Goal: Task Accomplishment & Management: Complete application form

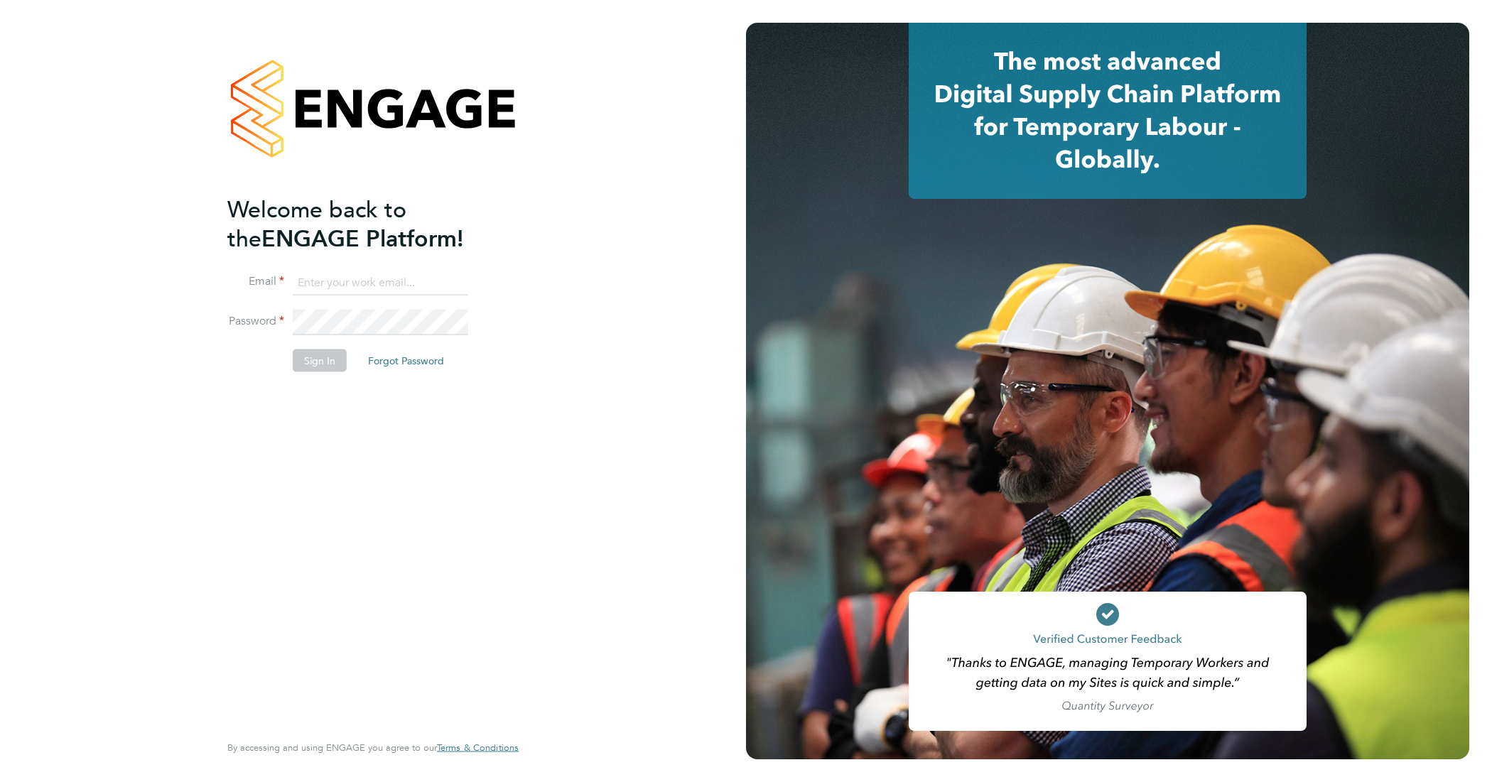
type input "david.jones@vistry.co.uk"
click at [316, 370] on button "Sign In" at bounding box center [320, 361] width 54 height 23
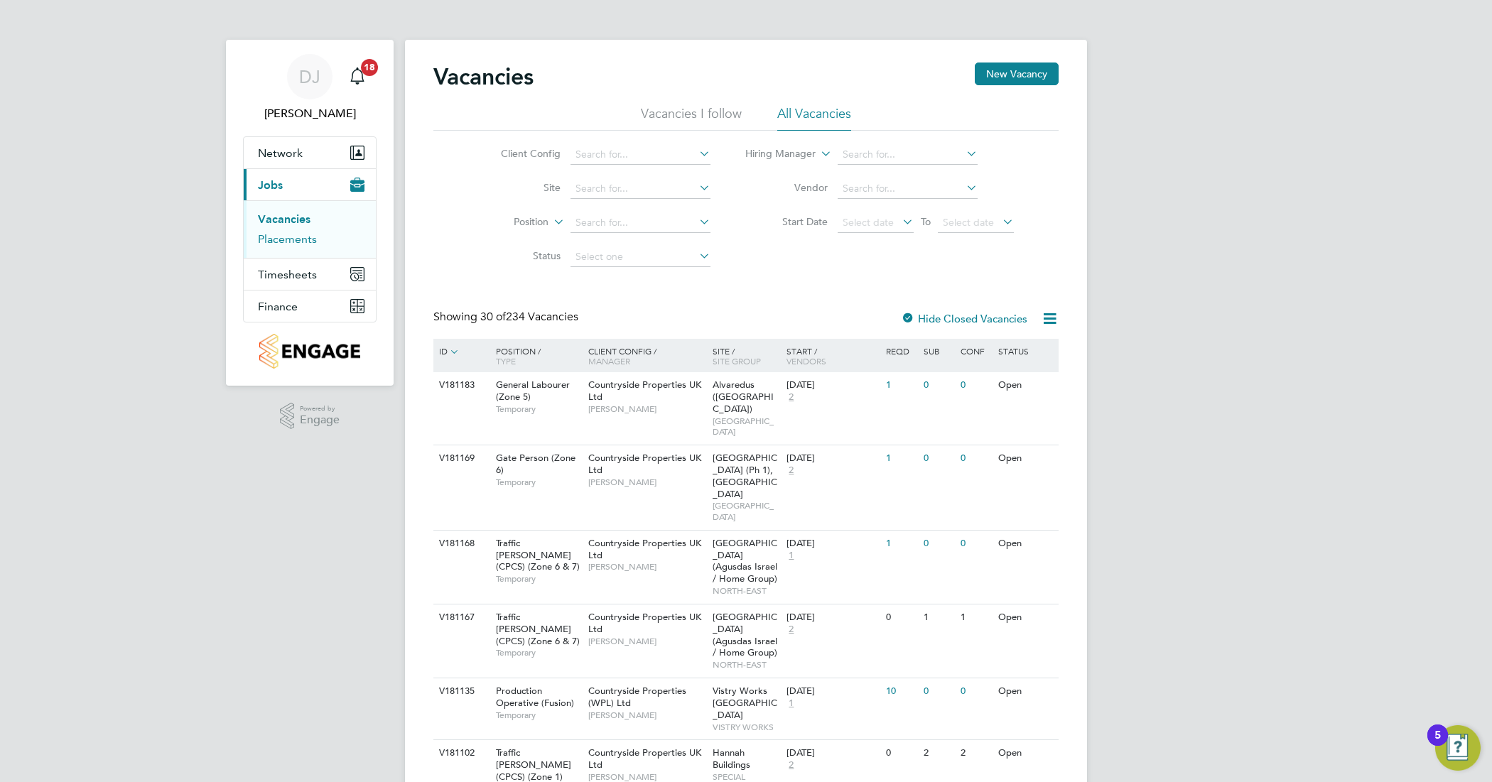
click at [301, 235] on link "Placements" at bounding box center [287, 239] width 59 height 14
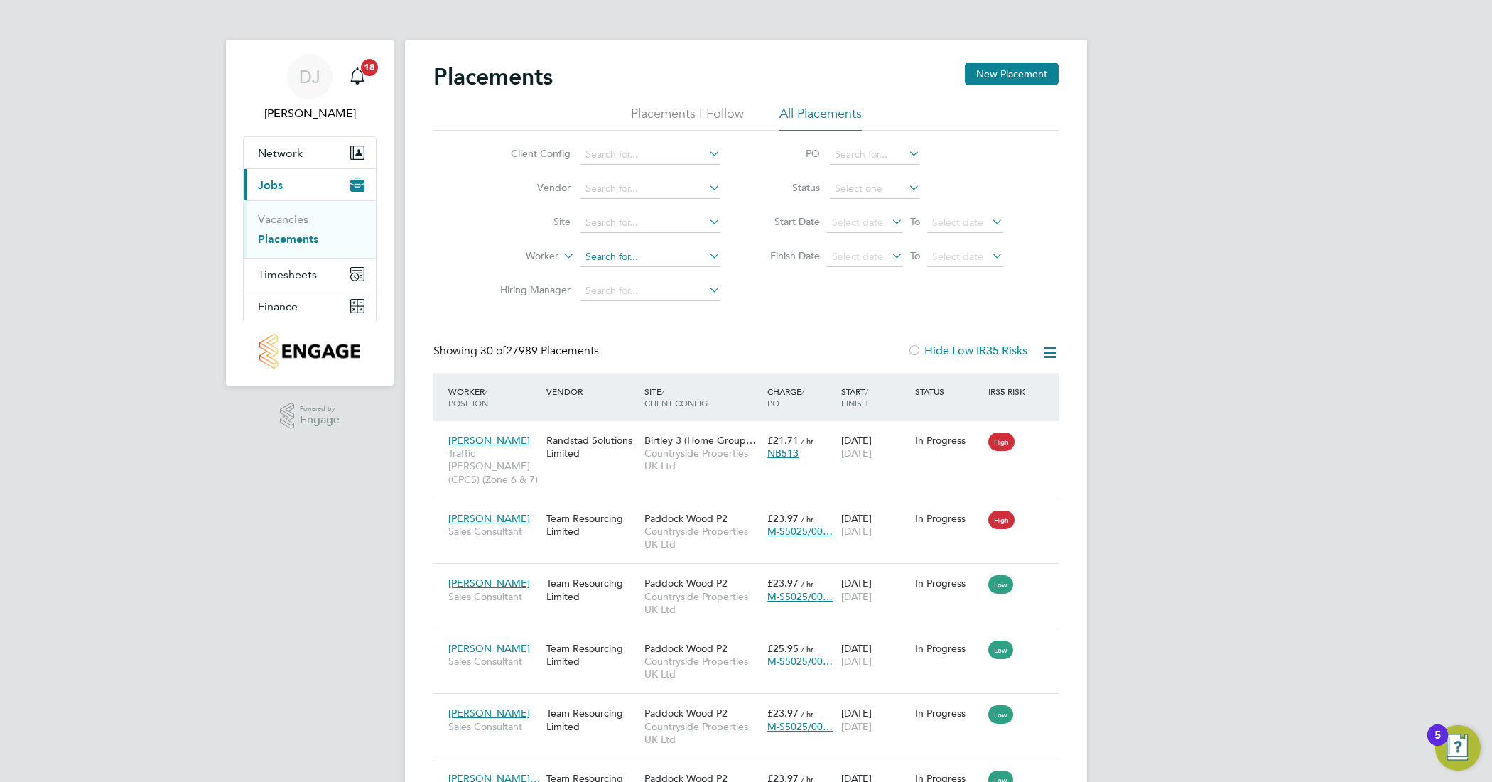
click at [679, 247] on input at bounding box center [651, 257] width 140 height 20
click at [643, 276] on li "Leo Ca ldwell" at bounding box center [650, 275] width 141 height 19
type input "Leo Caldwell"
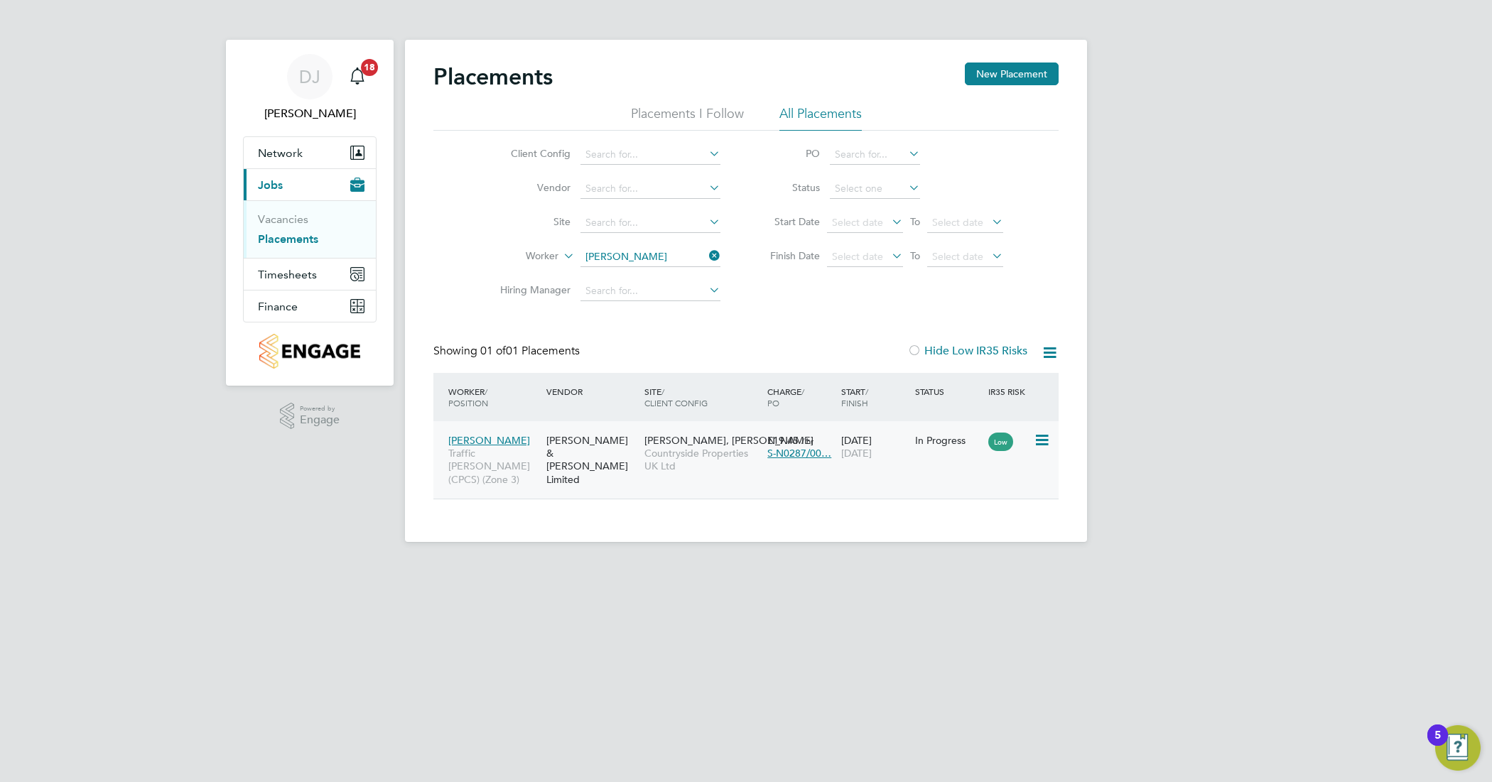
click at [1036, 441] on icon at bounding box center [1041, 440] width 14 height 17
click at [851, 467] on div "Leo Caldwell Traffic Marshall (CPCS) (Zone 3) Fawkes & Reece Limited Morella Wo…" at bounding box center [745, 459] width 625 height 77
click at [541, 460] on div "Leo Caldwell Traffic Marshall (CPCS) (Zone 3)" at bounding box center [494, 460] width 98 height 66
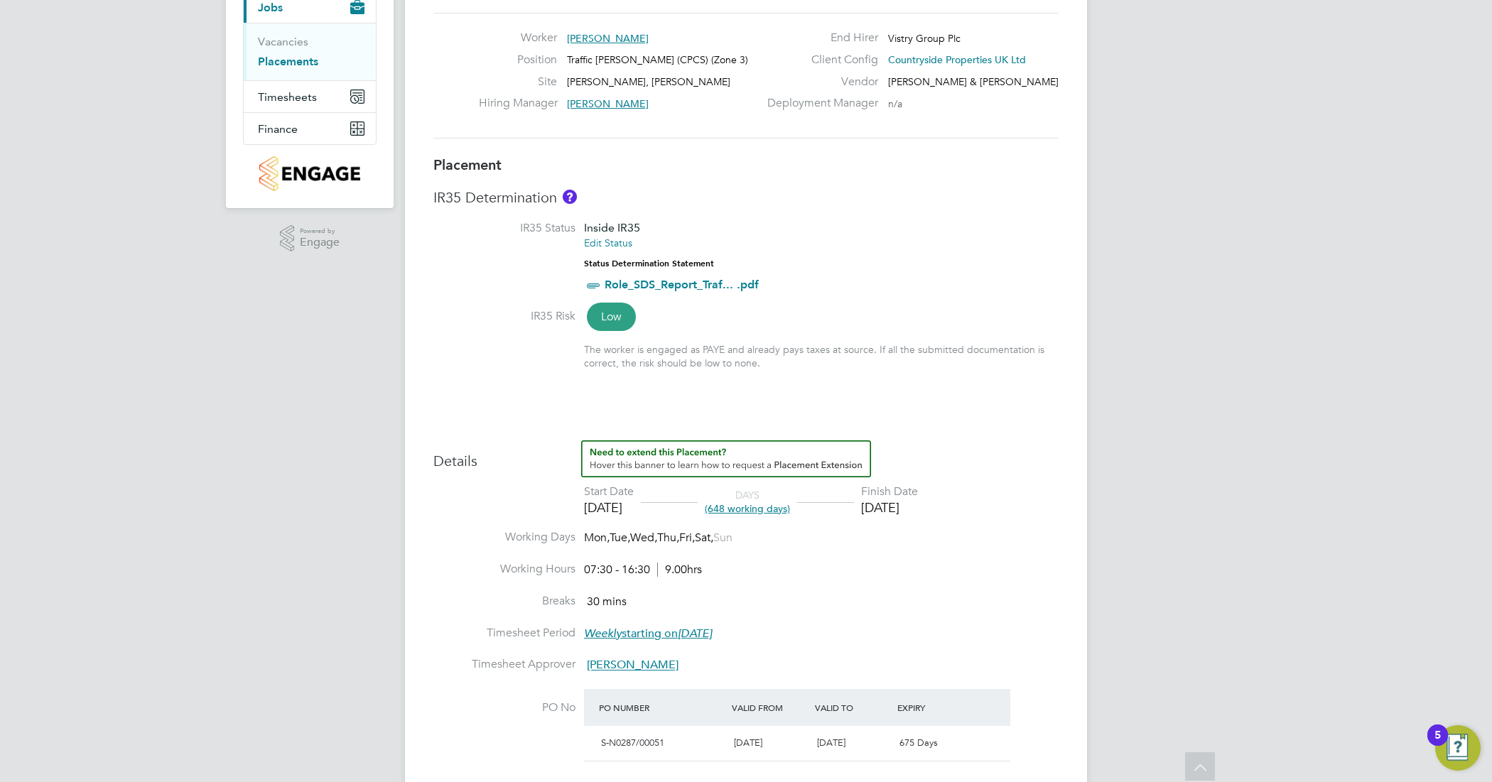
click at [770, 505] on span "(648 working days)" at bounding box center [747, 508] width 85 height 13
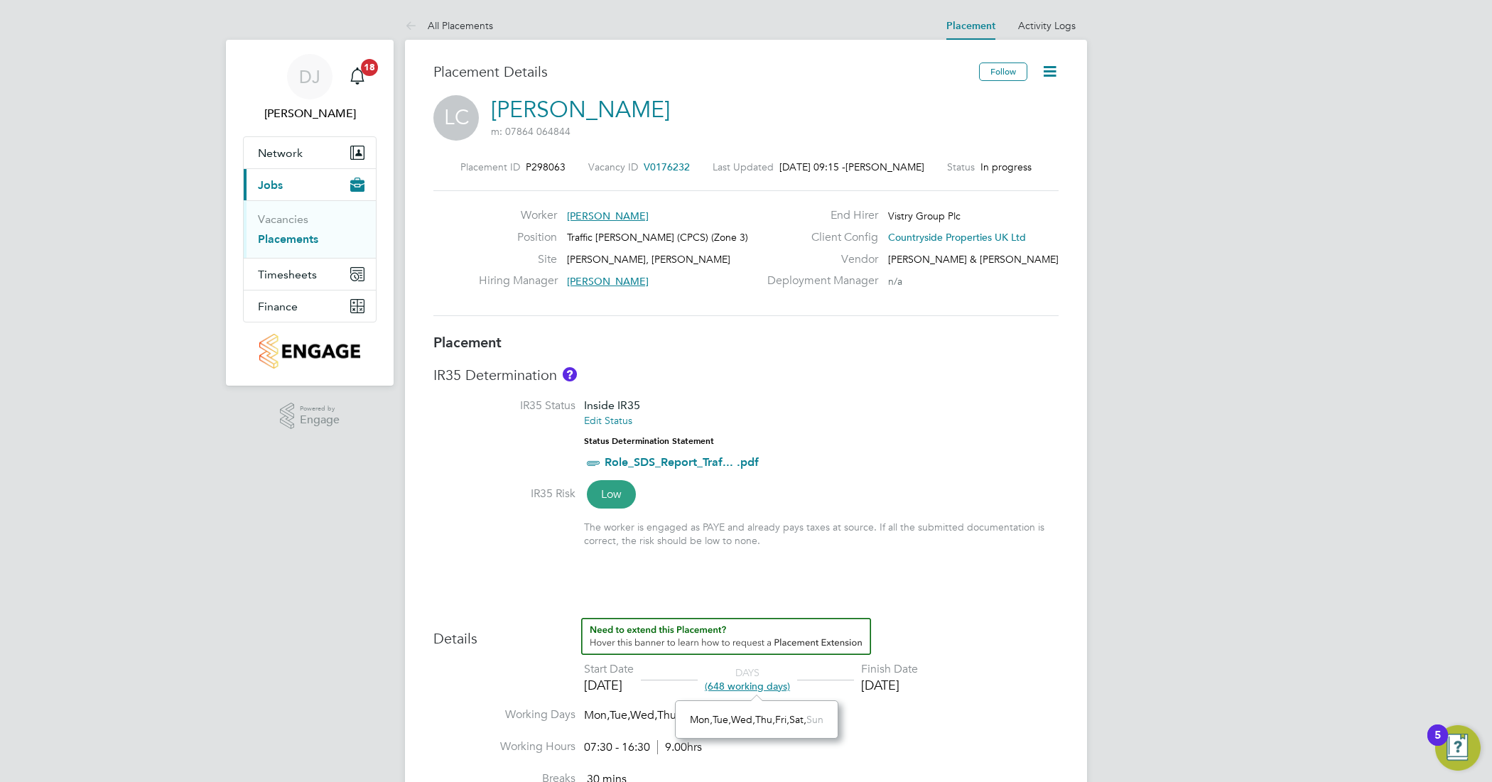
click at [1050, 72] on icon at bounding box center [1050, 72] width 18 height 18
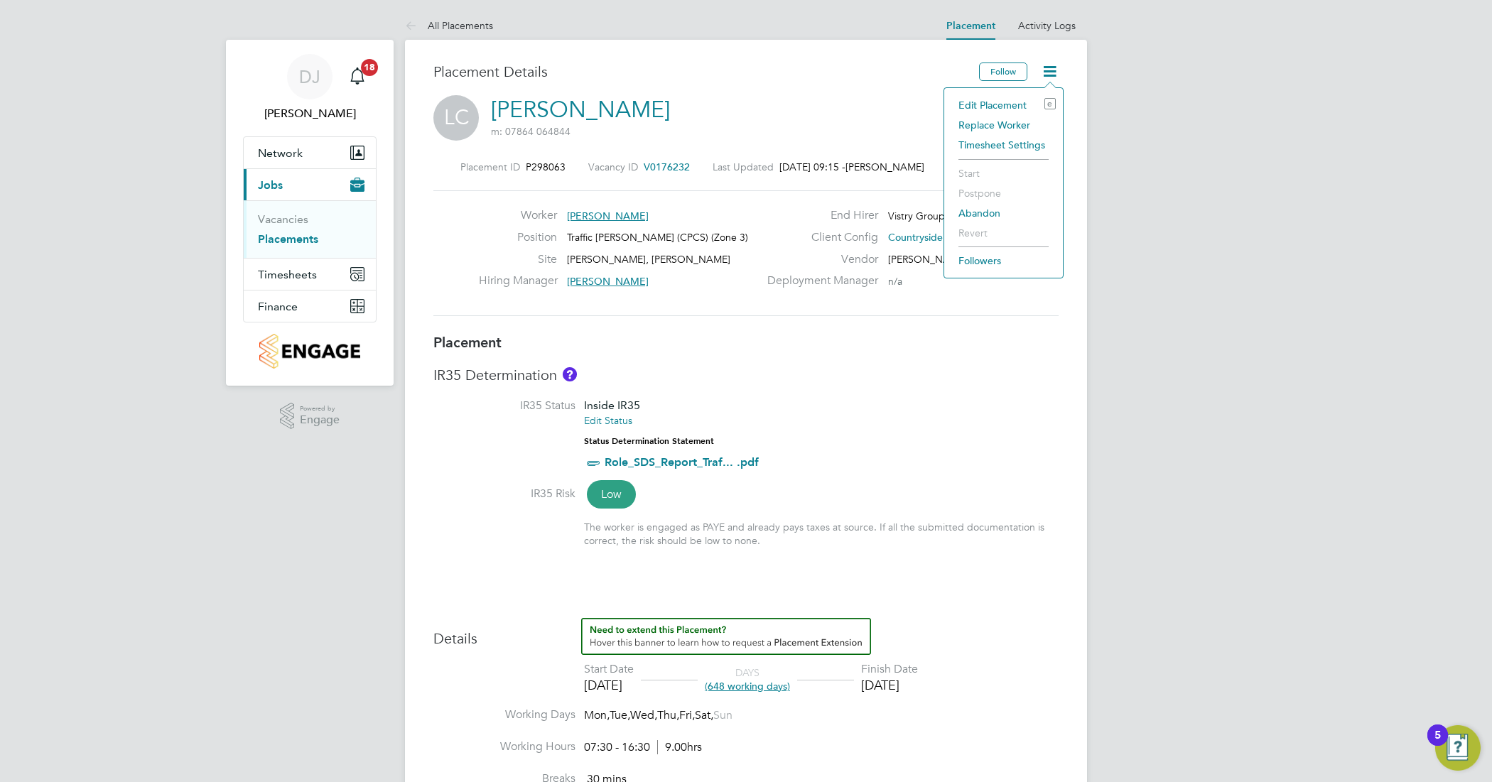
click at [988, 102] on li "Edit Placement e" at bounding box center [1004, 105] width 104 height 20
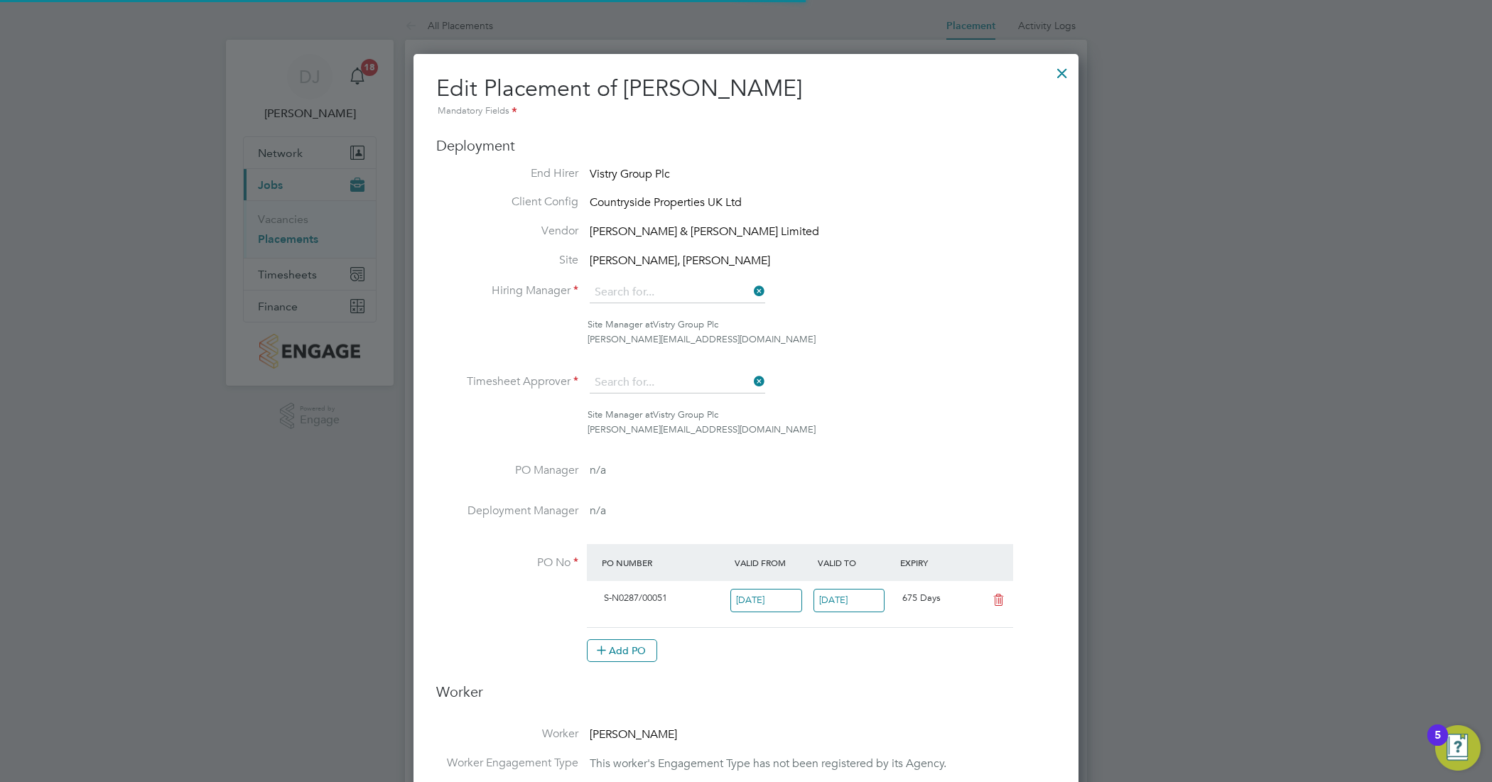
type input "[PERSON_NAME]"
type input "07 Jul 2025"
type input "[DATE]"
type input "07:30"
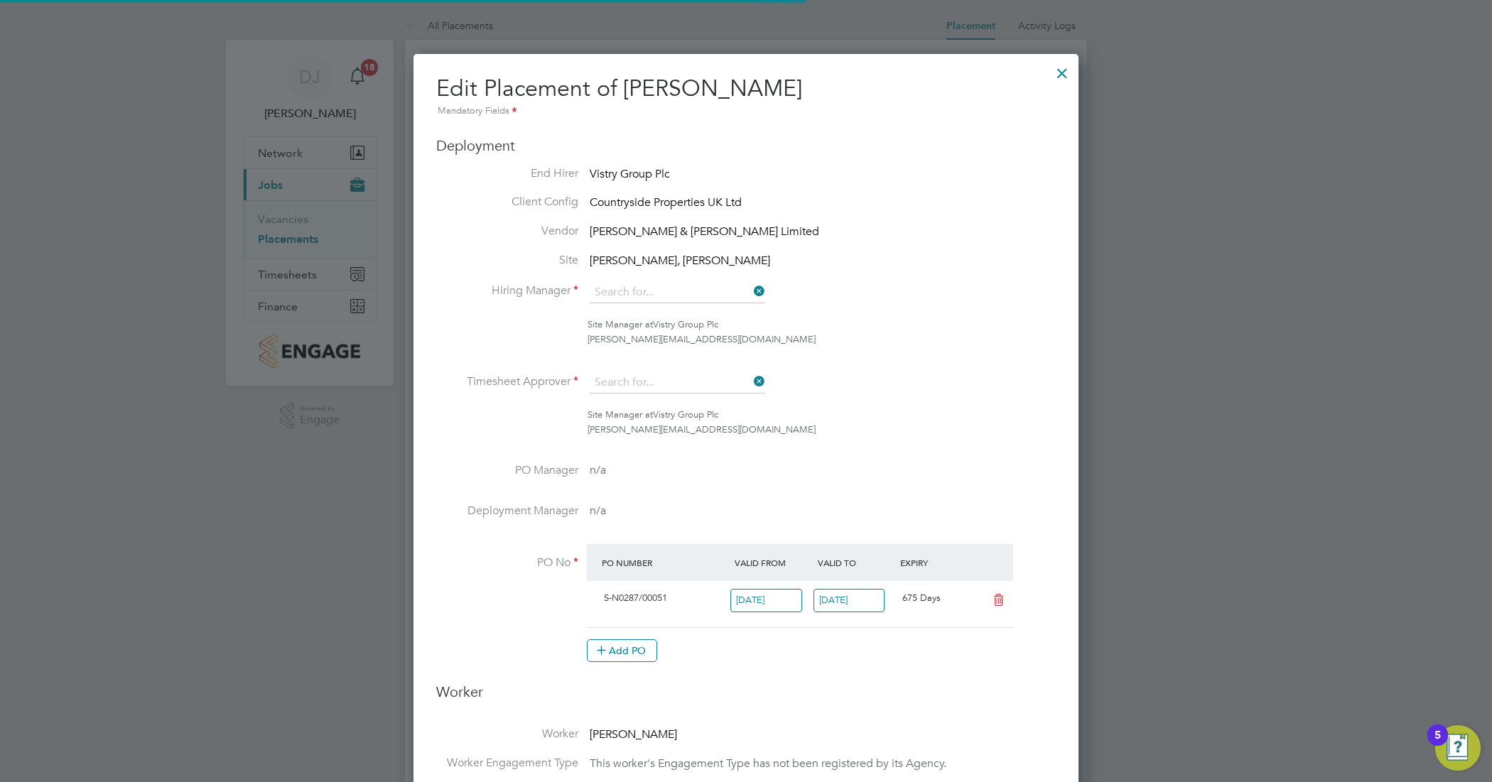
type input "16:30"
click at [848, 602] on input "[DATE]" at bounding box center [850, 600] width 72 height 23
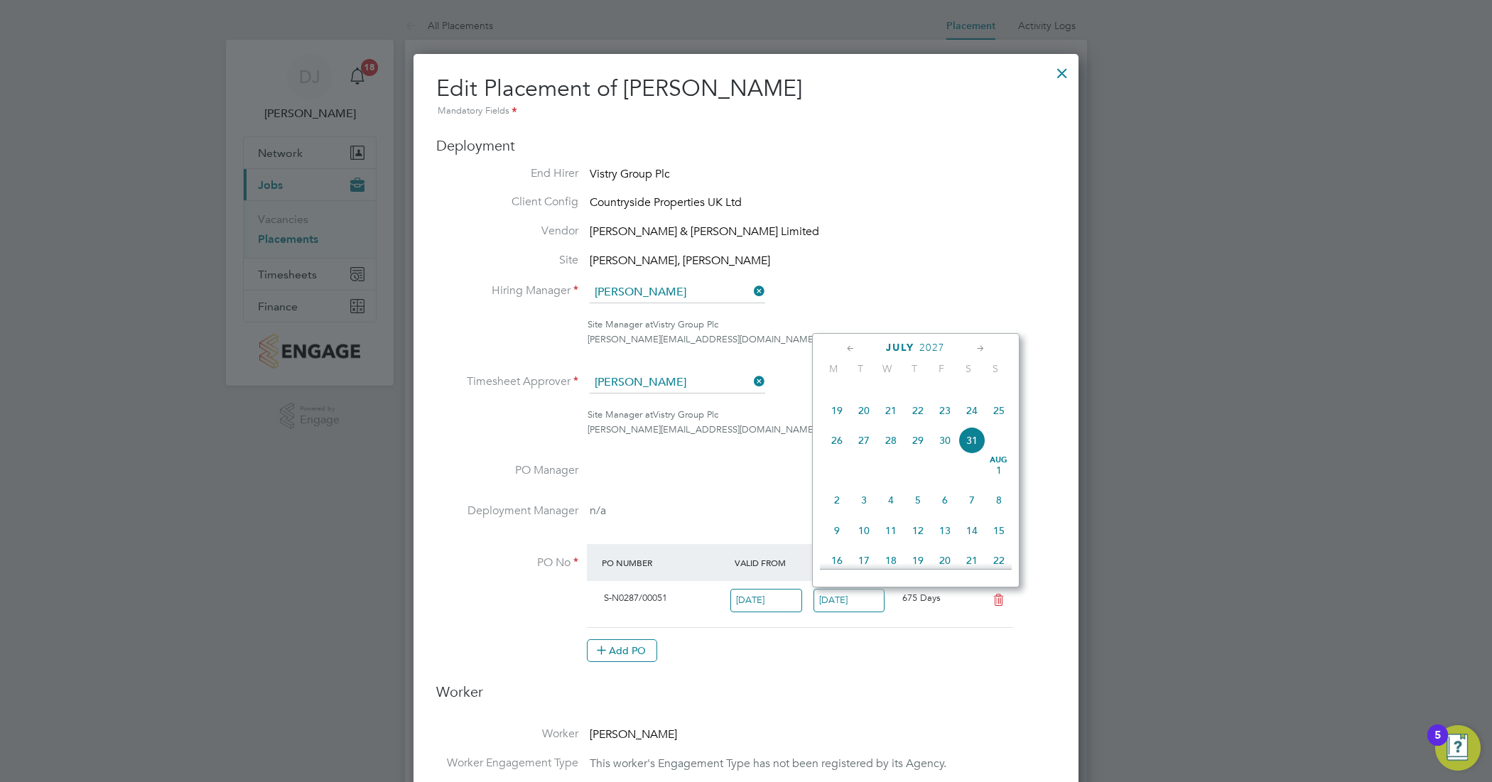
click at [851, 349] on icon at bounding box center [851, 349] width 14 height 16
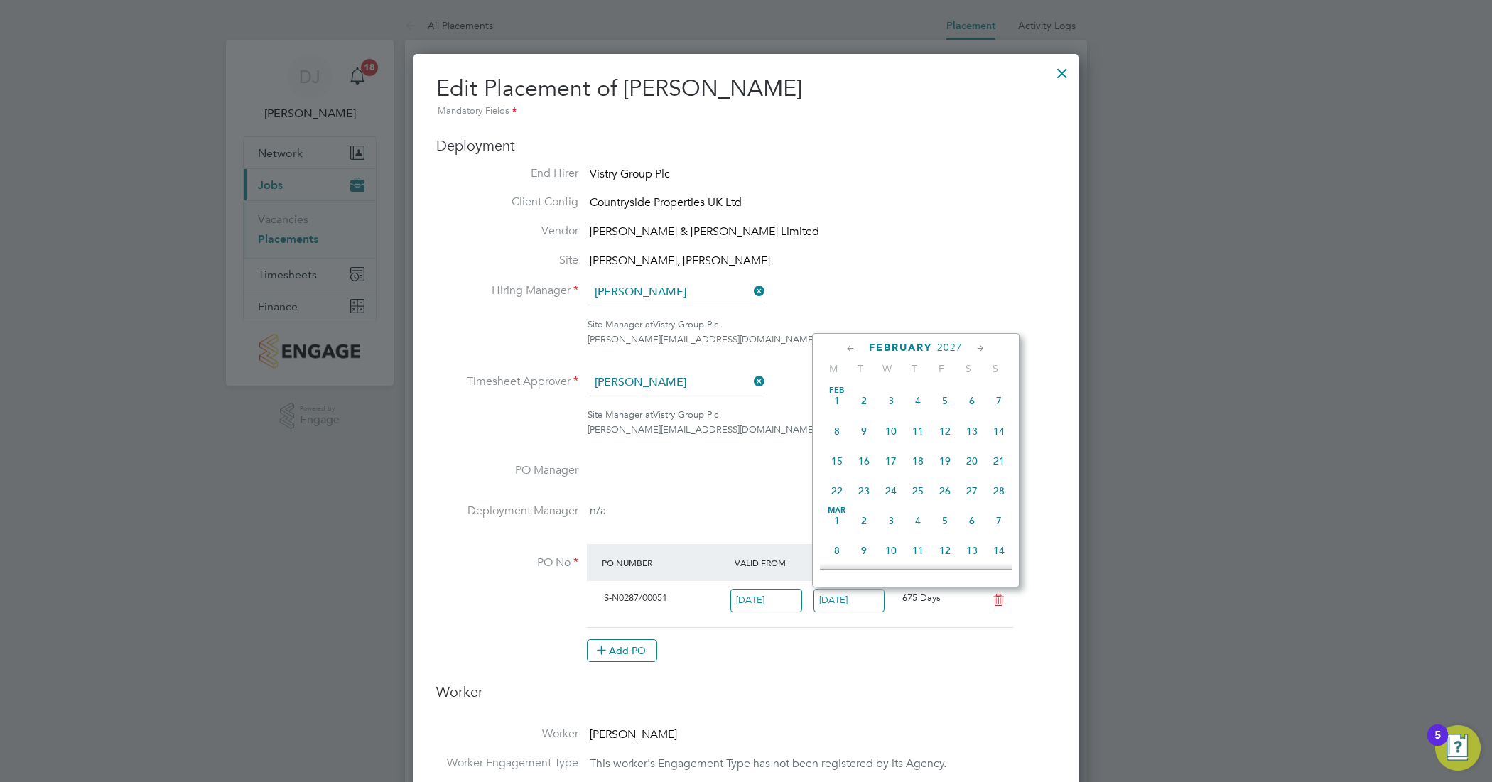
click at [851, 349] on icon at bounding box center [851, 349] width 14 height 16
click at [839, 348] on div "September 2026" at bounding box center [916, 348] width 192 height 14
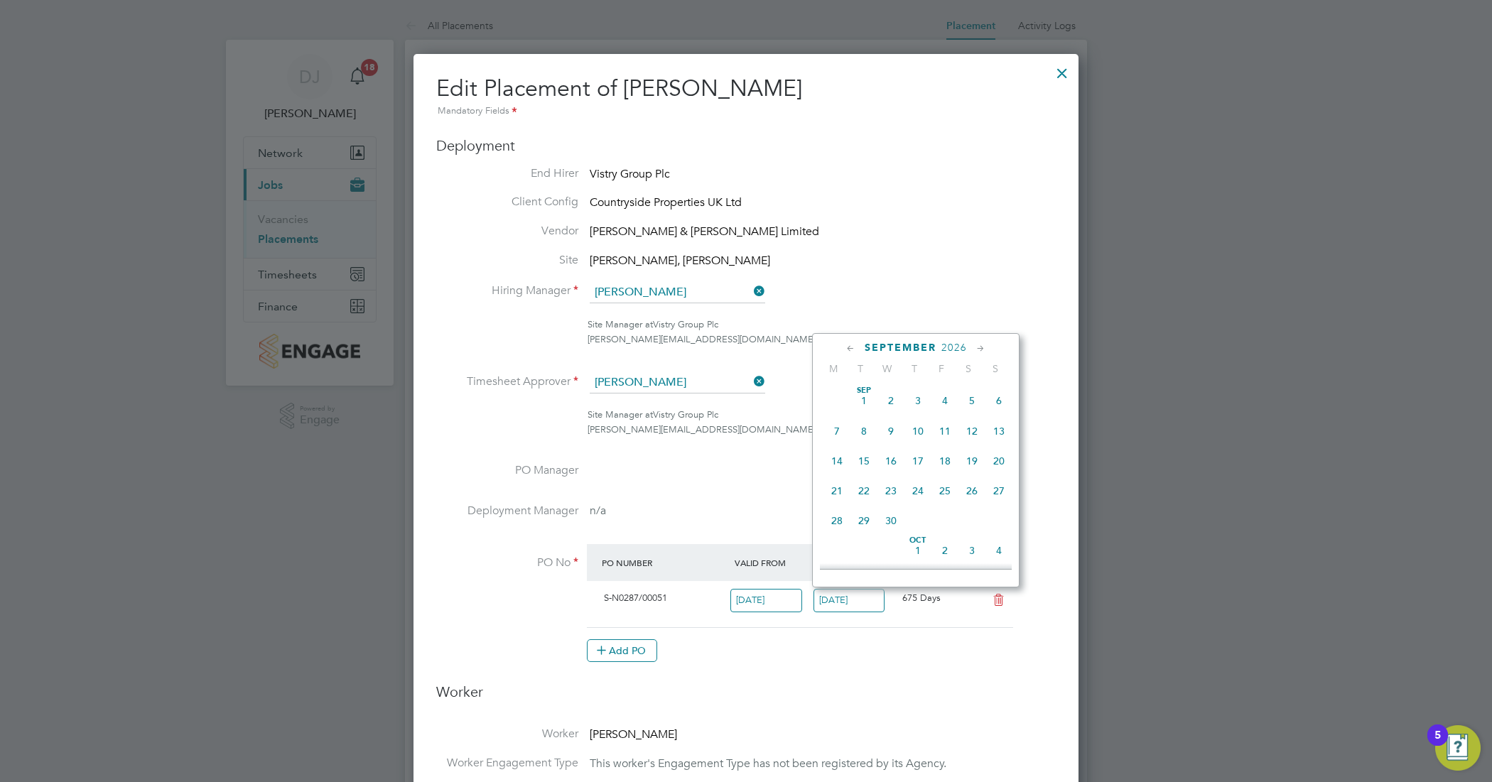
click at [937, 353] on div "September 2026" at bounding box center [916, 348] width 192 height 14
click at [949, 347] on span "2026" at bounding box center [955, 348] width 26 height 12
click at [974, 446] on span "2025" at bounding box center [972, 437] width 27 height 27
click at [979, 348] on icon at bounding box center [981, 349] width 14 height 16
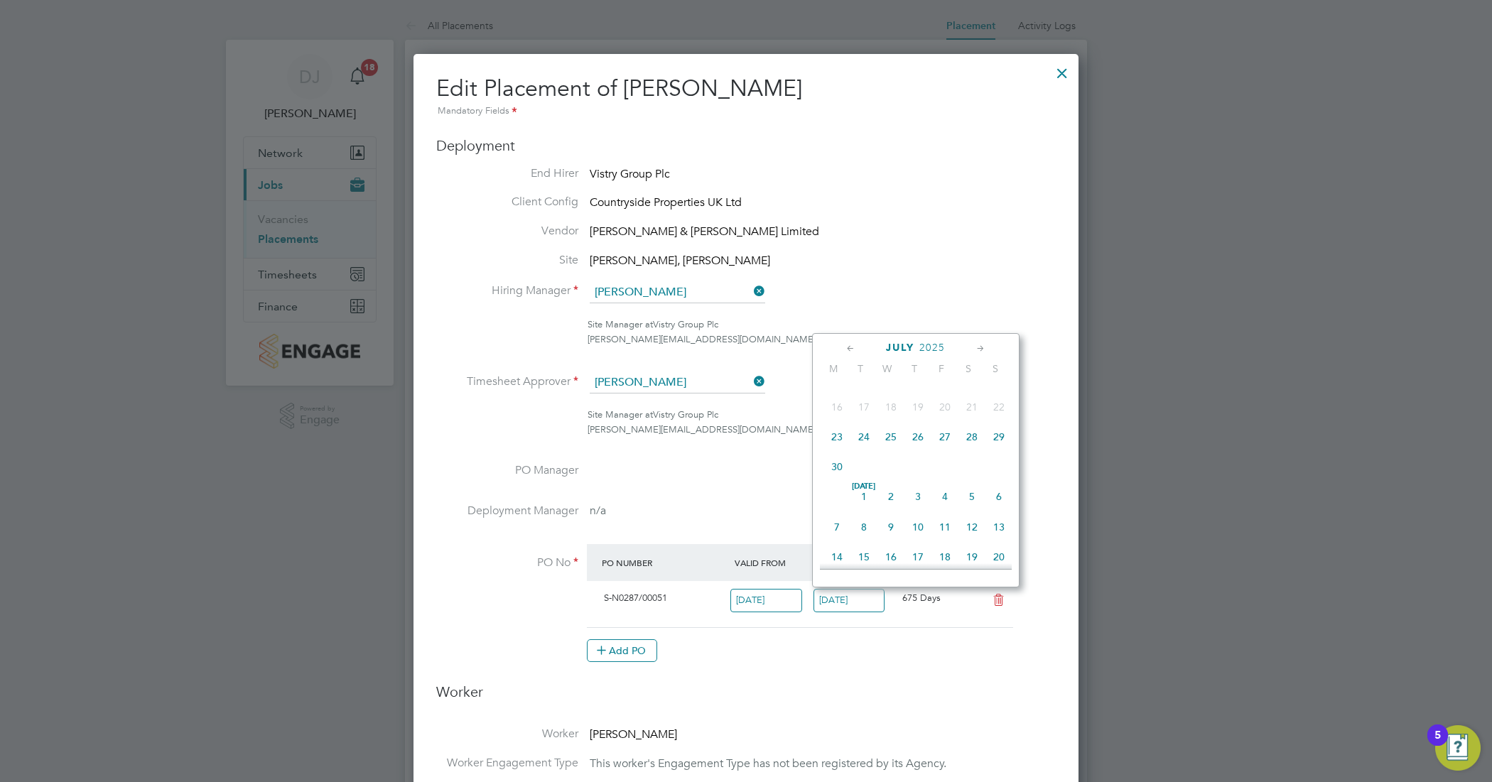
scroll to position [496, 0]
click at [979, 348] on icon at bounding box center [981, 349] width 14 height 16
click at [946, 447] on span "19" at bounding box center [945, 433] width 27 height 27
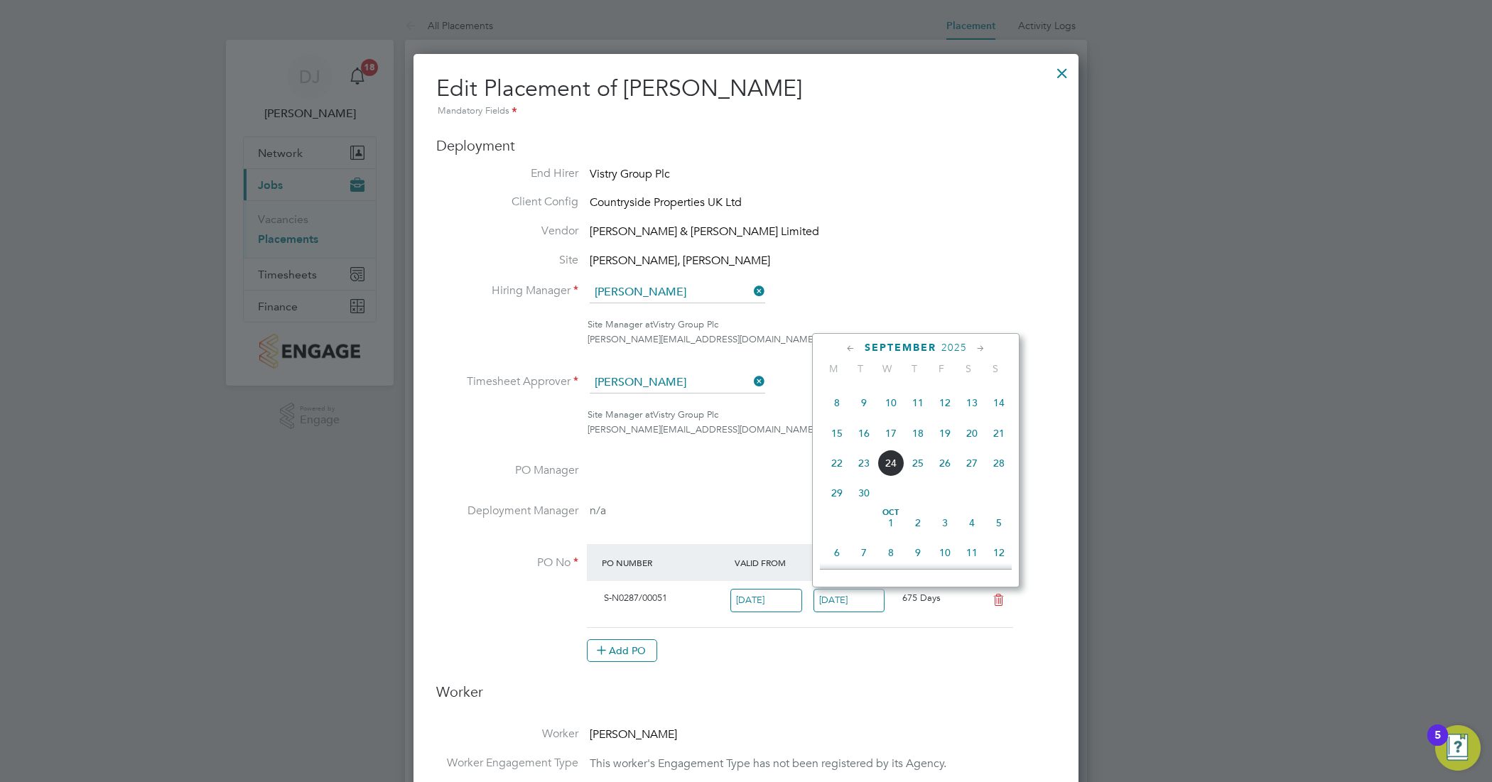
type input "[DATE]"
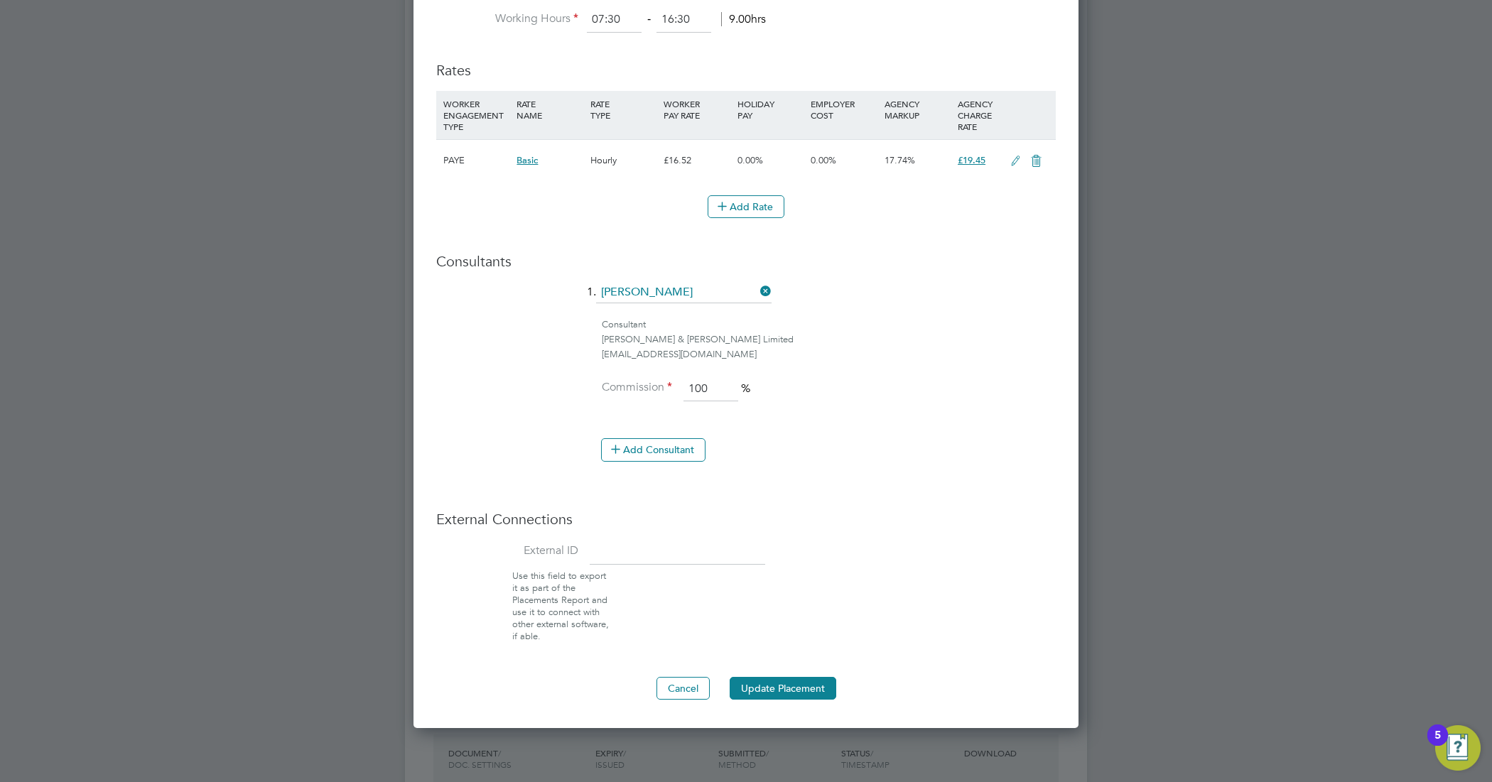
scroll to position [1066, 0]
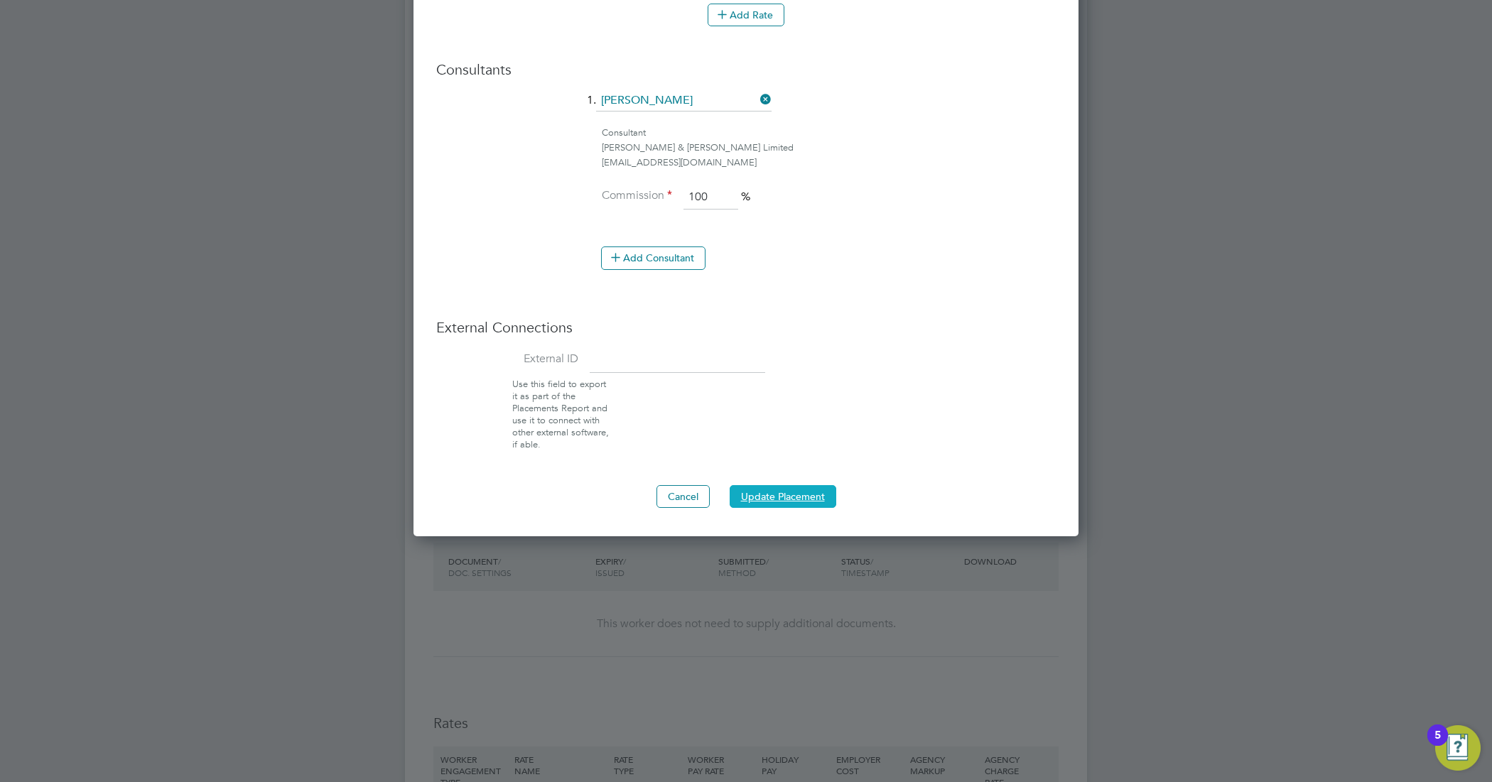
click at [784, 495] on button "Update Placement" at bounding box center [783, 496] width 107 height 23
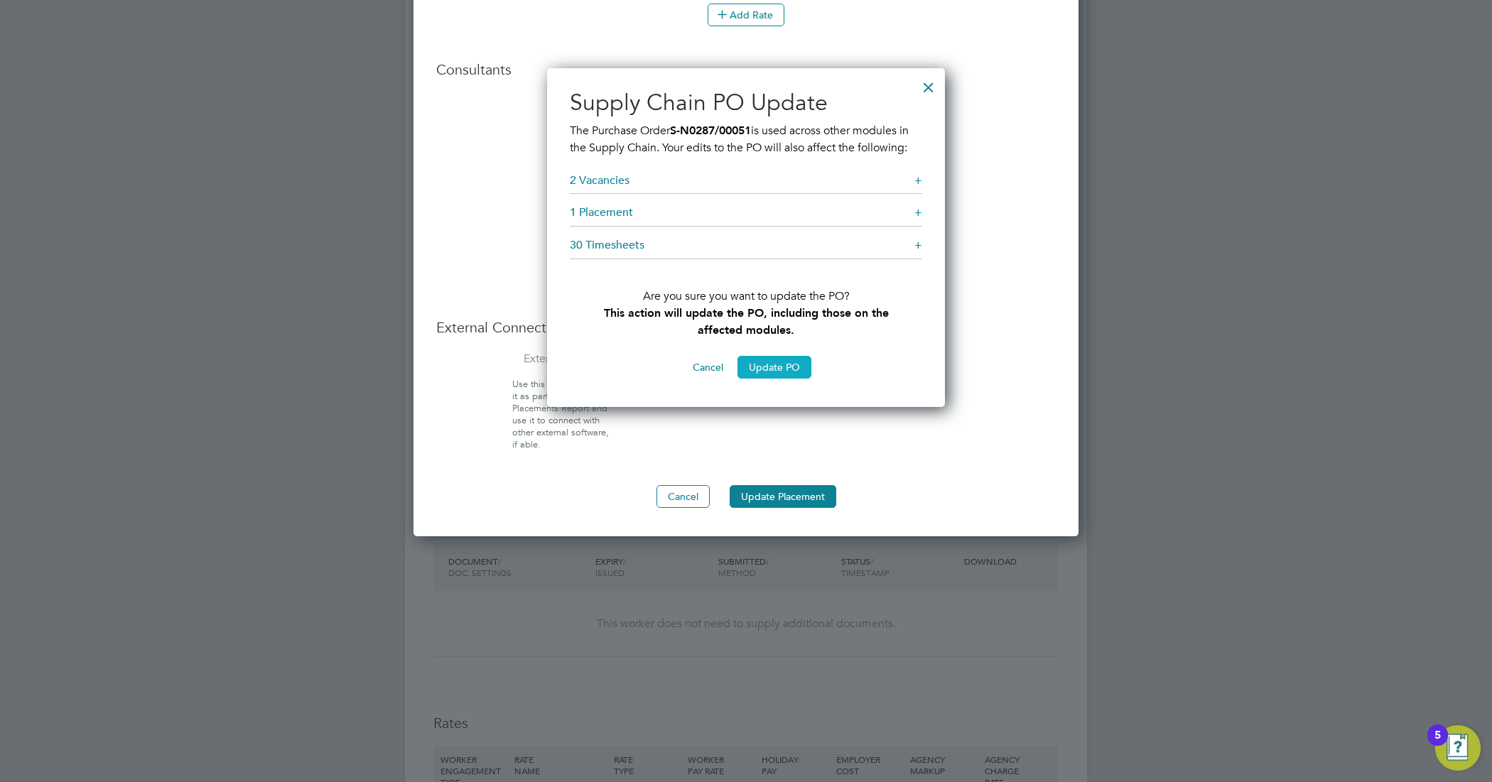
click at [776, 363] on button "Update PO" at bounding box center [775, 367] width 74 height 23
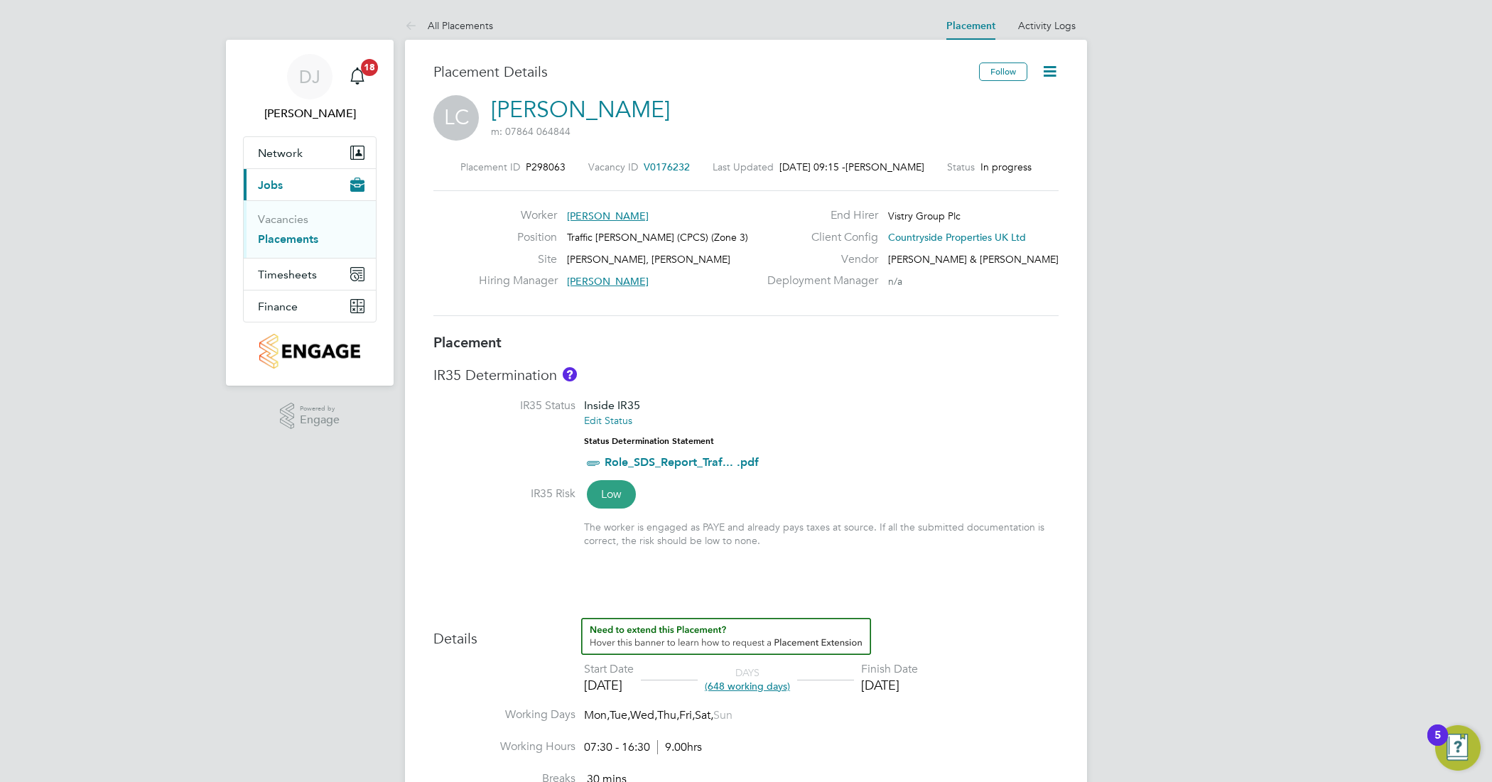
click at [306, 239] on link "Placements" at bounding box center [288, 239] width 60 height 14
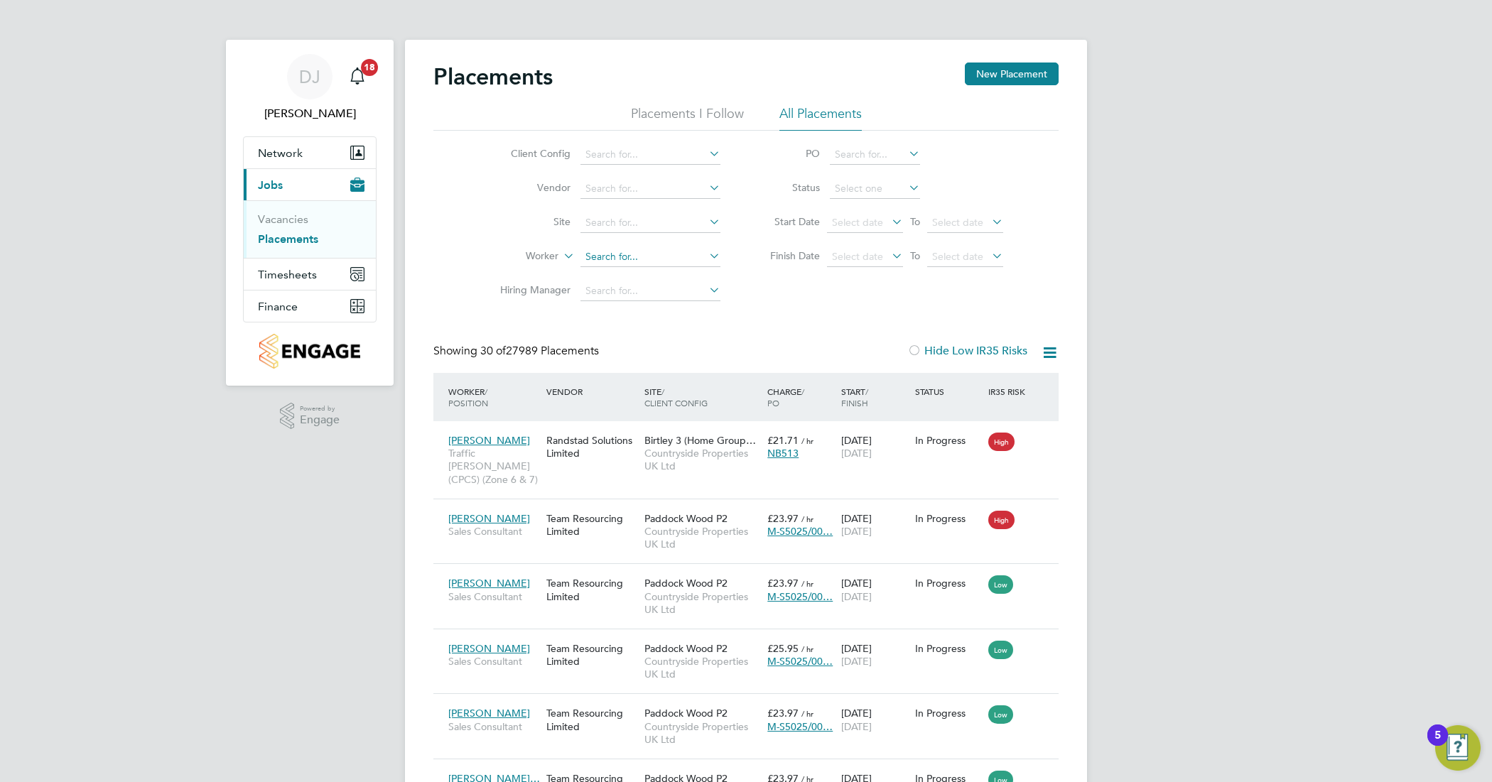
scroll to position [54, 123]
click at [623, 258] on input at bounding box center [651, 257] width 140 height 20
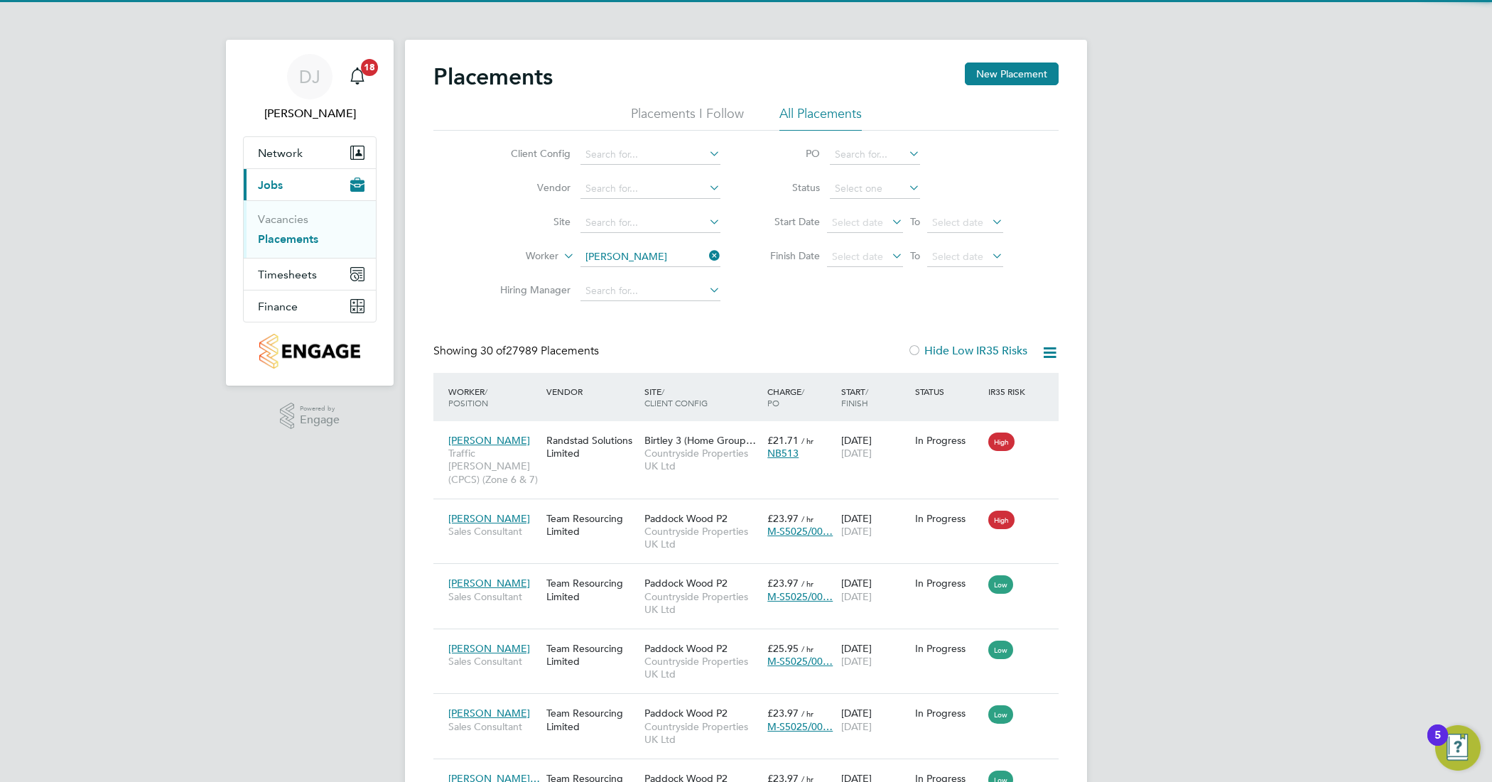
click at [662, 277] on li "Reece Reed" at bounding box center [669, 275] width 179 height 19
type input "[PERSON_NAME]"
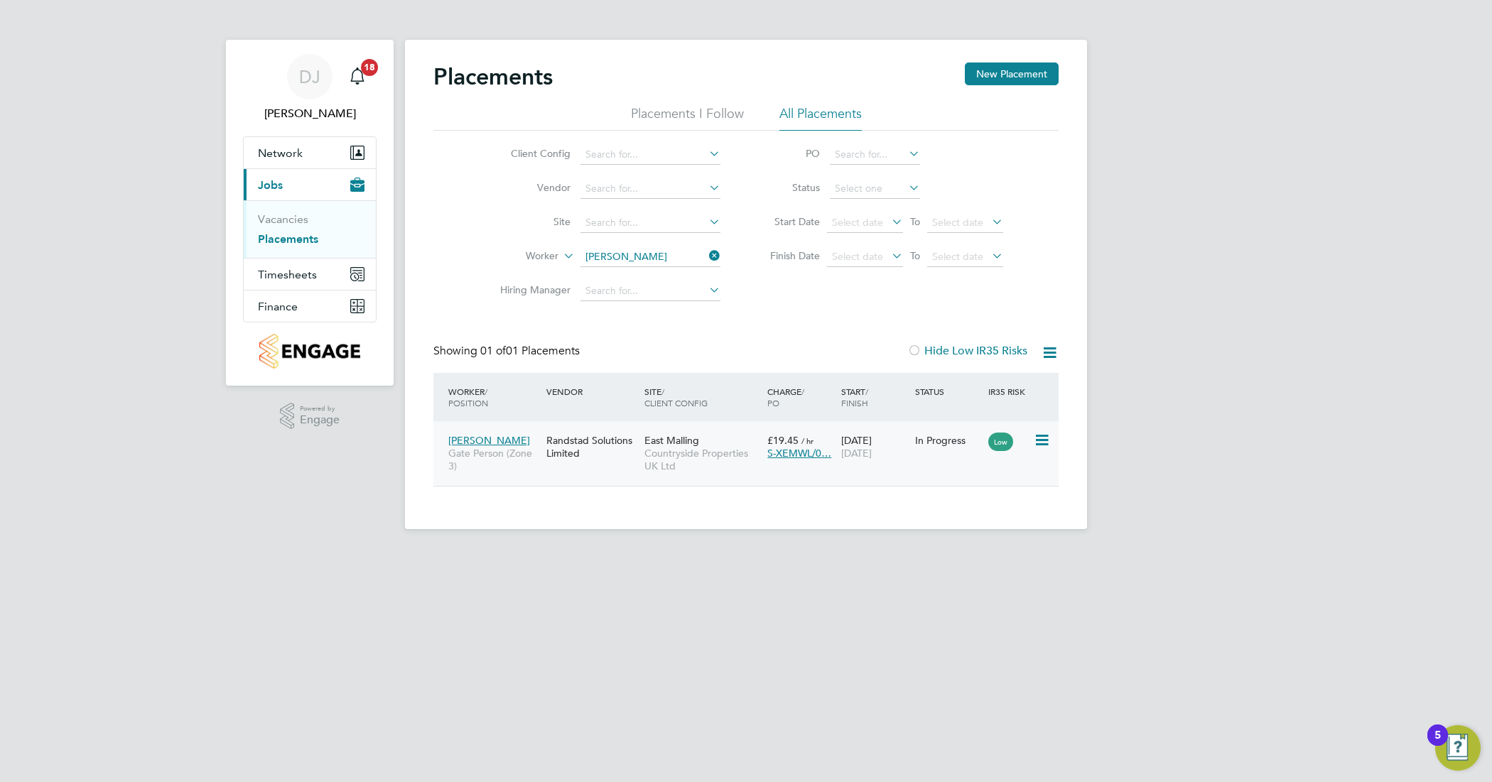
click at [1038, 439] on icon at bounding box center [1041, 440] width 14 height 17
click at [608, 457] on div "Randstad Solutions Limited" at bounding box center [592, 447] width 98 height 40
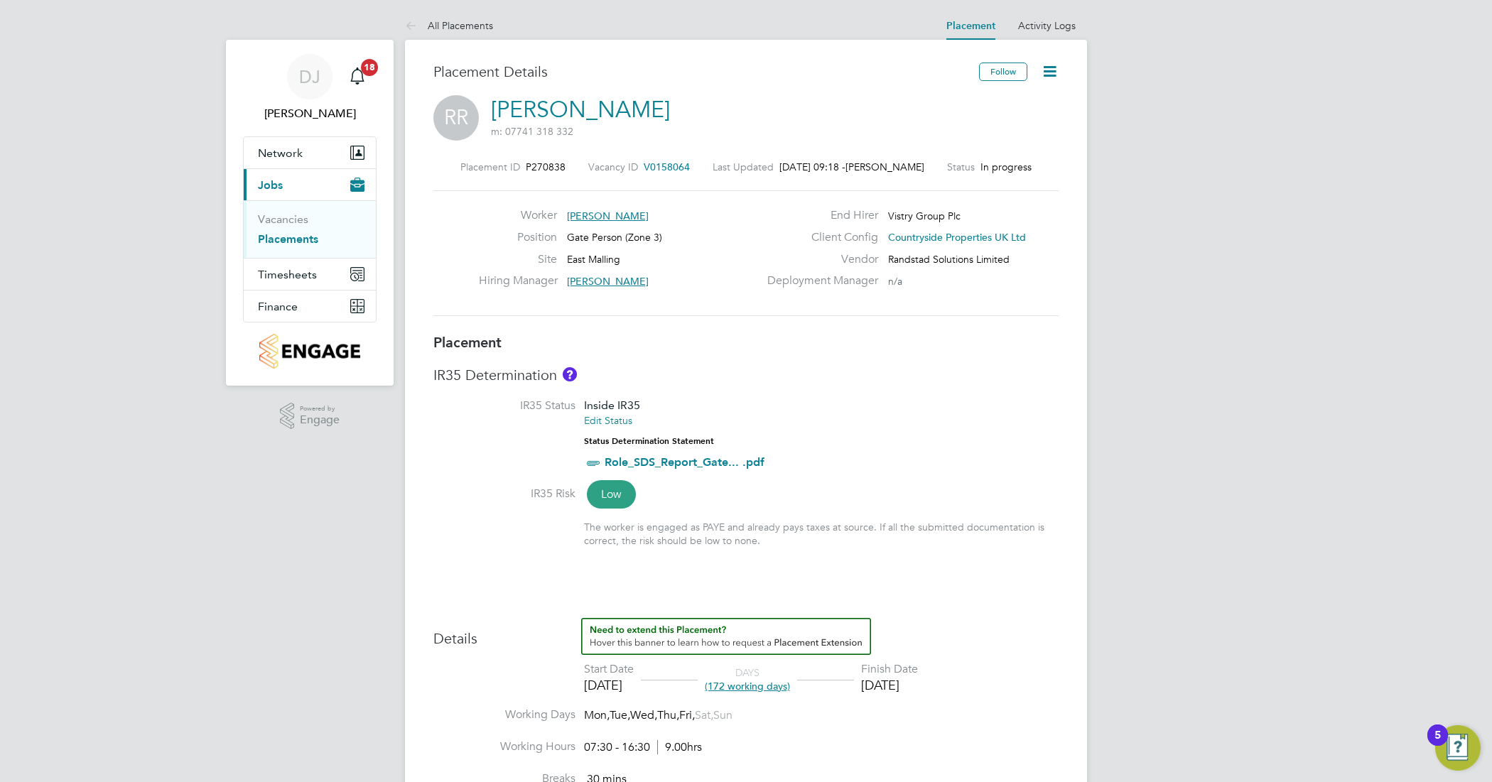
click at [1052, 68] on icon at bounding box center [1050, 72] width 18 height 18
click at [975, 107] on li "Edit Placement e" at bounding box center [1004, 105] width 104 height 20
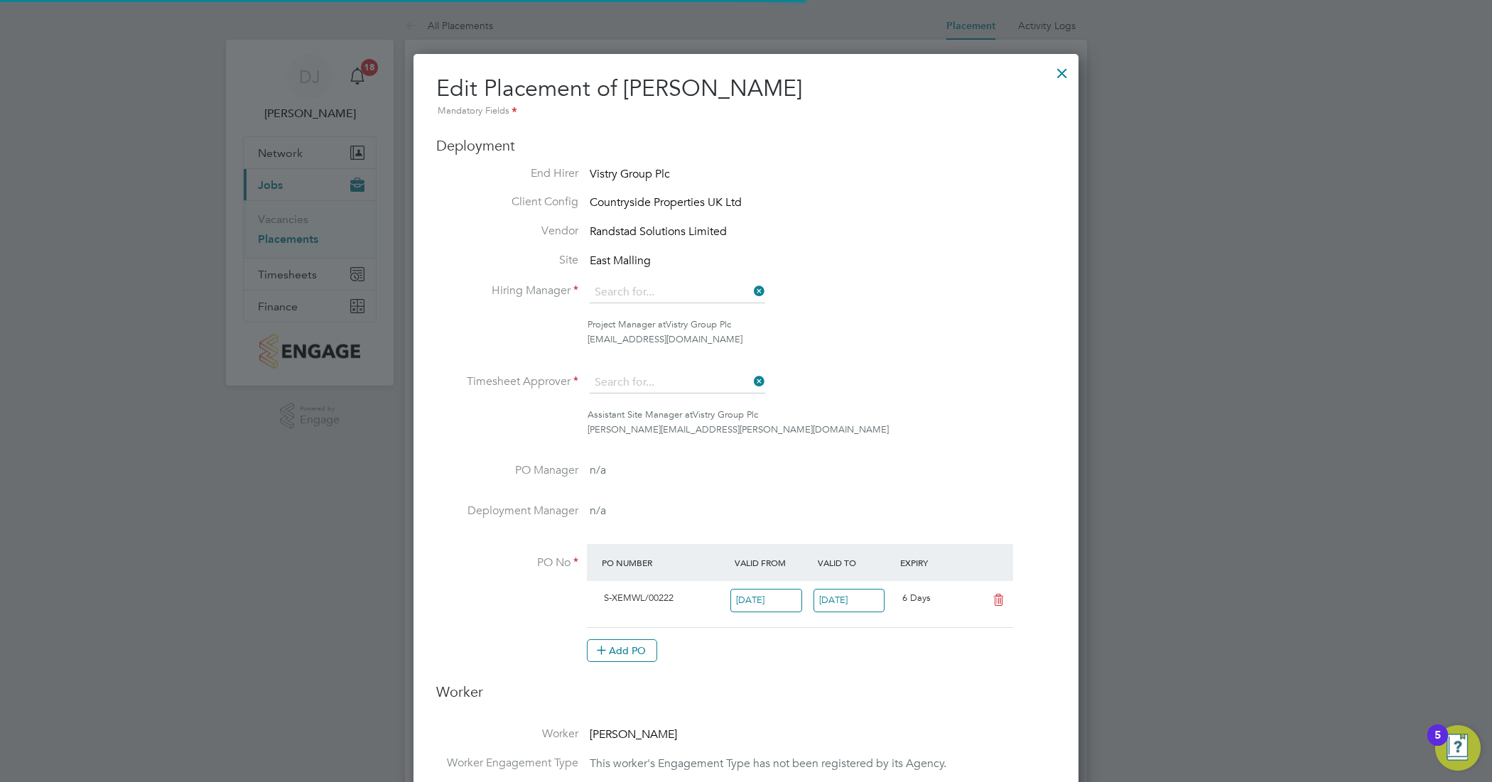
type input "[PERSON_NAME]"
type input "[DATE]"
type input "07:30"
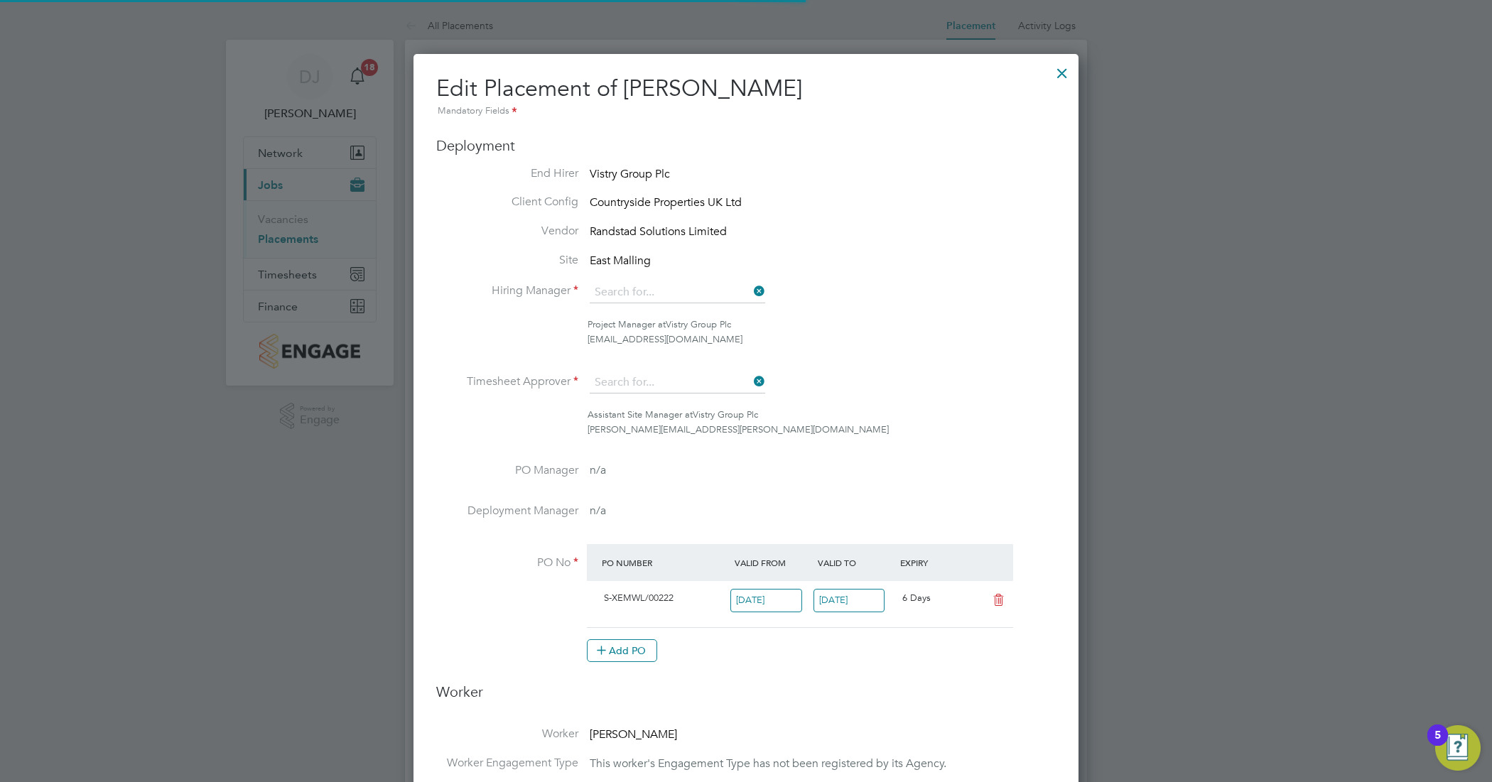
type input "16:30"
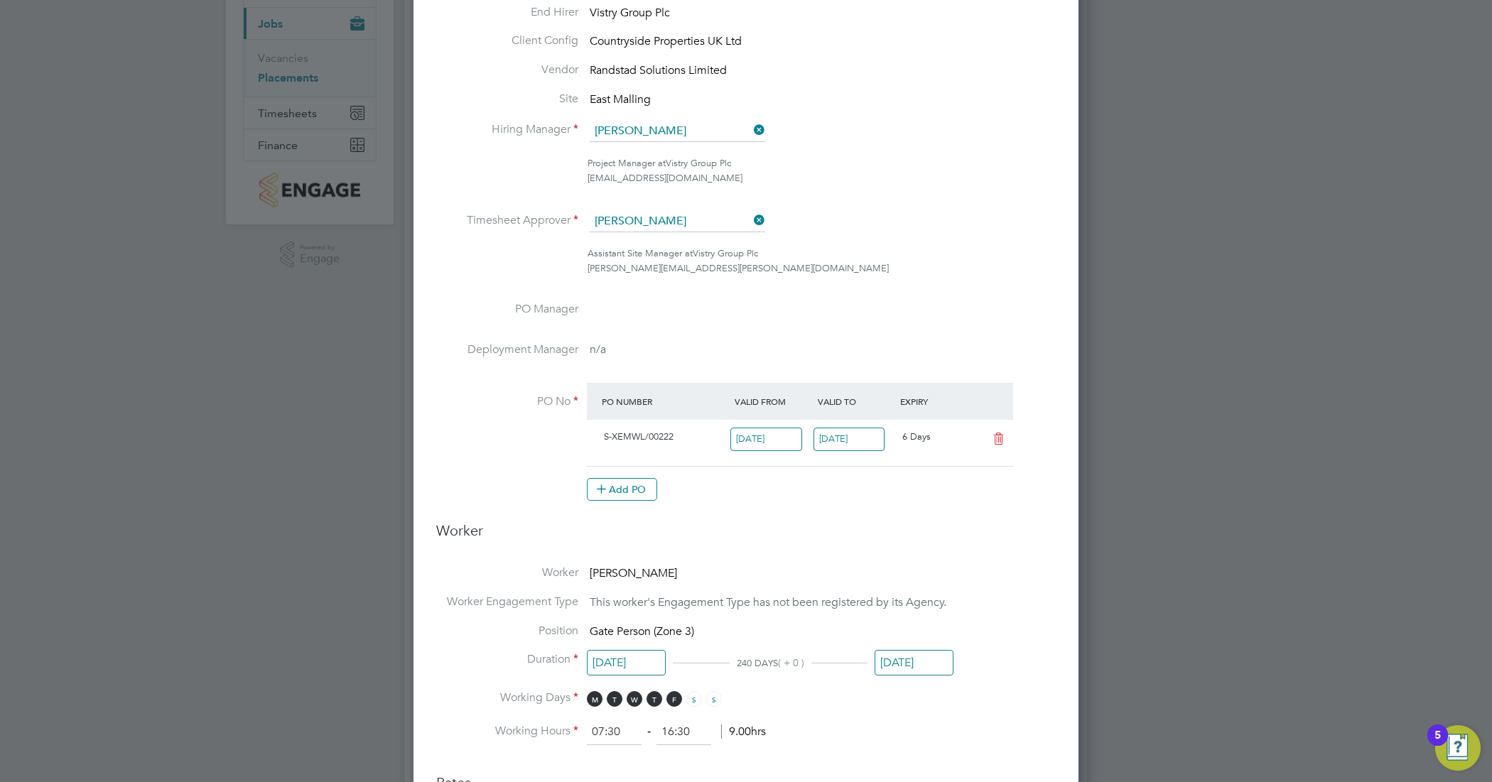
scroll to position [178, 0]
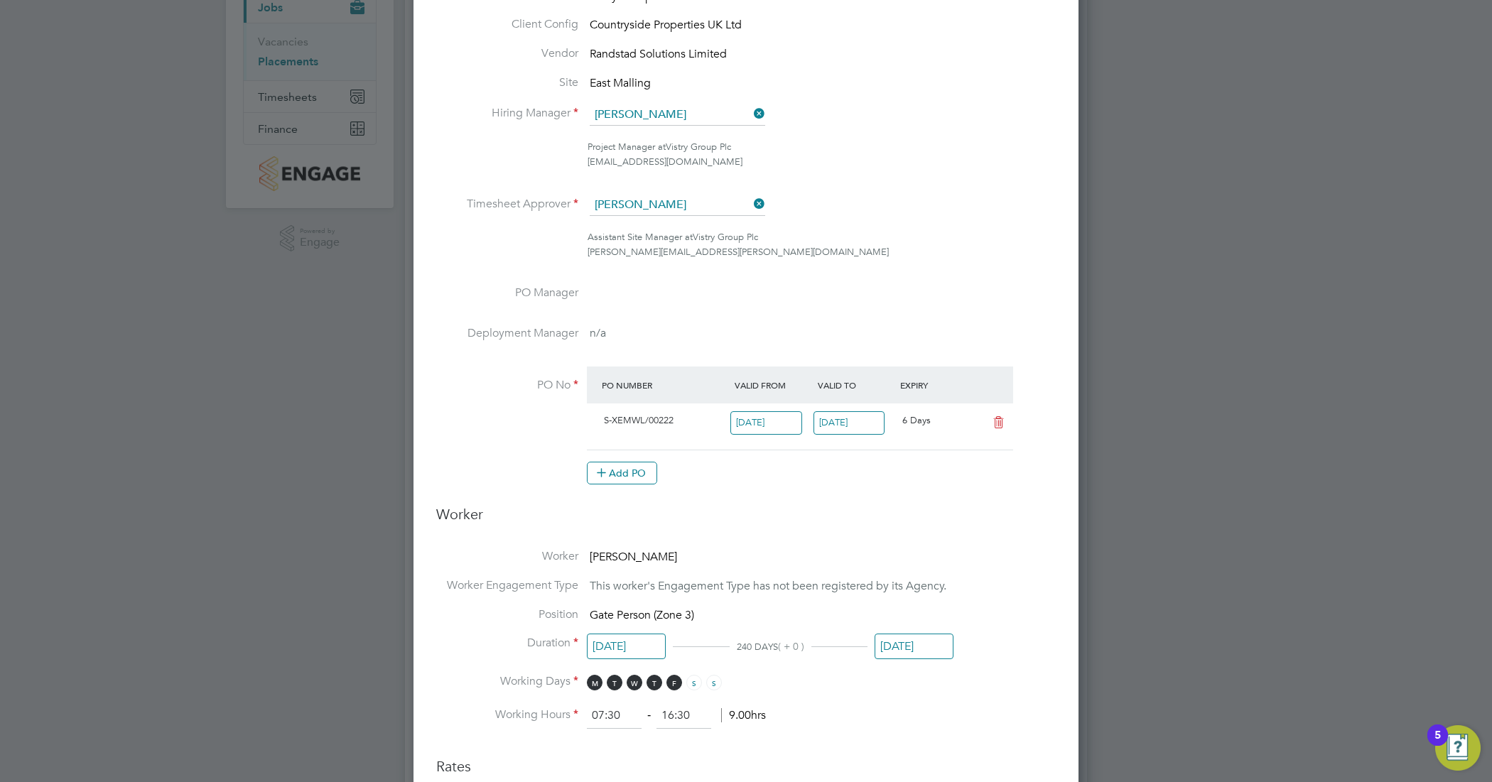
click at [837, 414] on input "[DATE]" at bounding box center [850, 422] width 72 height 23
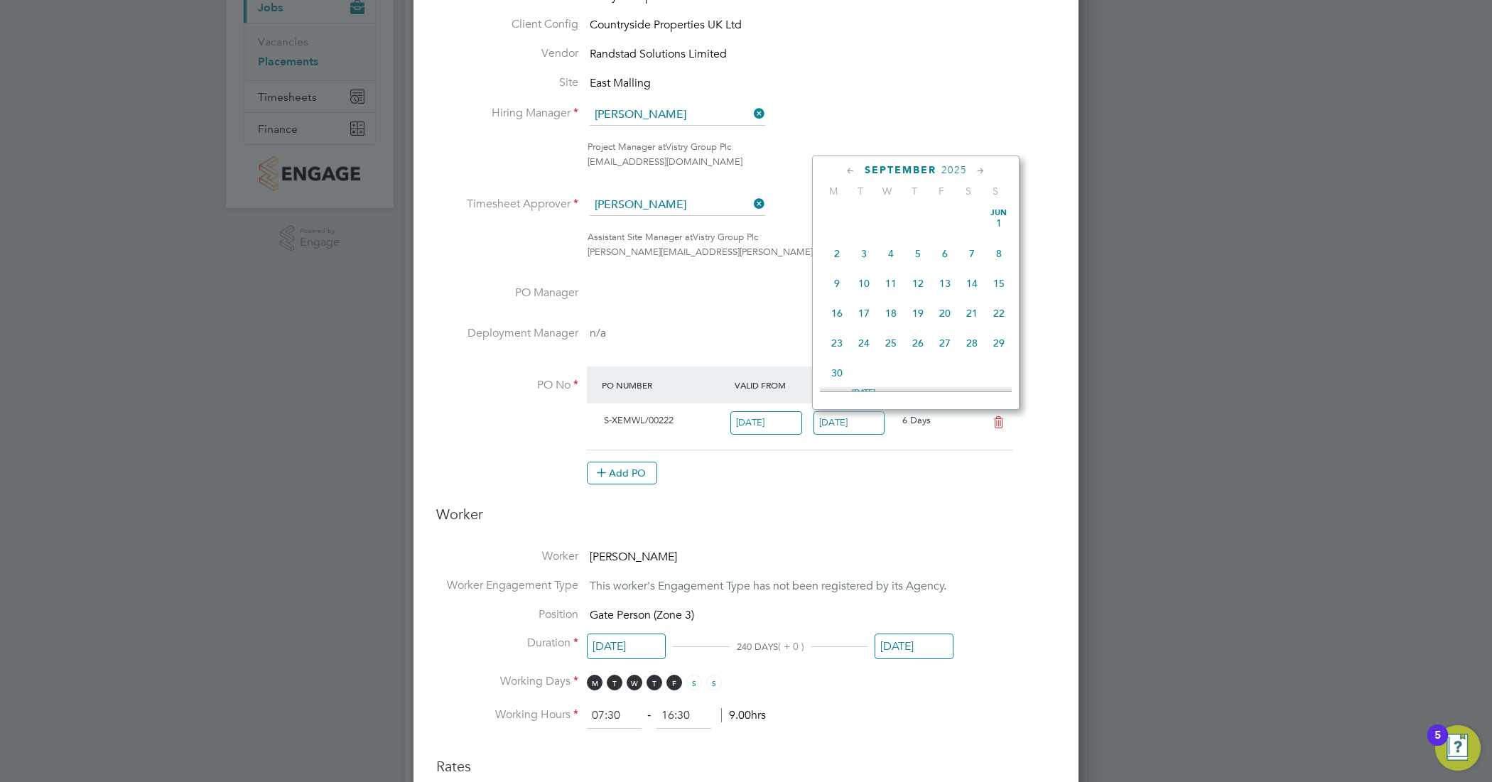
scroll to position [560, 0]
click at [947, 217] on span "19" at bounding box center [945, 203] width 27 height 27
type input "[DATE]"
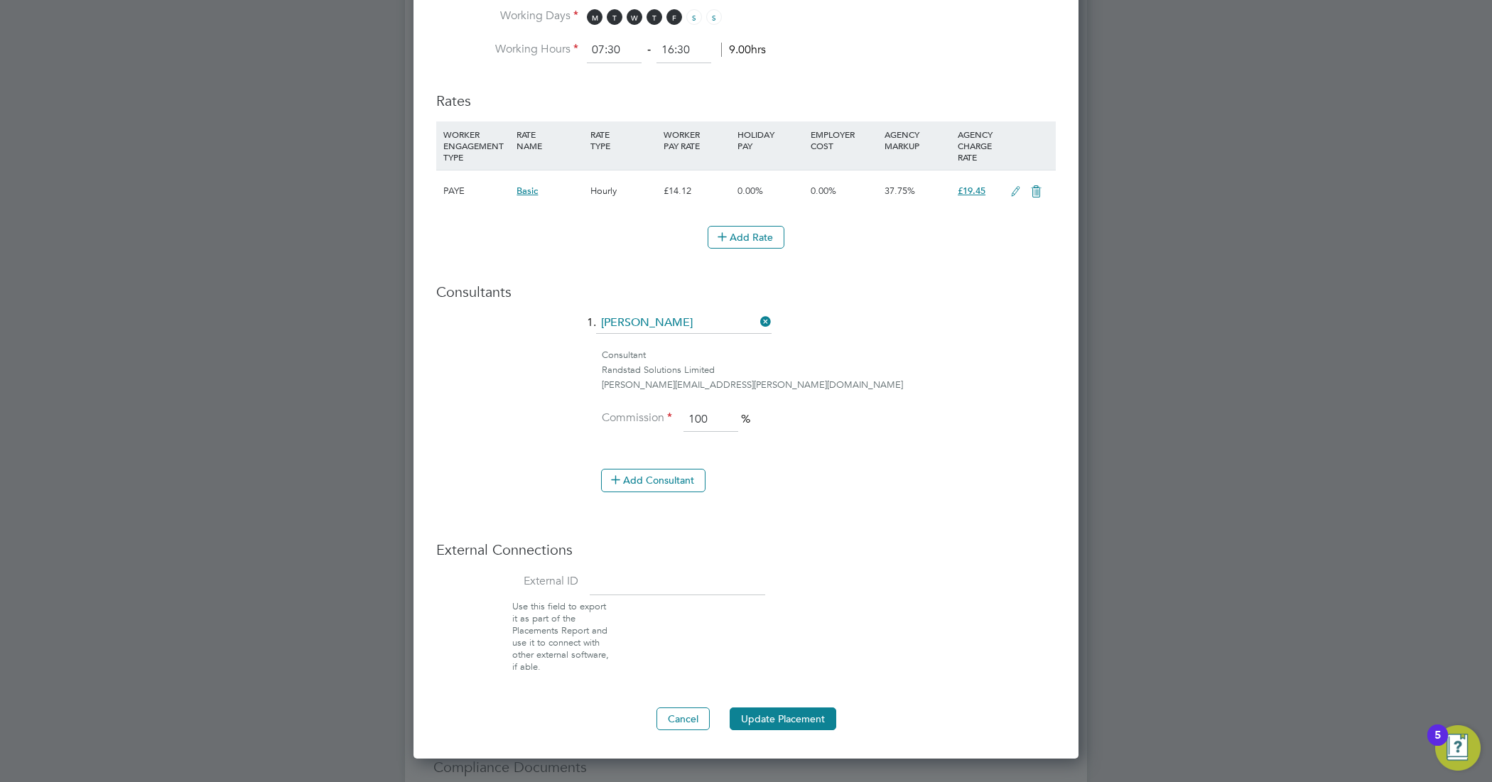
scroll to position [888, 0]
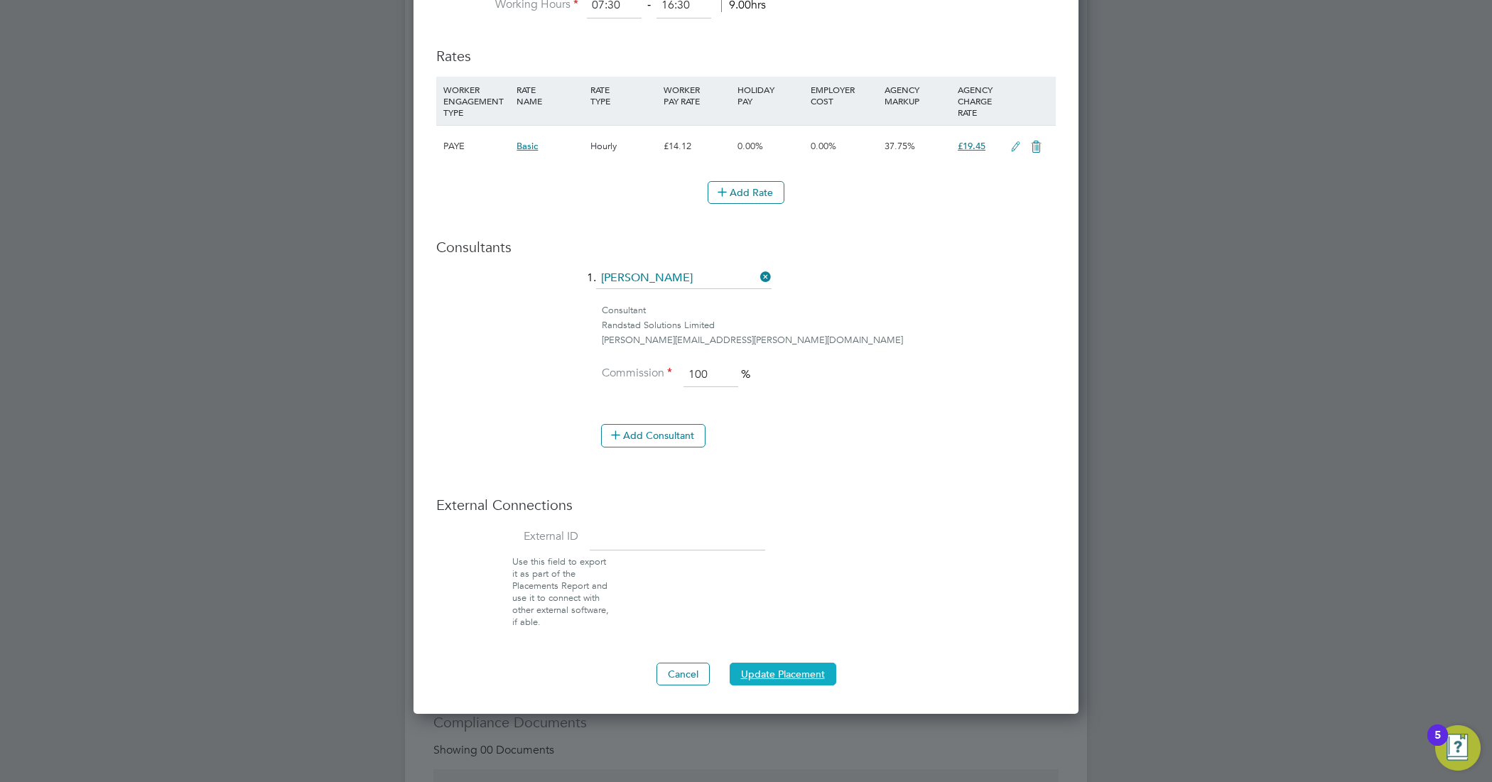
click at [794, 674] on button "Update Placement" at bounding box center [783, 674] width 107 height 23
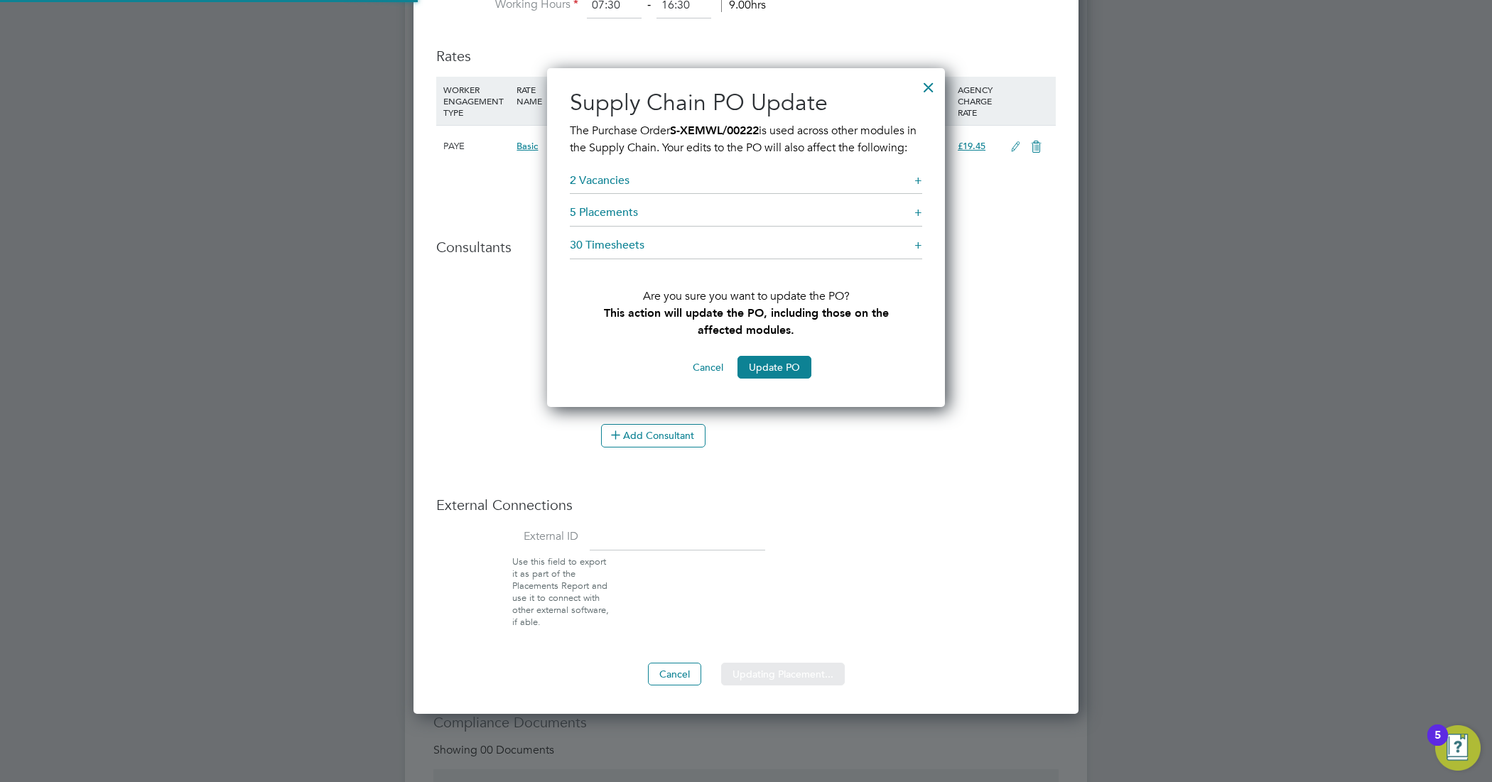
scroll to position [360, 399]
click at [782, 391] on div "Sorry, we are having problems connecting to our services." at bounding box center [746, 353] width 682 height 2461
click at [782, 379] on button "Update PO" at bounding box center [775, 367] width 74 height 23
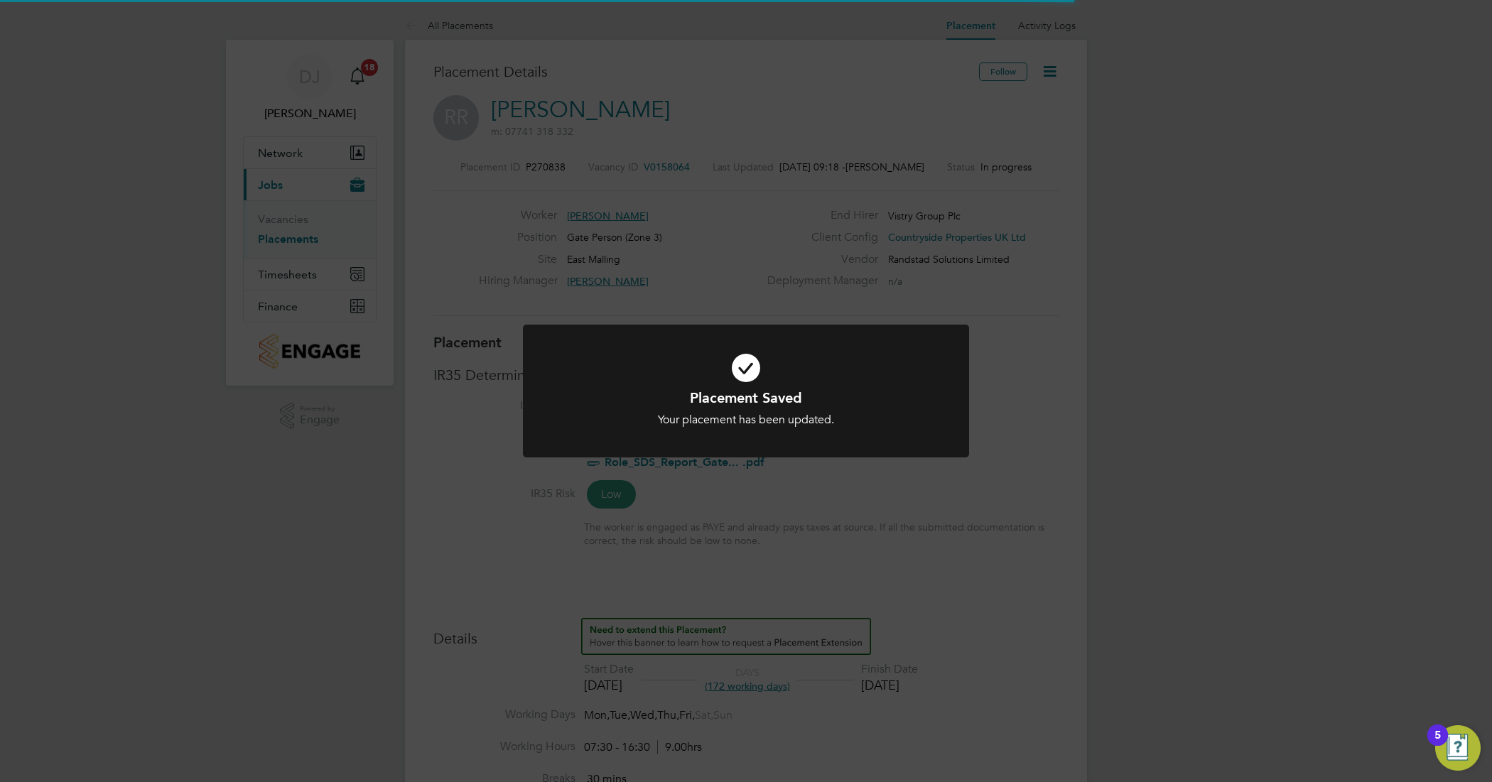
scroll to position [7, 7]
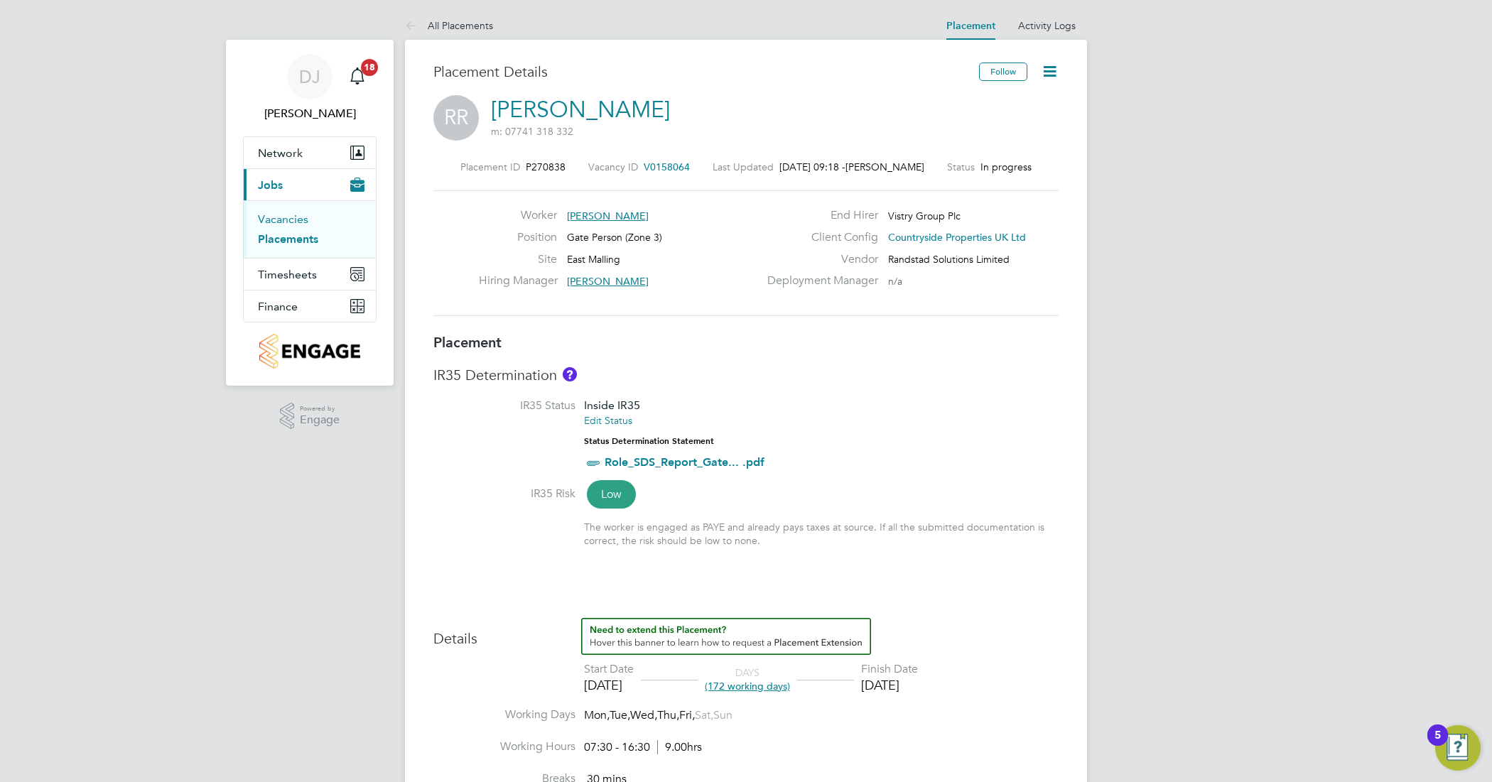
click at [281, 217] on link "Vacancies" at bounding box center [283, 219] width 50 height 14
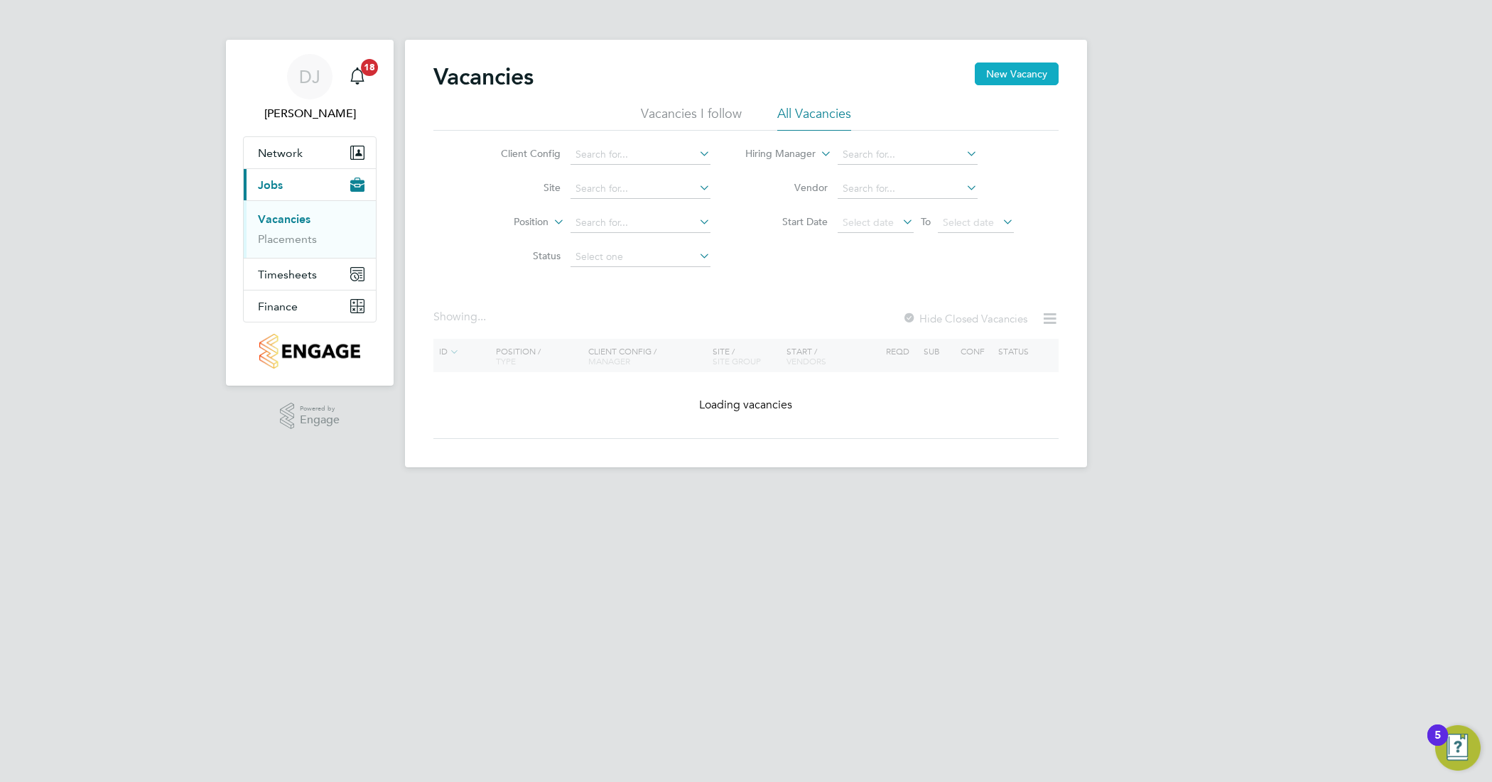
click at [1055, 73] on button "New Vacancy" at bounding box center [1017, 74] width 84 height 23
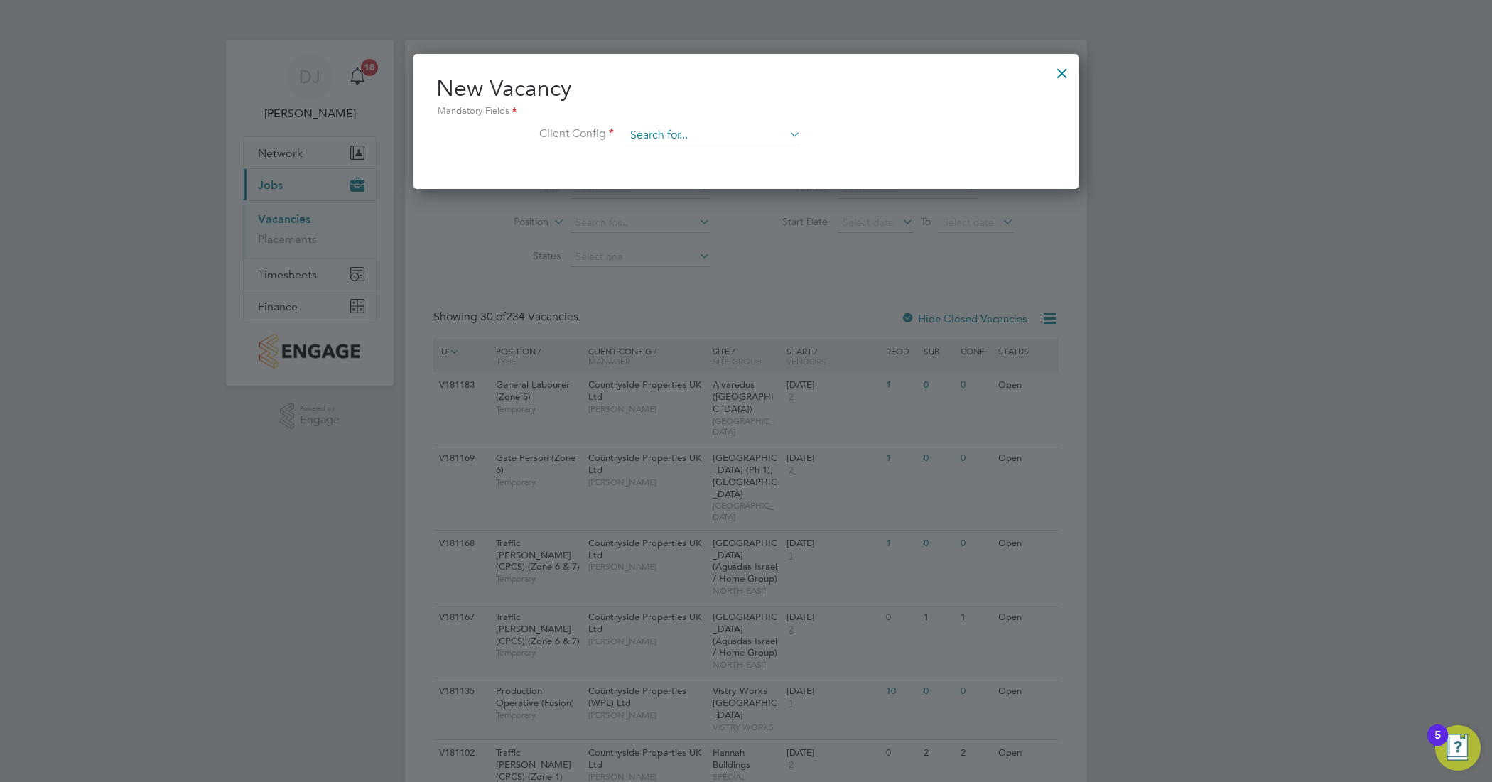
click at [732, 131] on input at bounding box center [713, 135] width 176 height 21
type input "lenham"
click at [787, 132] on icon at bounding box center [787, 134] width 0 height 20
click at [753, 134] on input at bounding box center [713, 135] width 176 height 21
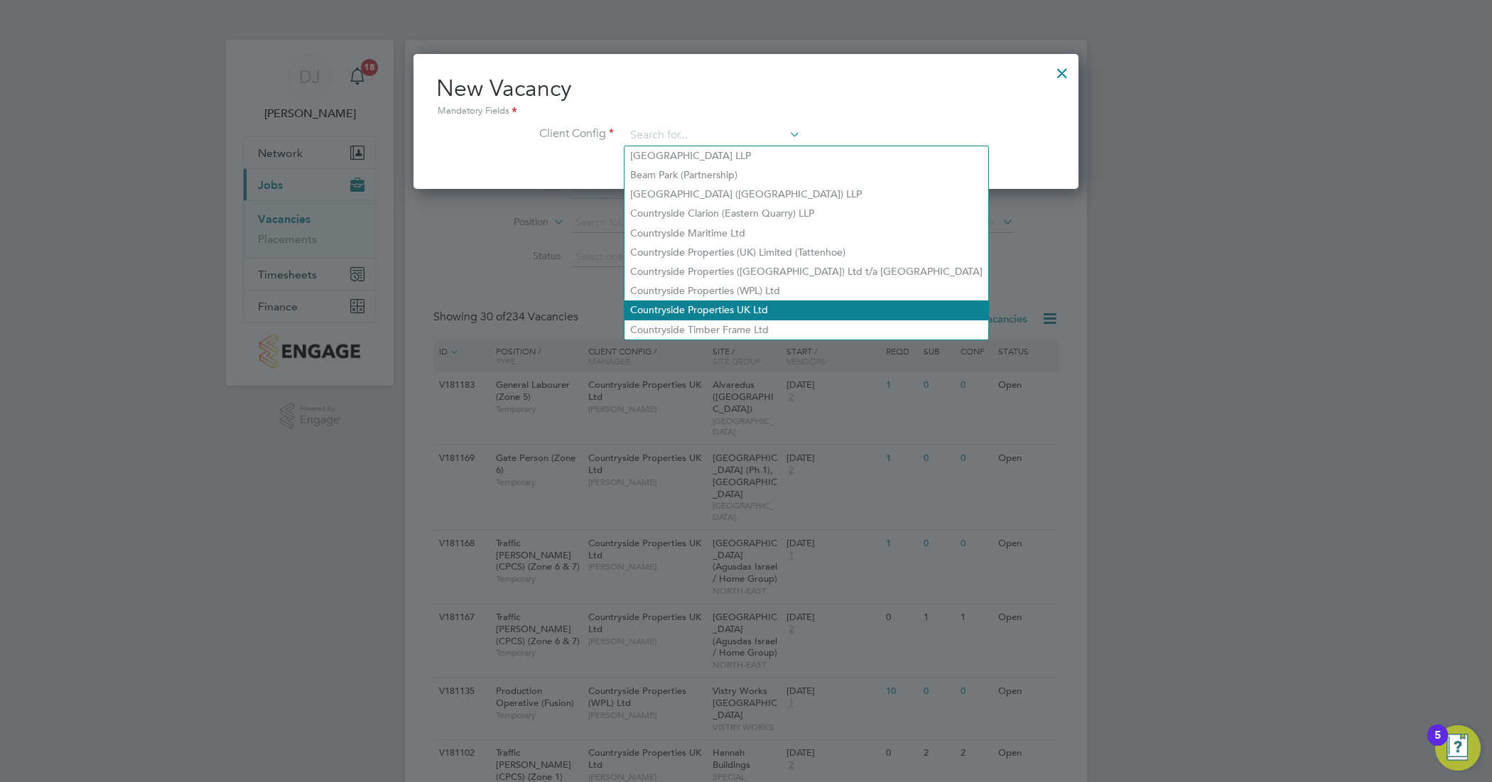
click at [784, 308] on li "Countryside Properties UK Ltd" at bounding box center [807, 310] width 364 height 19
type input "Countryside Properties UK Ltd"
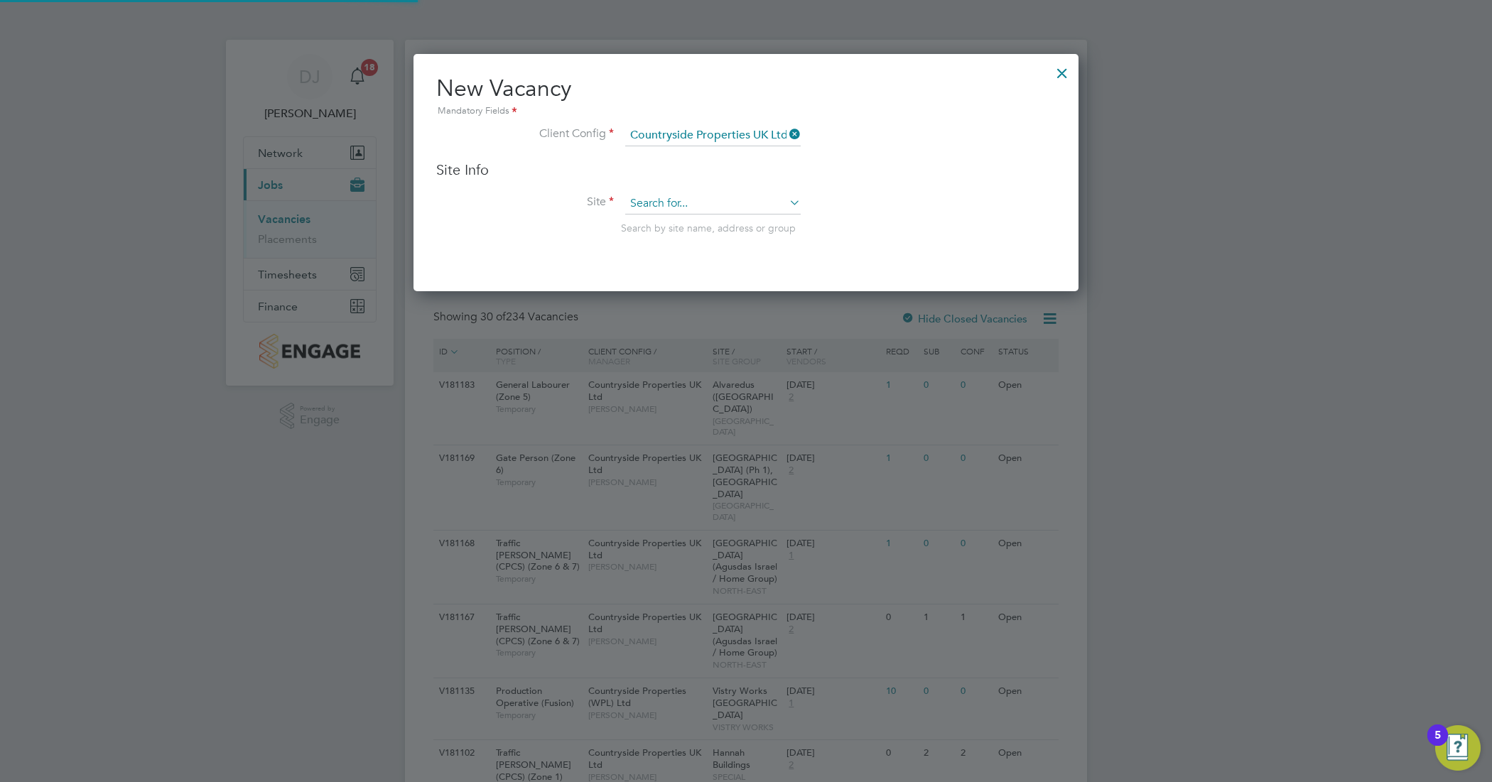
click at [712, 193] on input at bounding box center [713, 203] width 176 height 21
click at [729, 222] on b "Lenha" at bounding box center [729, 224] width 28 height 12
type input "[PERSON_NAME], [PERSON_NAME]"
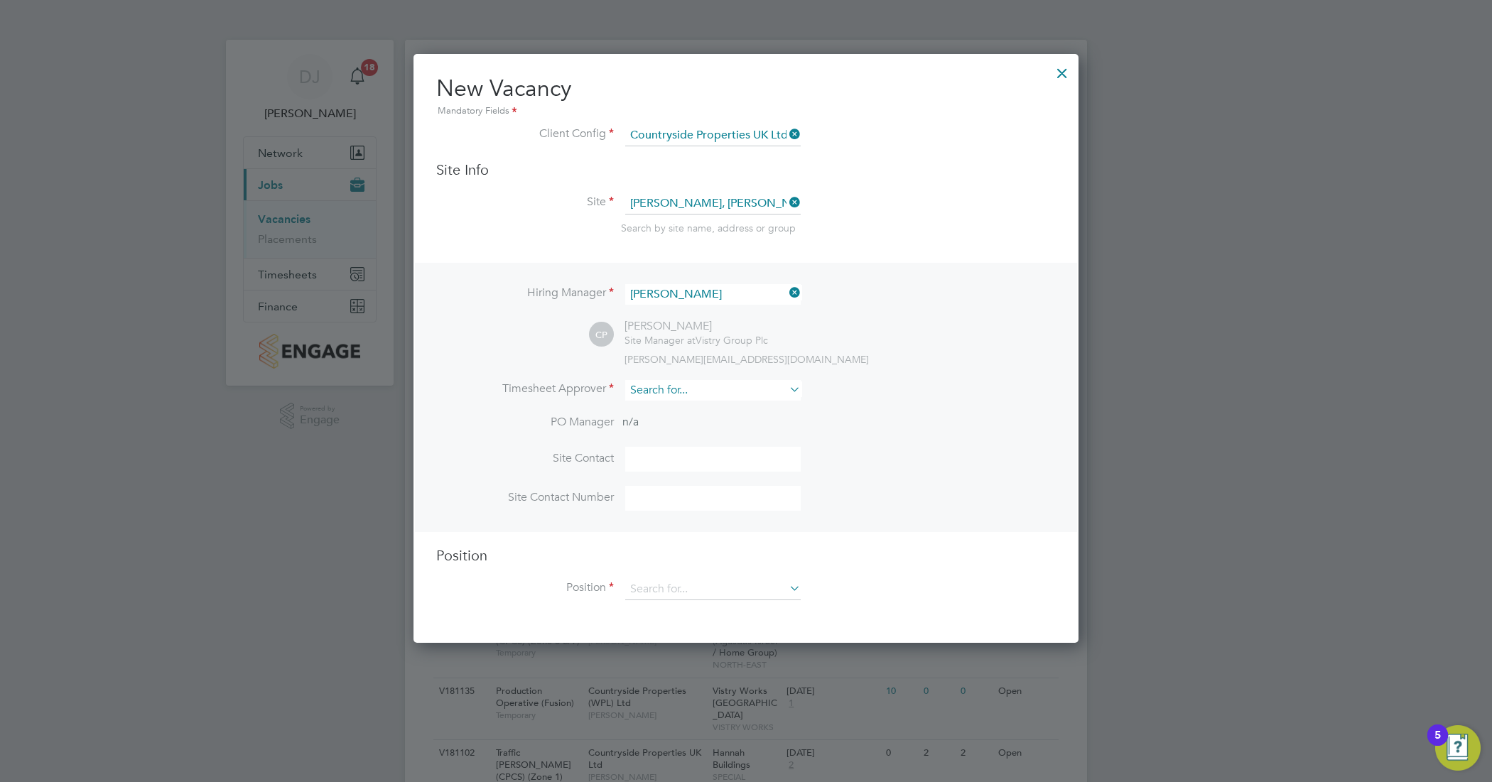
click at [704, 392] on input at bounding box center [713, 390] width 176 height 21
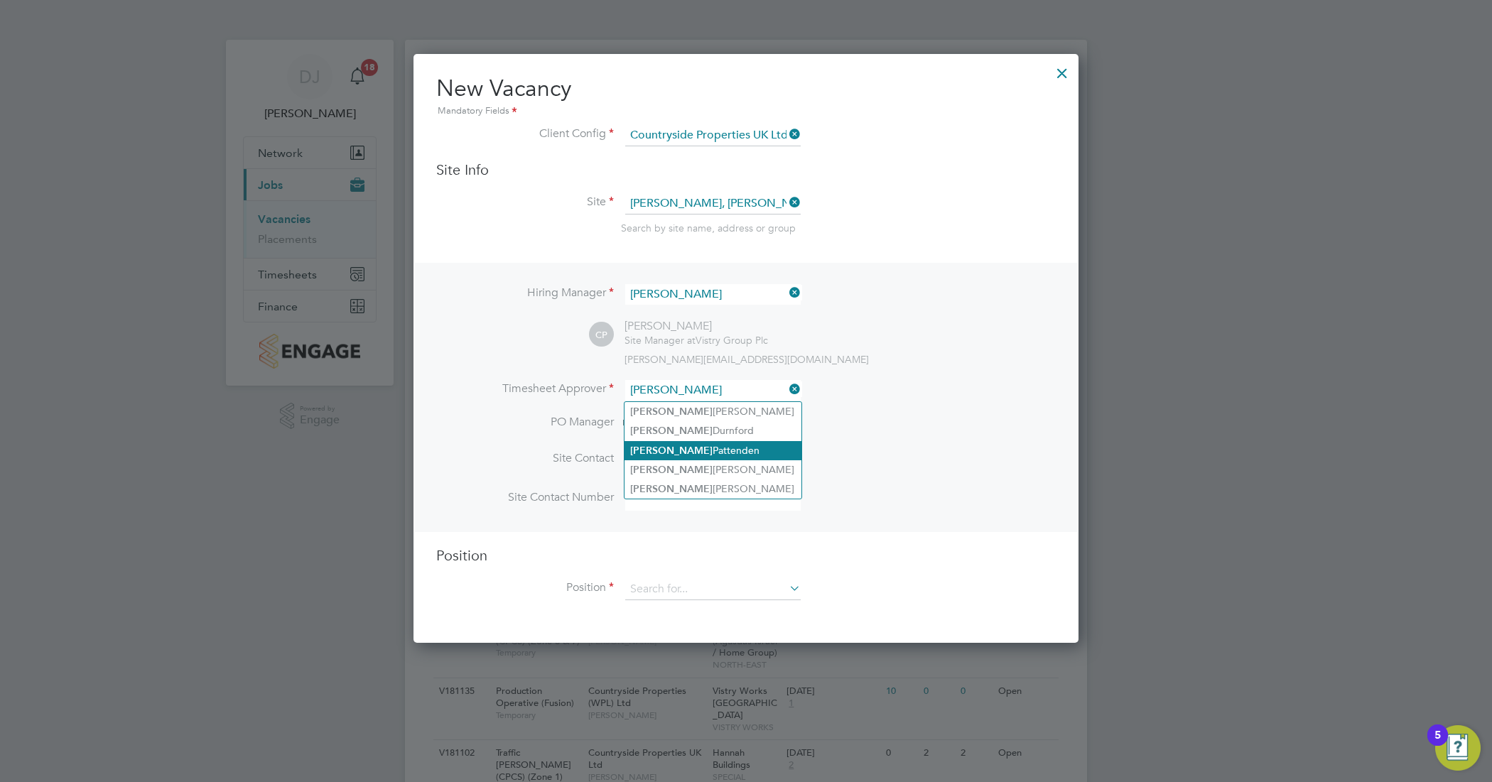
click at [730, 453] on li "[PERSON_NAME]" at bounding box center [713, 450] width 177 height 19
type input "[PERSON_NAME]"
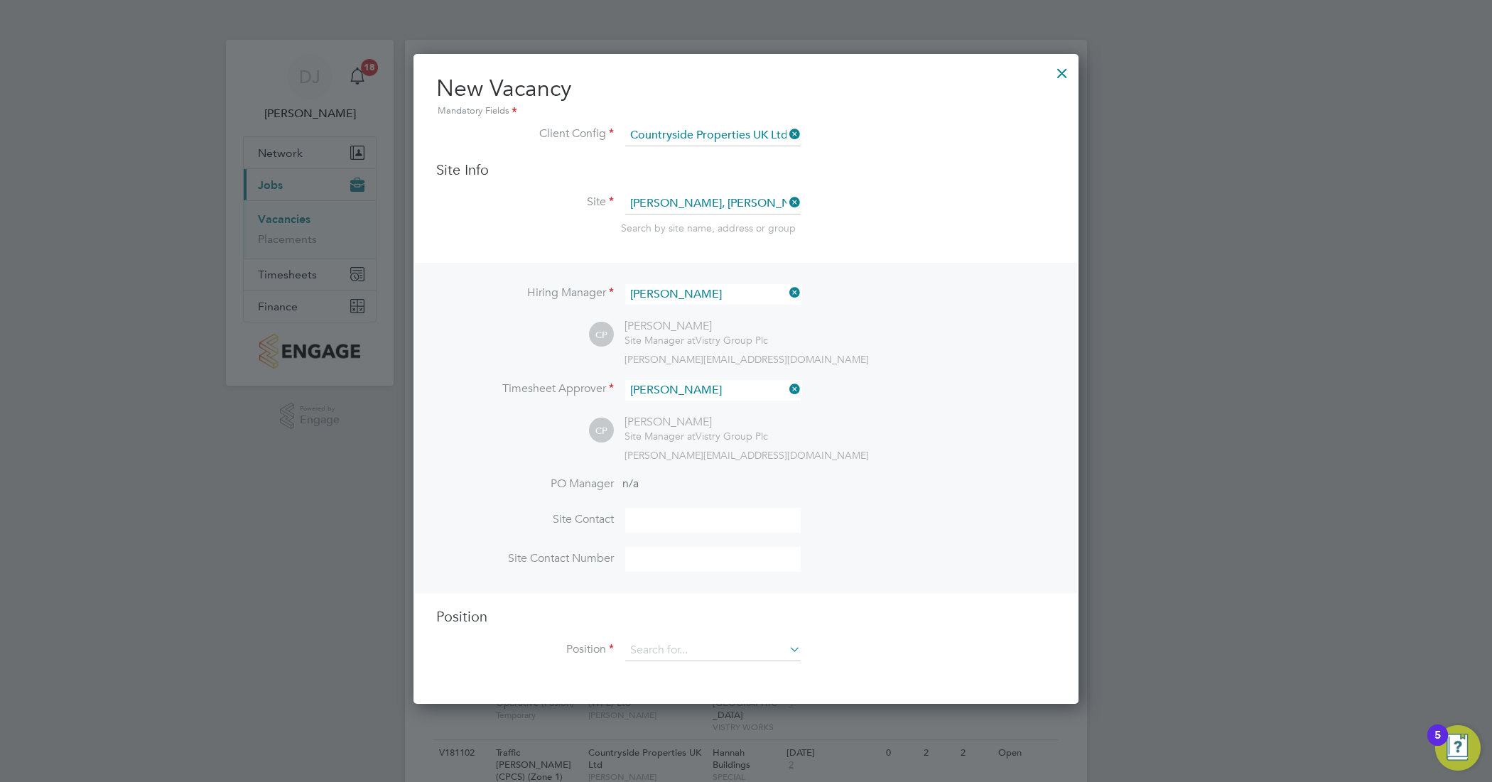
scroll to position [652, 665]
click at [684, 528] on input at bounding box center [713, 520] width 176 height 25
click at [716, 526] on input at bounding box center [713, 520] width 176 height 25
click at [662, 559] on input at bounding box center [713, 559] width 176 height 25
paste input "[PHONE_NUMBER]"
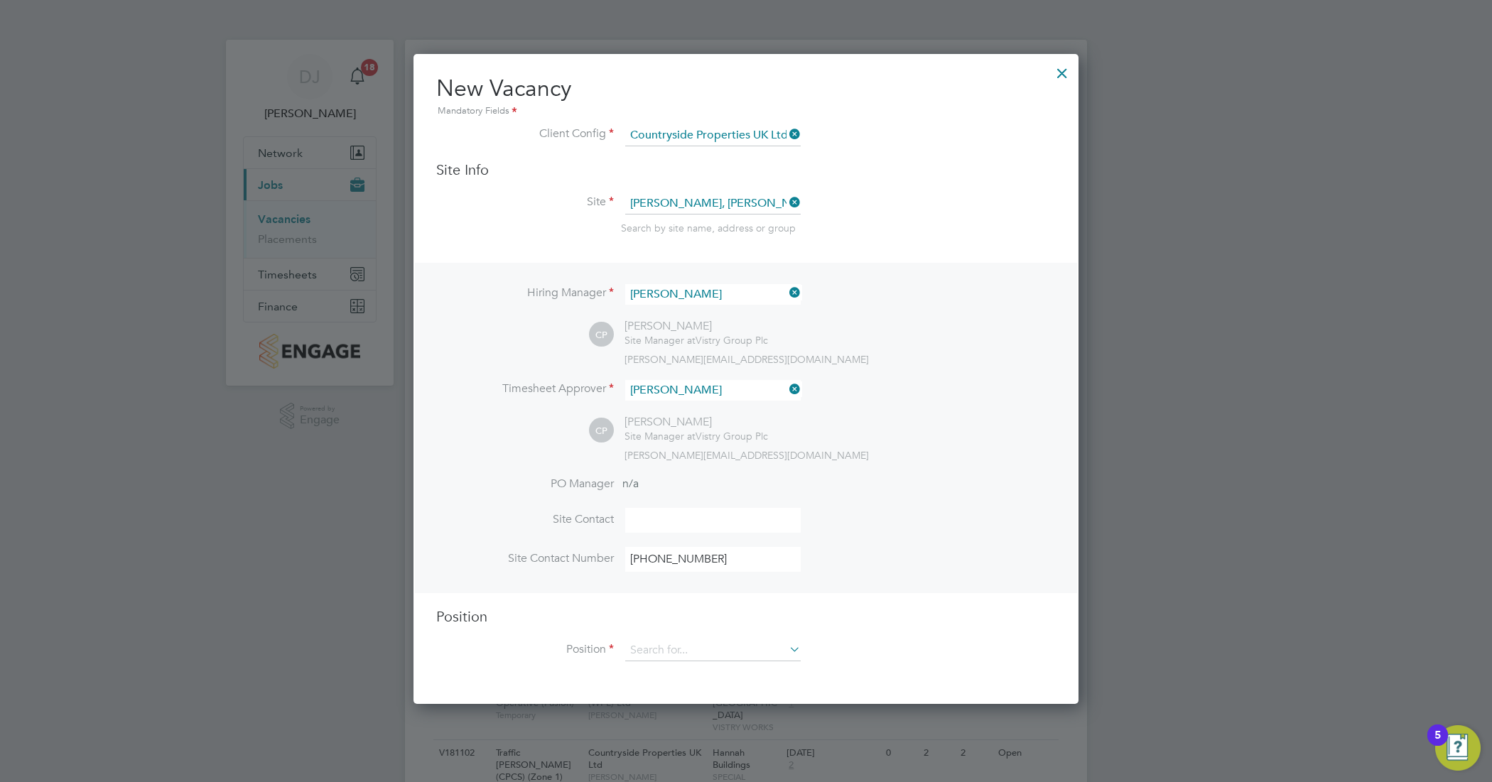
drag, startPoint x: 647, startPoint y: 560, endPoint x: 635, endPoint y: 560, distance: 12.8
click at [635, 560] on input "[PHONE_NUMBER]" at bounding box center [713, 559] width 176 height 25
click at [663, 560] on input "07936372684" at bounding box center [713, 559] width 176 height 25
type input "07936 372684"
click at [655, 524] on input at bounding box center [713, 520] width 176 height 25
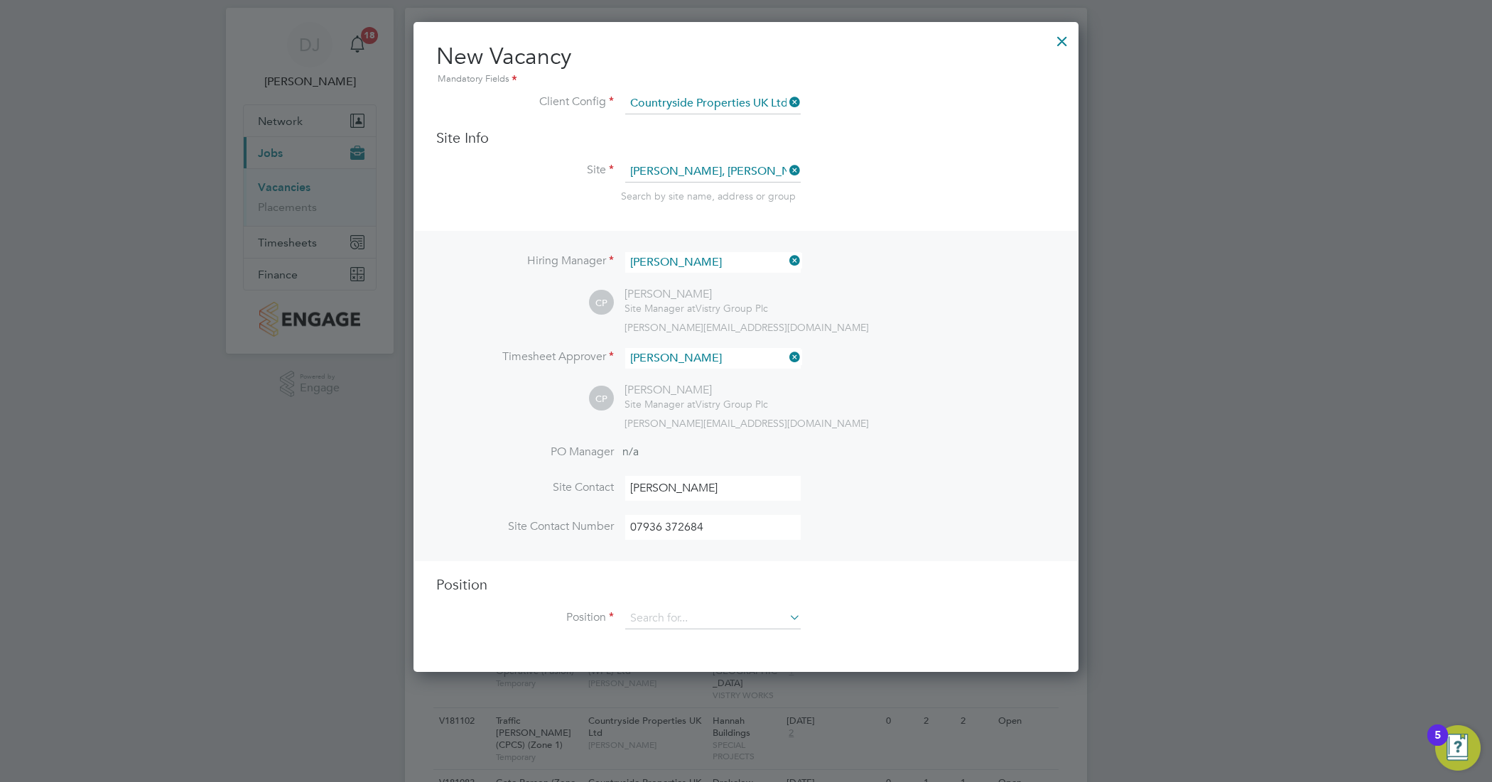
scroll to position [89, 0]
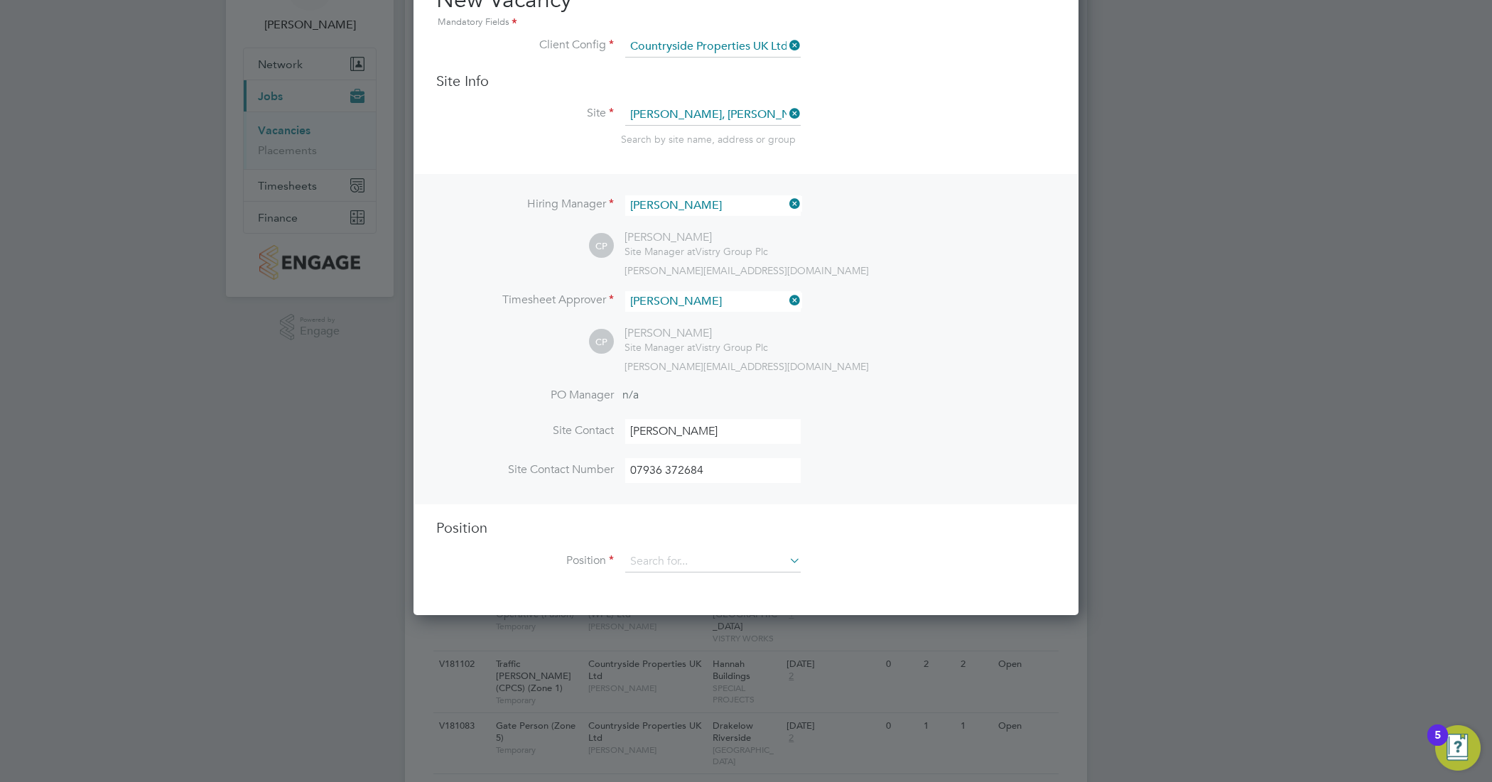
type input "[PERSON_NAME]"
click at [759, 549] on div "Position Position" at bounding box center [746, 553] width 620 height 68
click at [757, 560] on input at bounding box center [713, 561] width 176 height 21
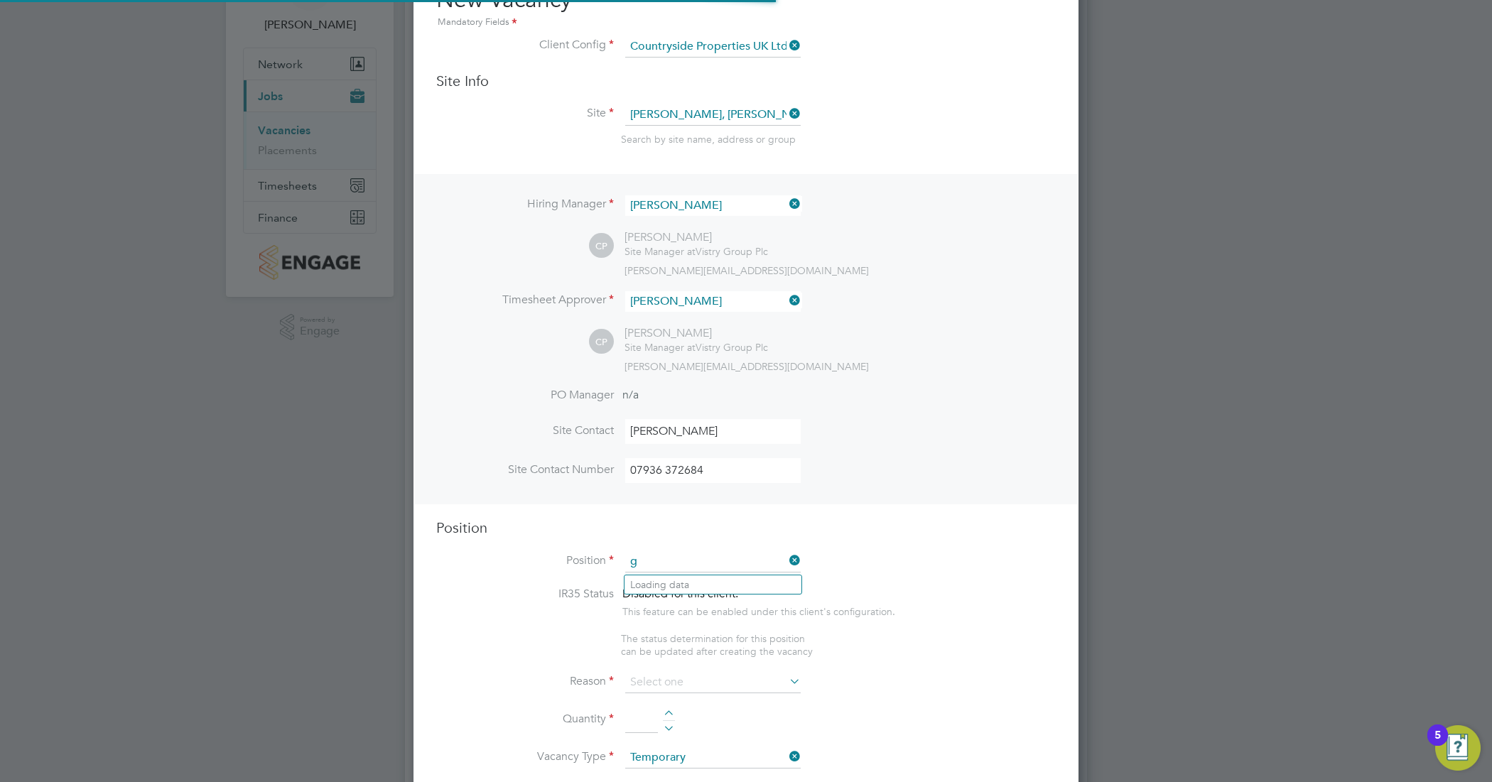
scroll to position [2047, 665]
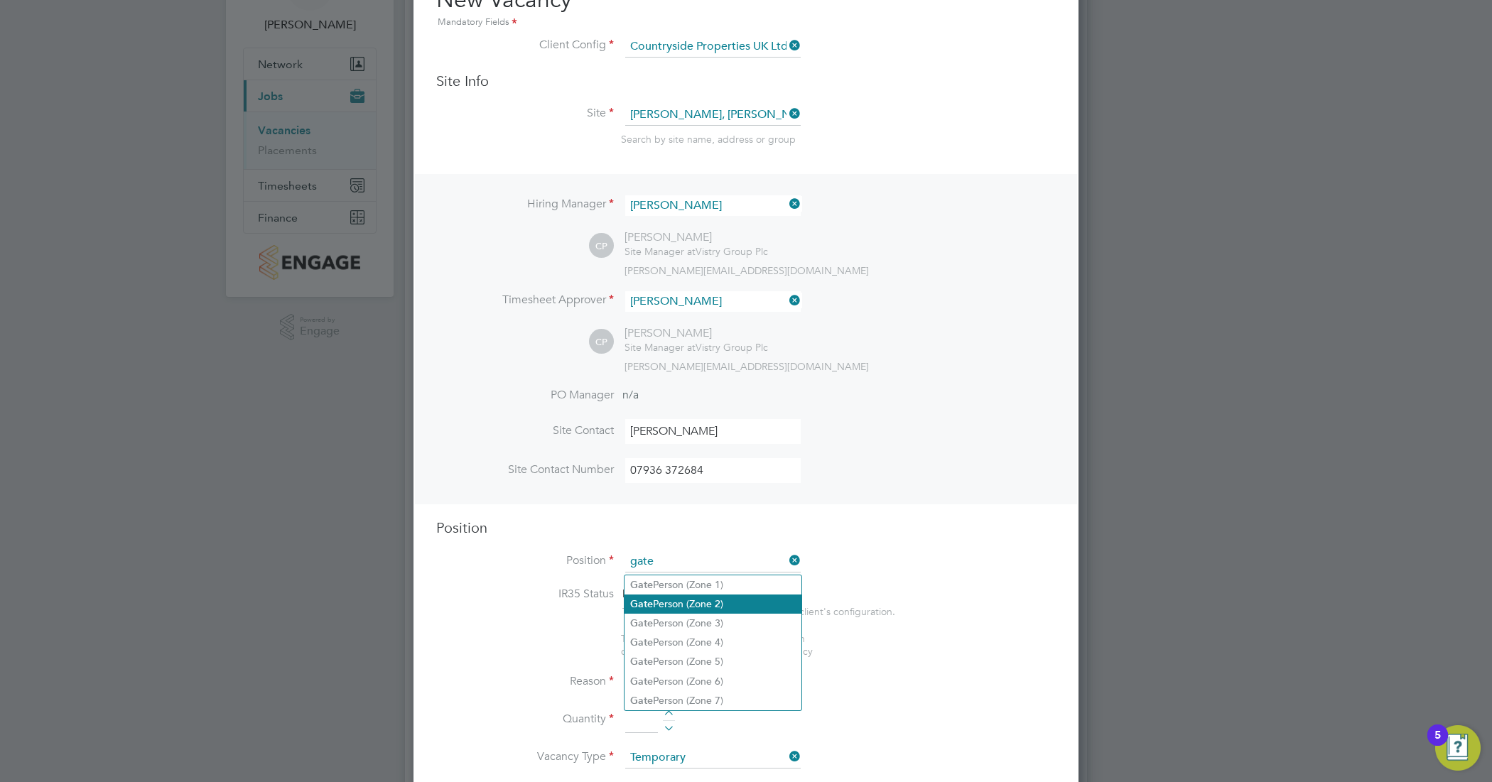
type input "gate"
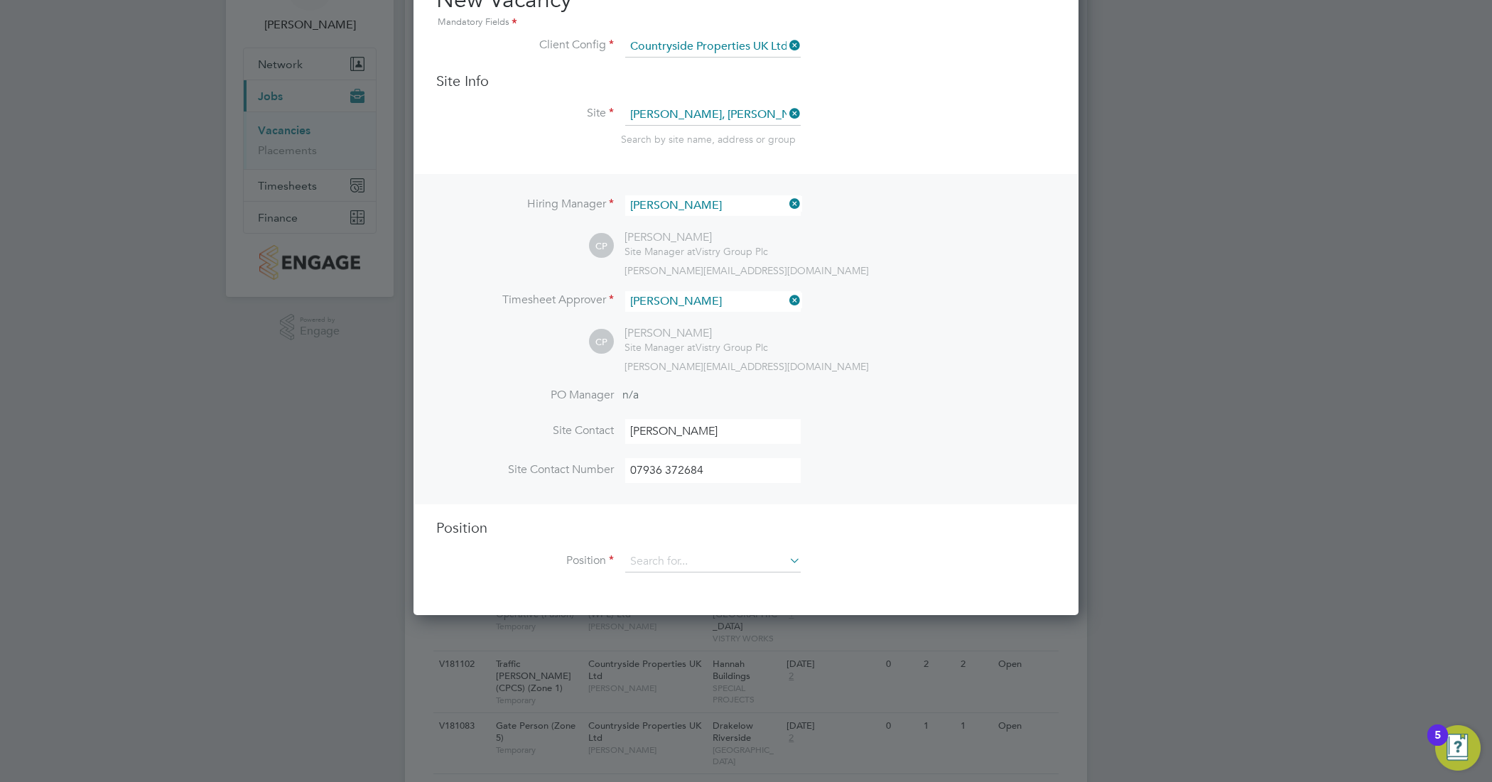
scroll to position [652, 665]
click at [707, 569] on input at bounding box center [713, 561] width 176 height 21
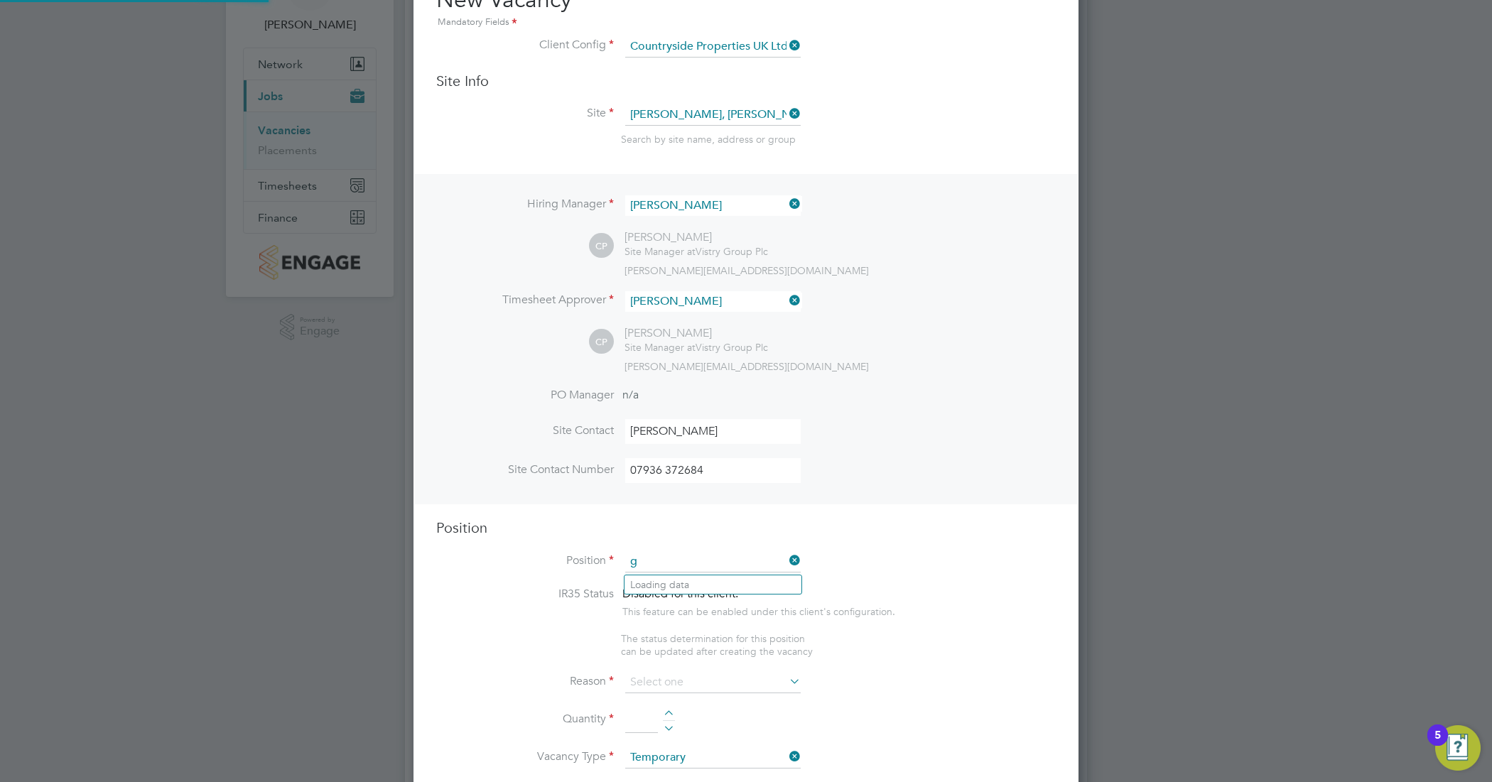
scroll to position [2047, 665]
click at [707, 624] on li "Gate Person (Zone 3)" at bounding box center [713, 623] width 177 height 19
type input "Gate Person (Zone 3)"
type textarea "- Welcoming visitors and signing visitors in and out of site - Checking CSCS ca…"
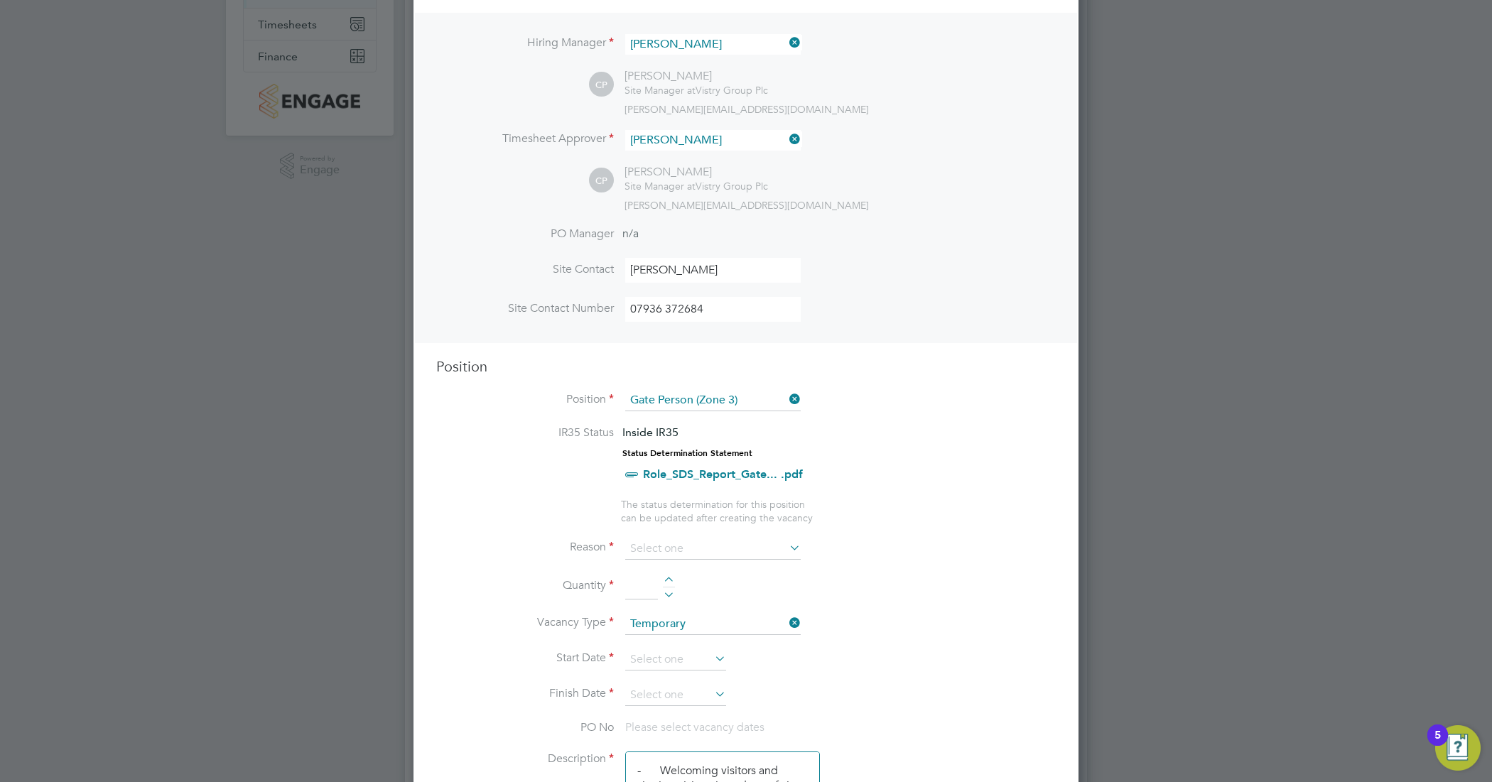
scroll to position [266, 0]
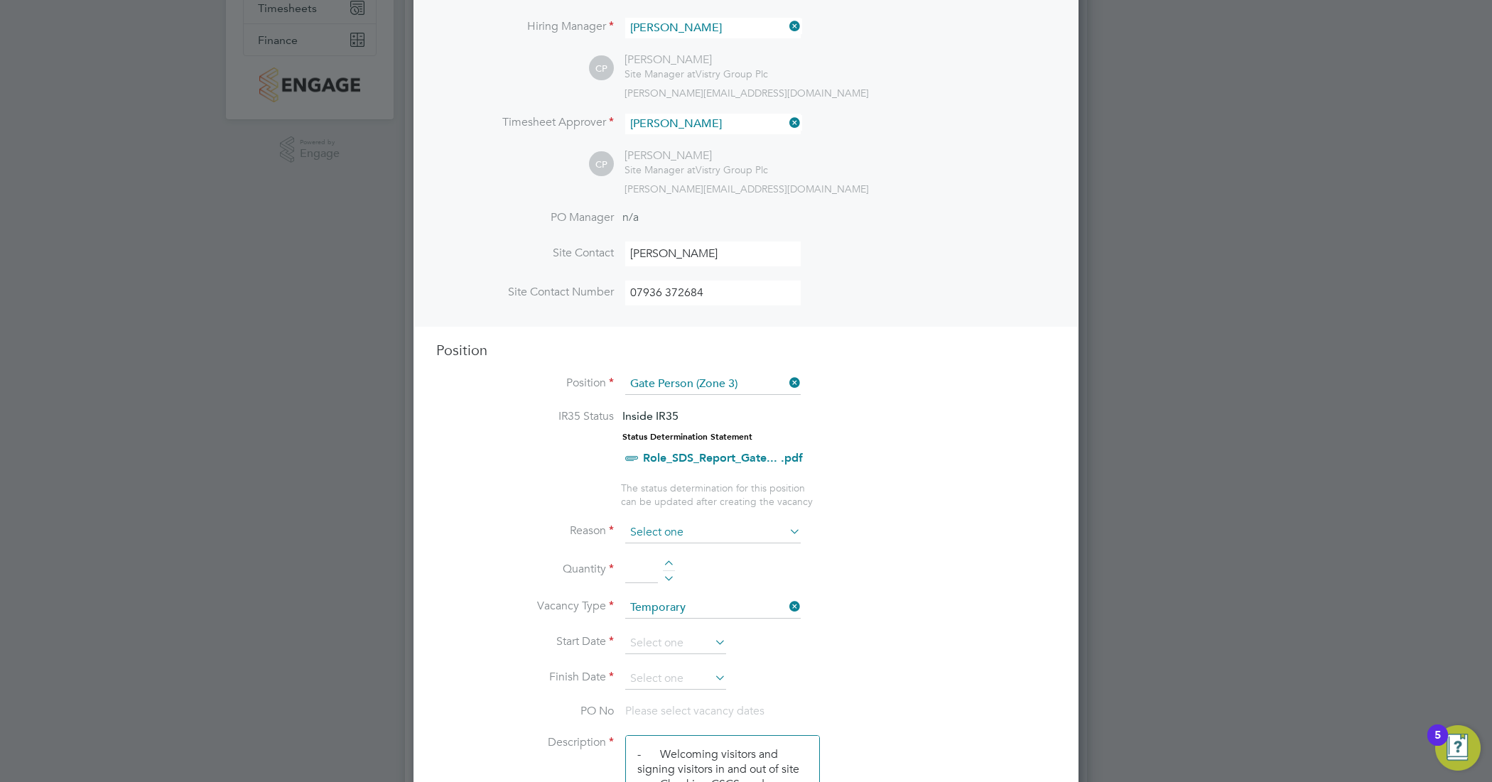
click at [782, 528] on input at bounding box center [713, 532] width 176 height 21
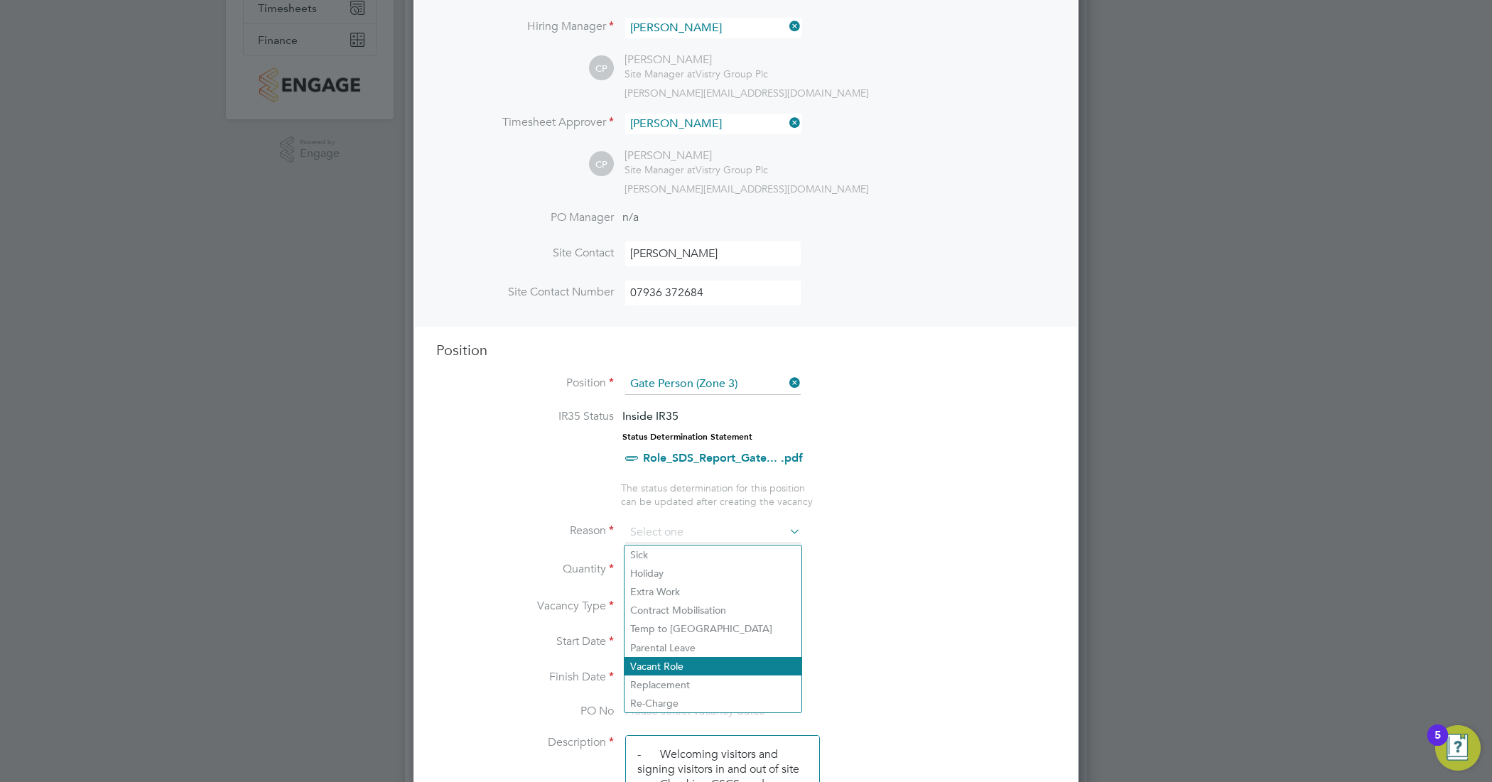
click at [711, 662] on li "Vacant Role" at bounding box center [713, 666] width 177 height 18
type input "Vacant Role"
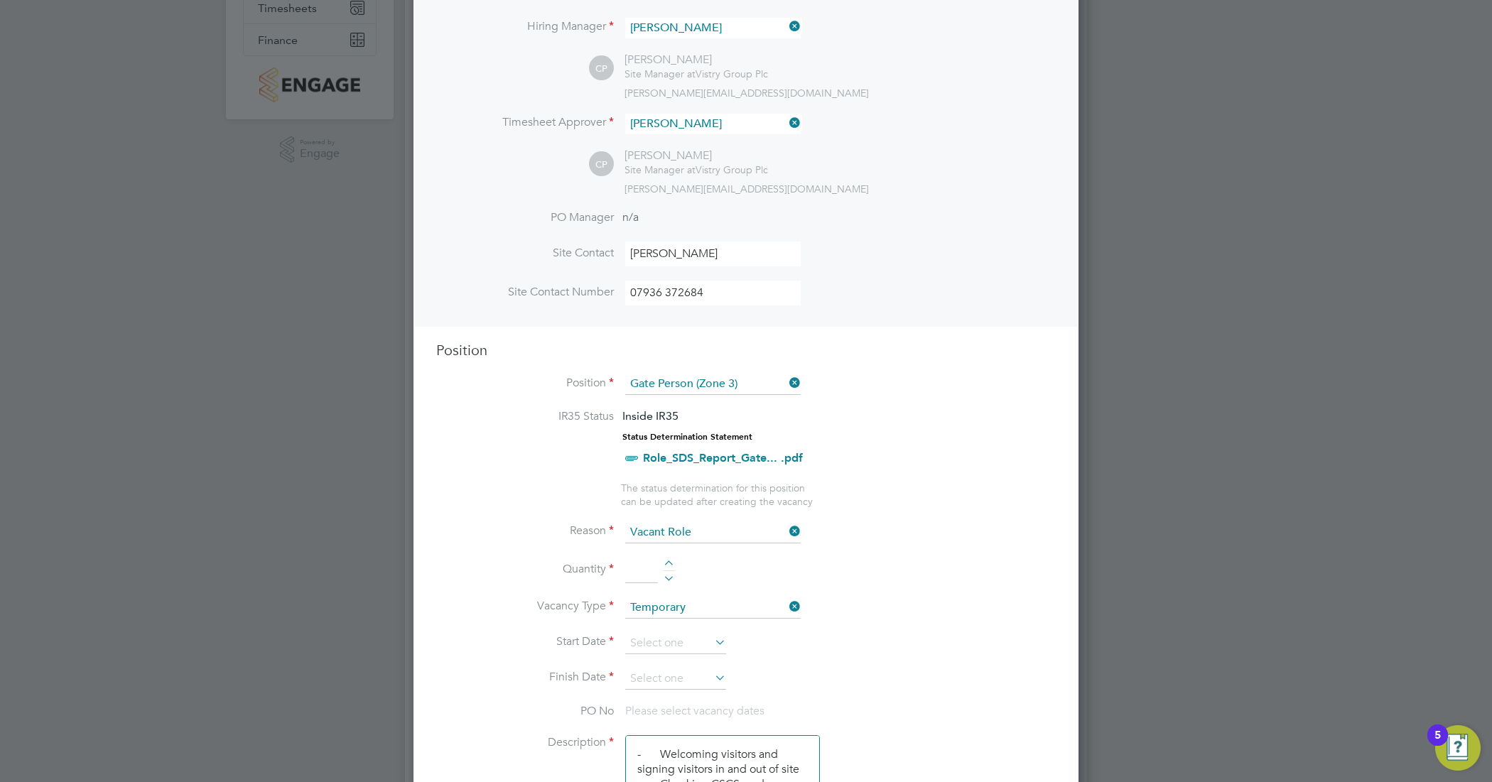
click at [669, 565] on div at bounding box center [669, 566] width 12 height 10
type input "1"
click at [712, 645] on icon at bounding box center [712, 642] width 0 height 20
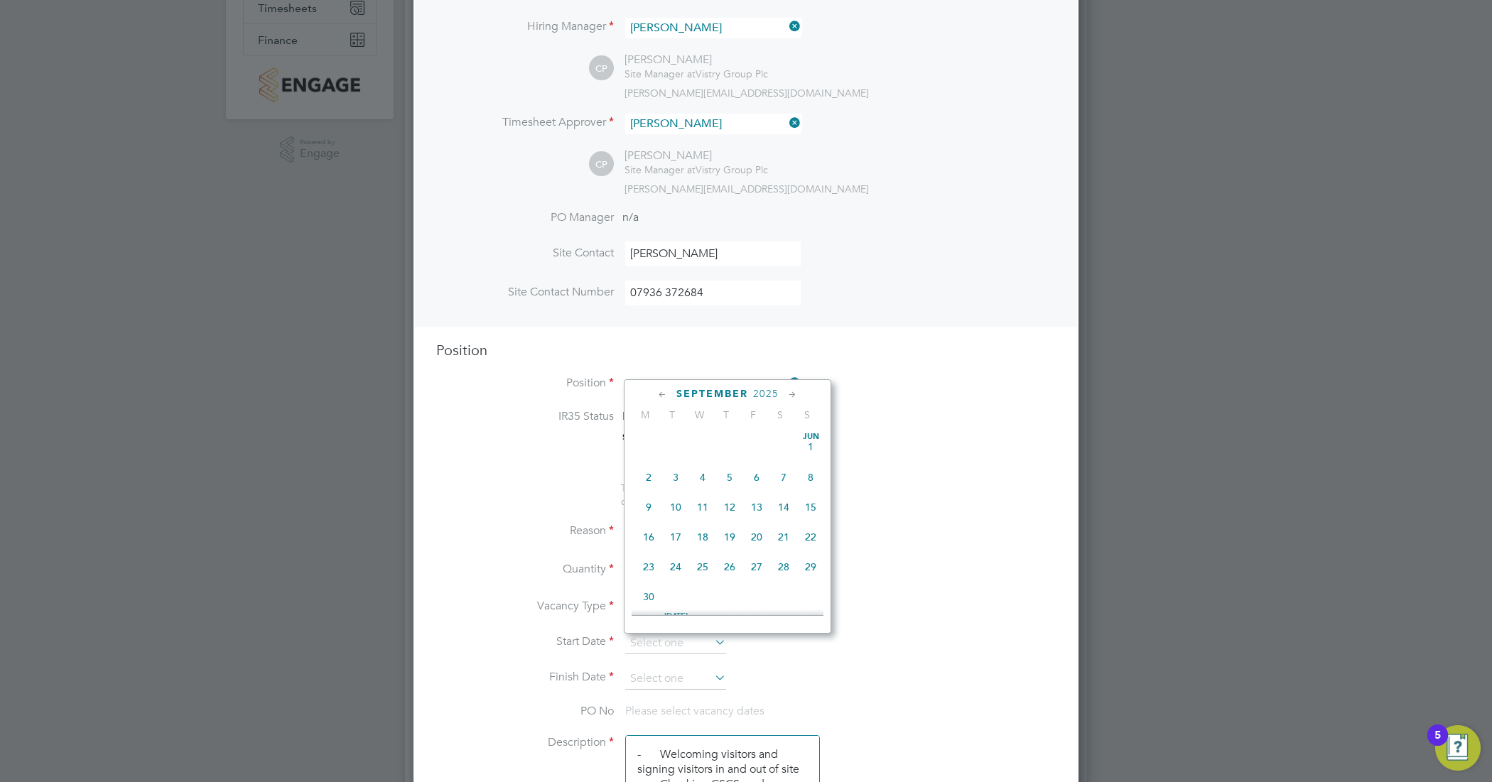
scroll to position [529, 0]
click at [652, 501] on span "22" at bounding box center [648, 487] width 27 height 27
type input "[DATE]"
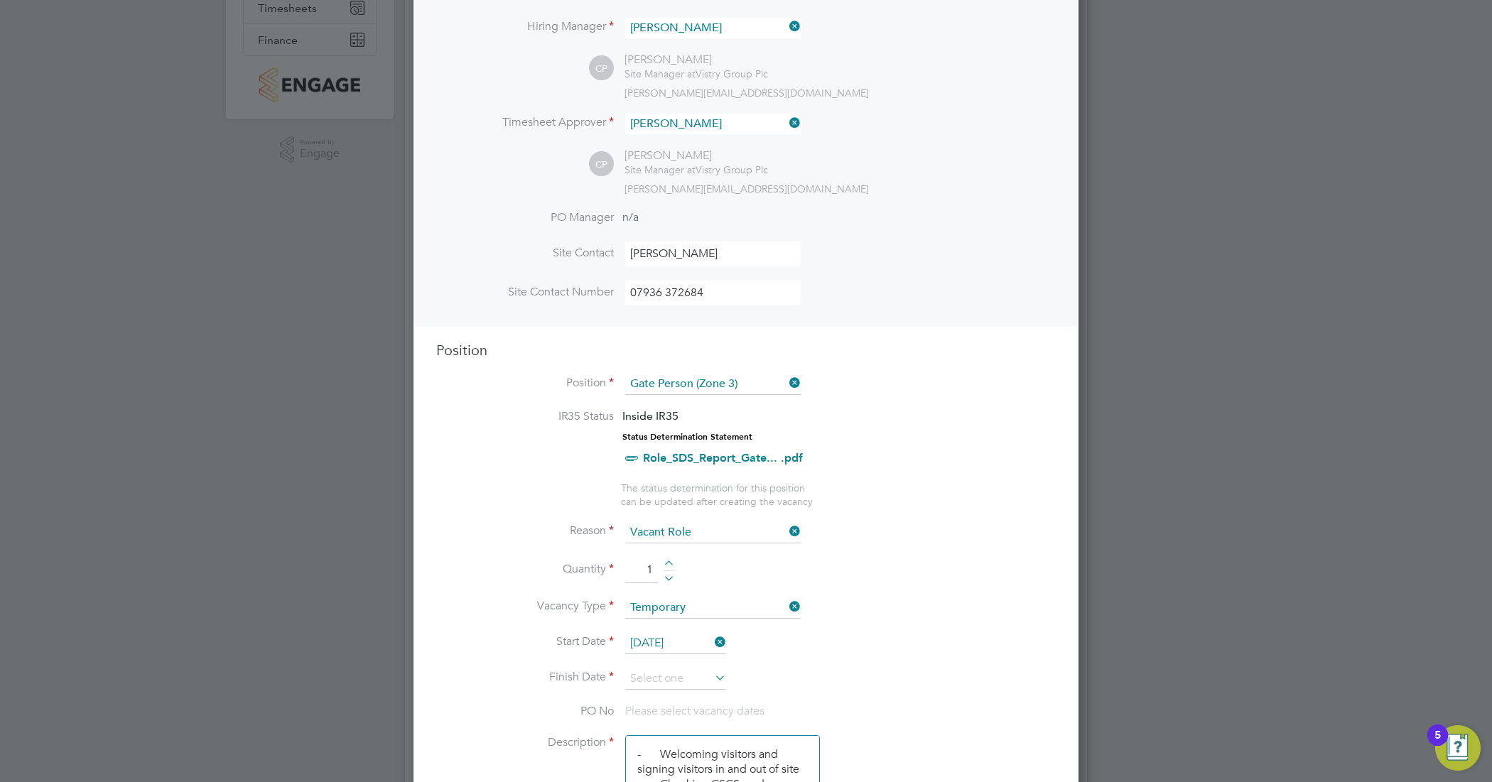
click at [712, 677] on icon at bounding box center [712, 678] width 0 height 20
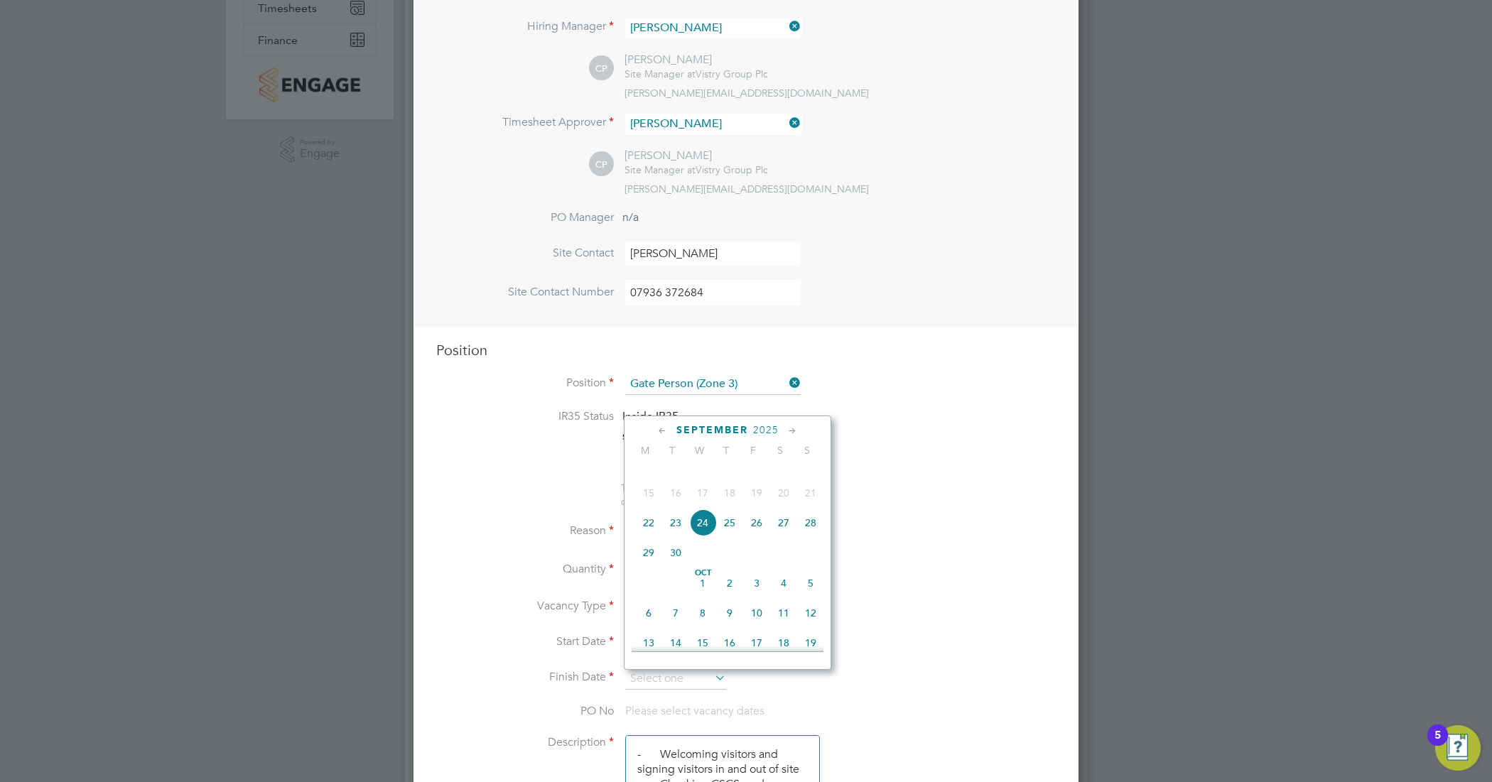
click at [770, 426] on span "2025" at bounding box center [766, 430] width 26 height 12
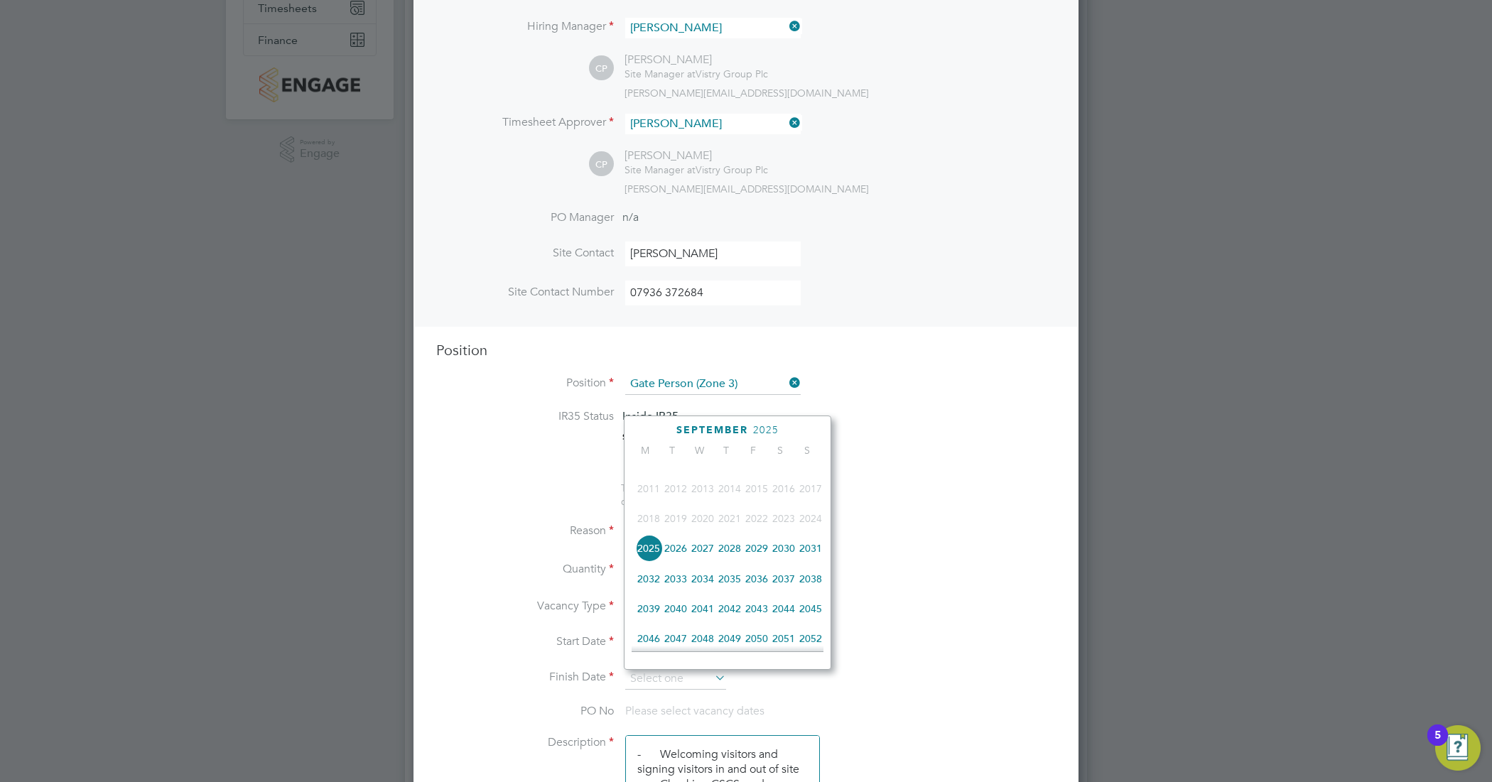
click at [704, 562] on span "2027" at bounding box center [702, 548] width 27 height 27
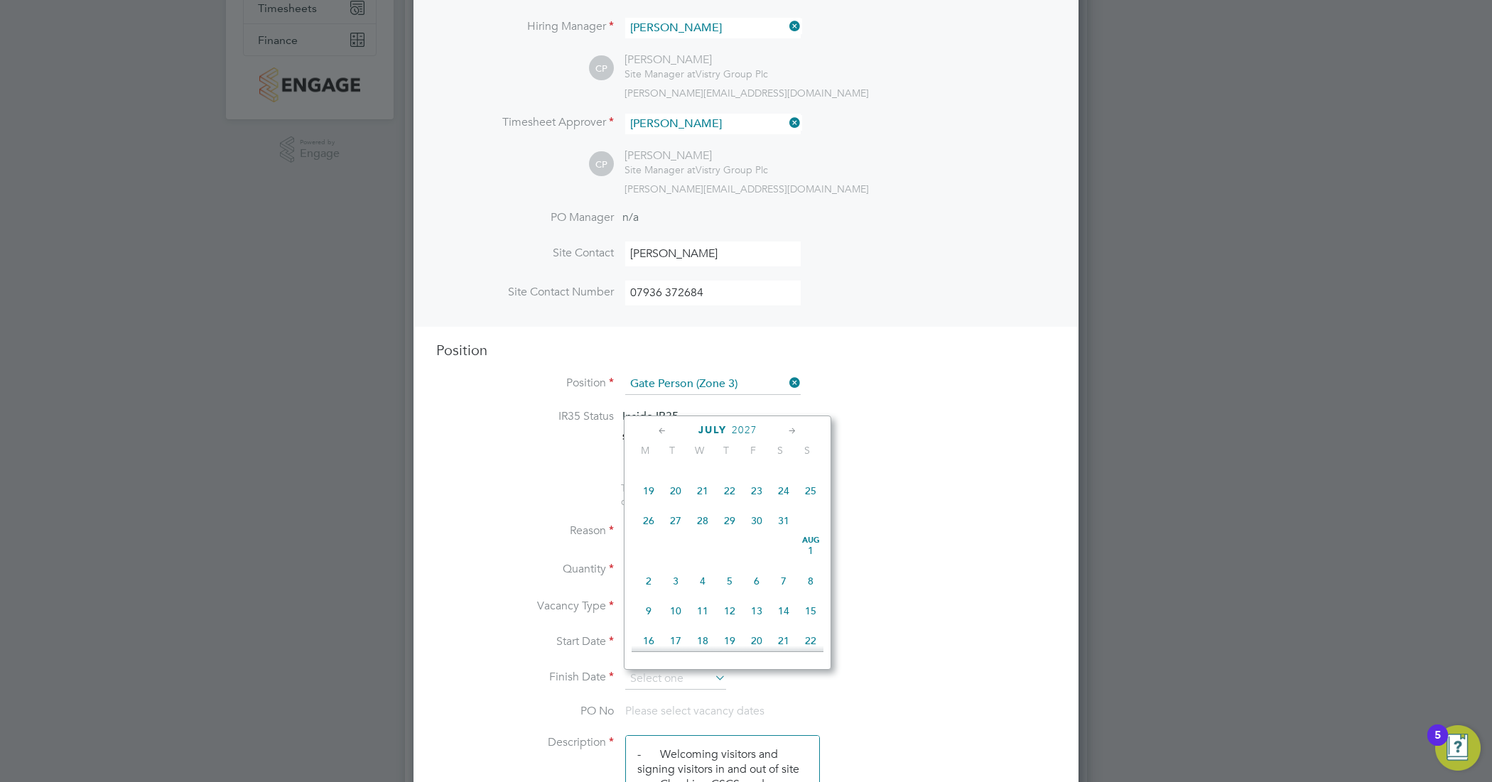
scroll to position [206, 0]
click at [783, 553] on span "31" at bounding box center [783, 546] width 27 height 27
type input "[DATE]"
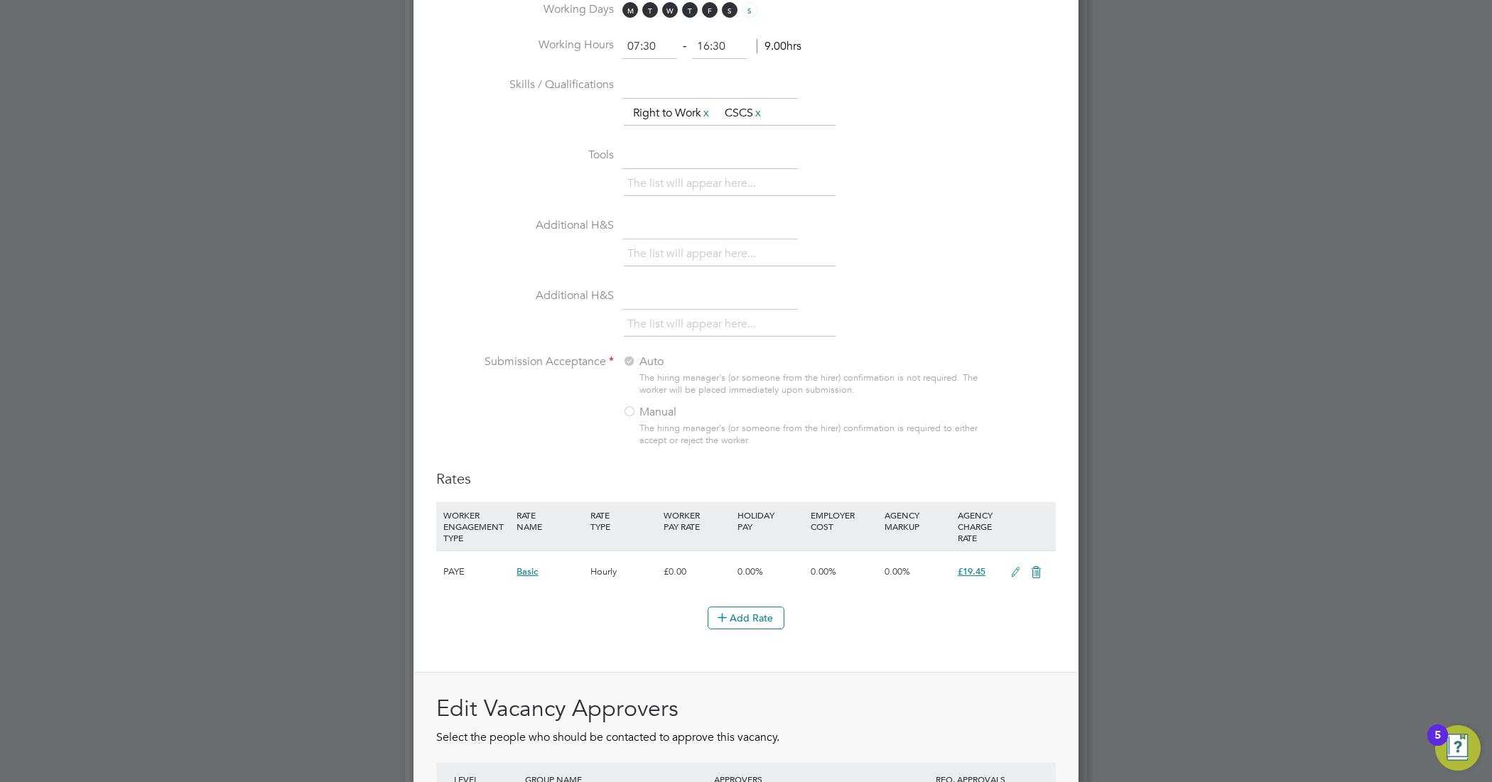
scroll to position [1441, 0]
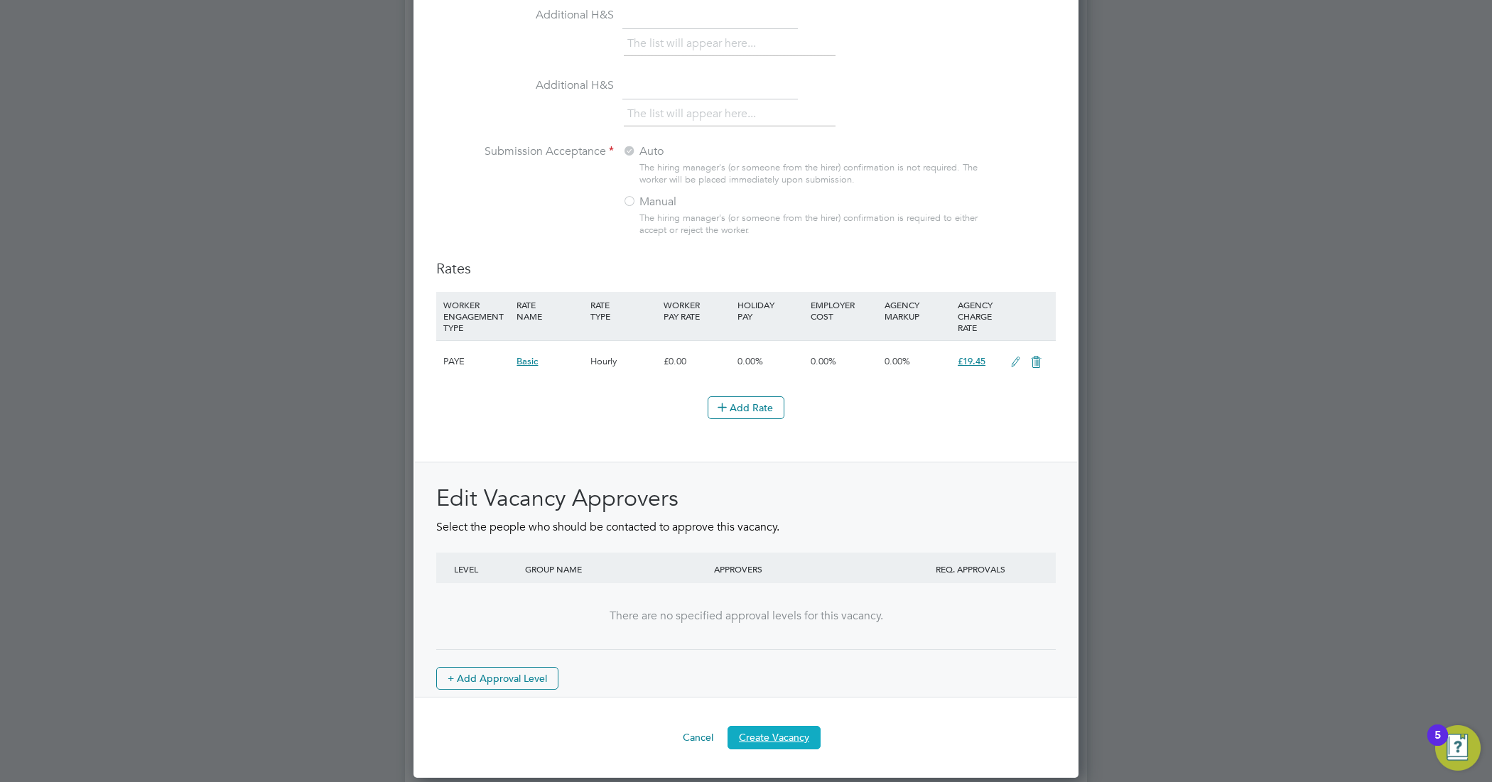
click at [780, 740] on button "Create Vacancy" at bounding box center [774, 737] width 93 height 23
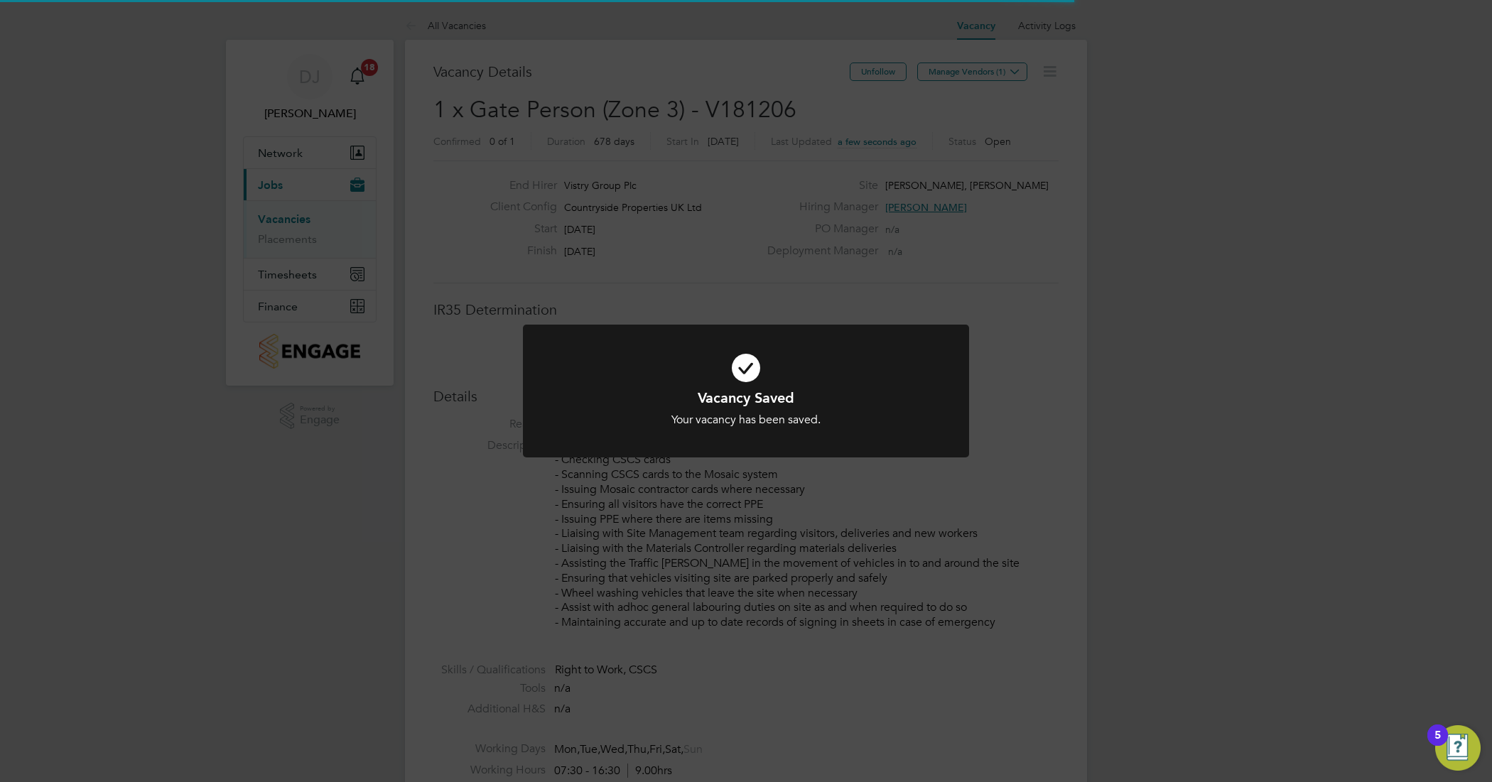
scroll to position [23, 306]
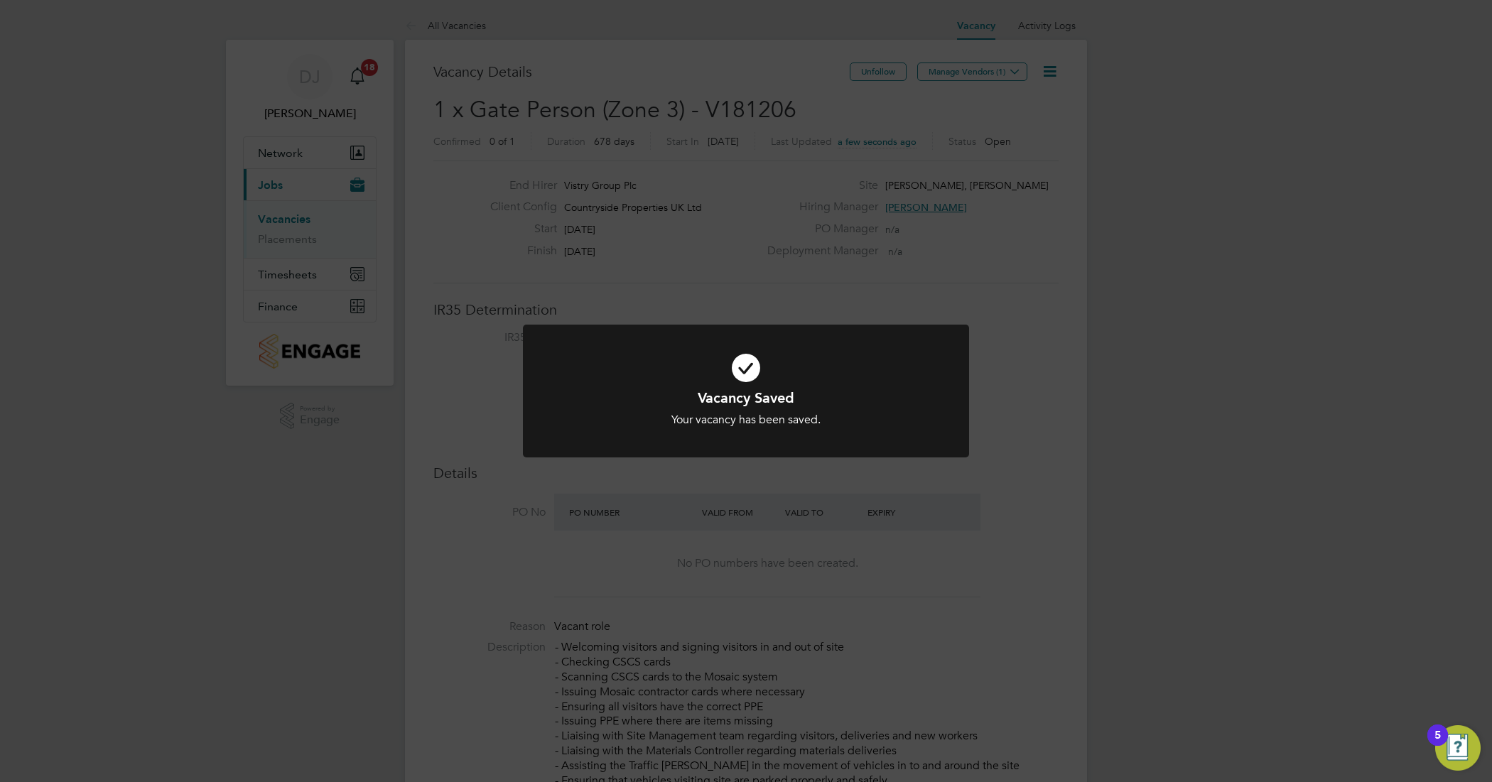
click at [1050, 151] on div "Vacancy Saved Your vacancy has been saved. Cancel Okay" at bounding box center [746, 391] width 1492 height 782
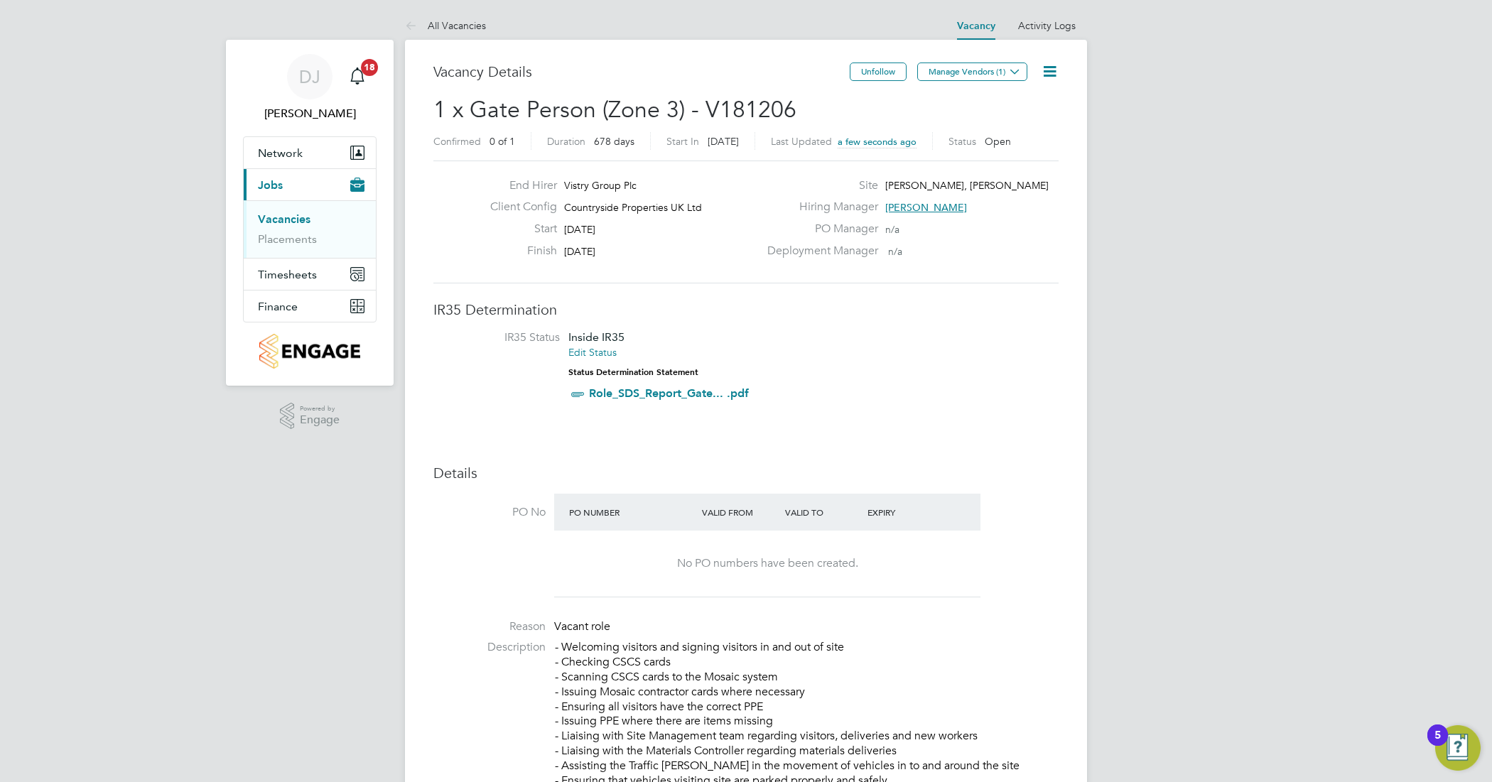
click at [1049, 75] on icon at bounding box center [1050, 72] width 18 height 18
click at [996, 72] on button "Manage Vendors (1)" at bounding box center [972, 72] width 110 height 18
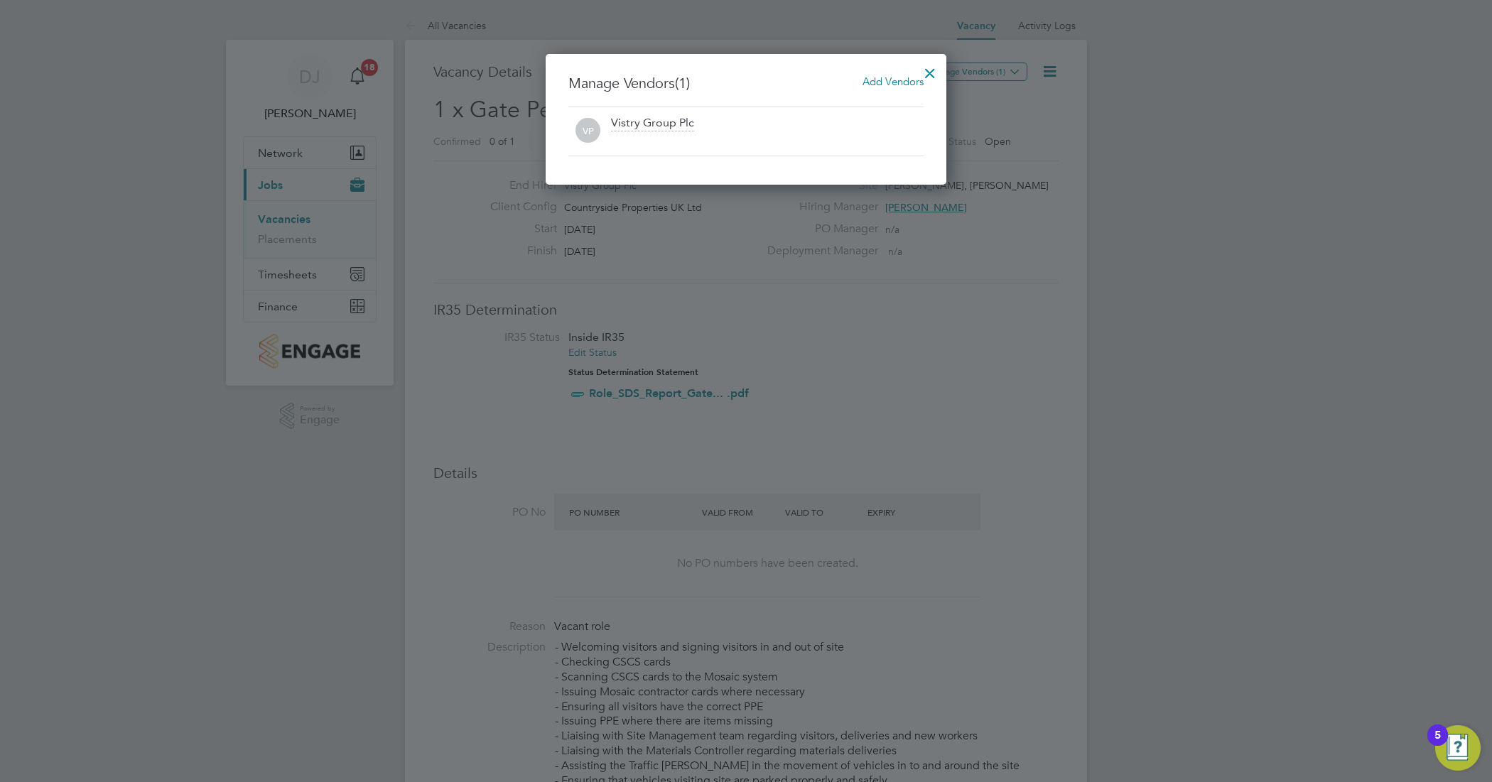
click at [893, 79] on span "Add Vendors" at bounding box center [893, 82] width 61 height 14
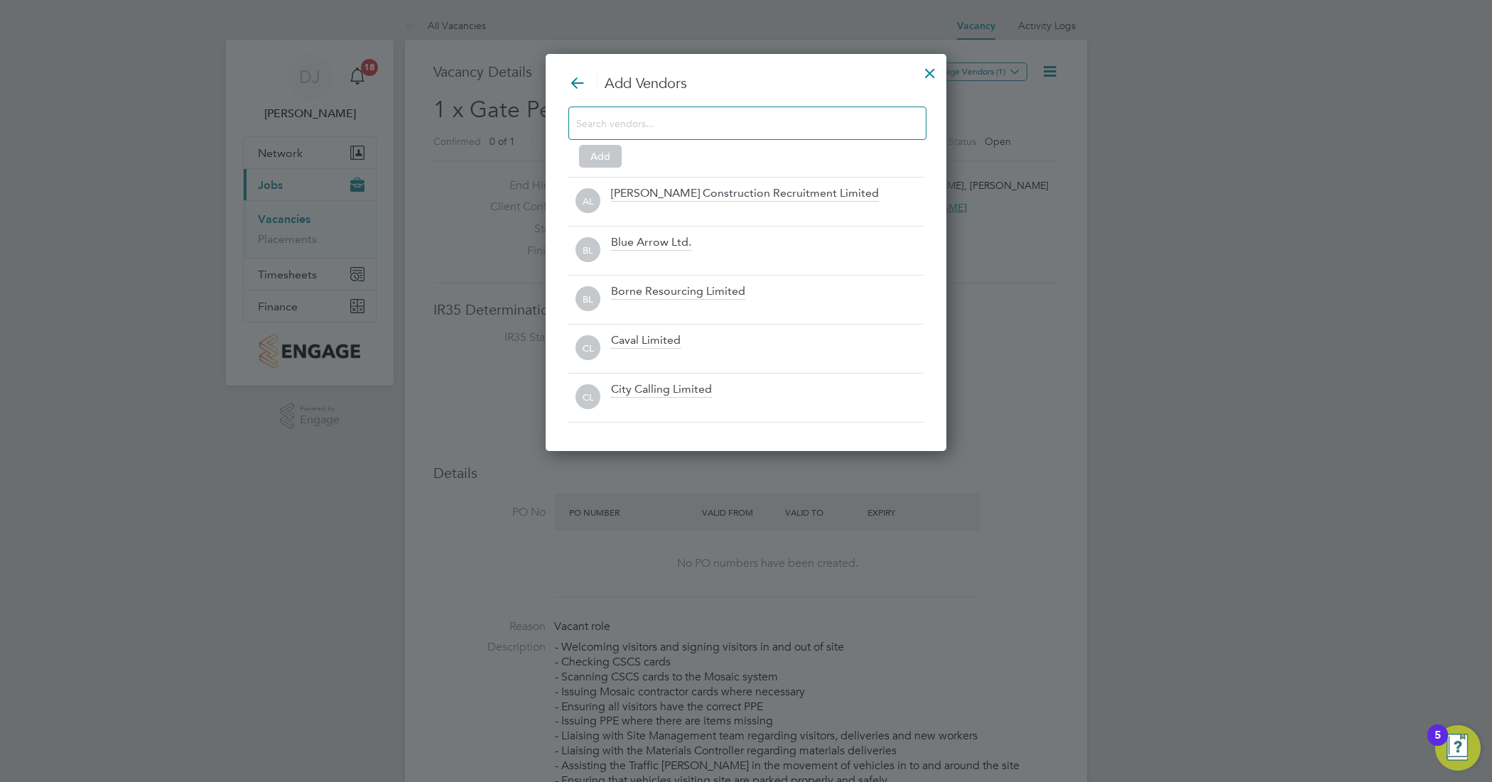
click at [686, 123] on input at bounding box center [736, 123] width 320 height 18
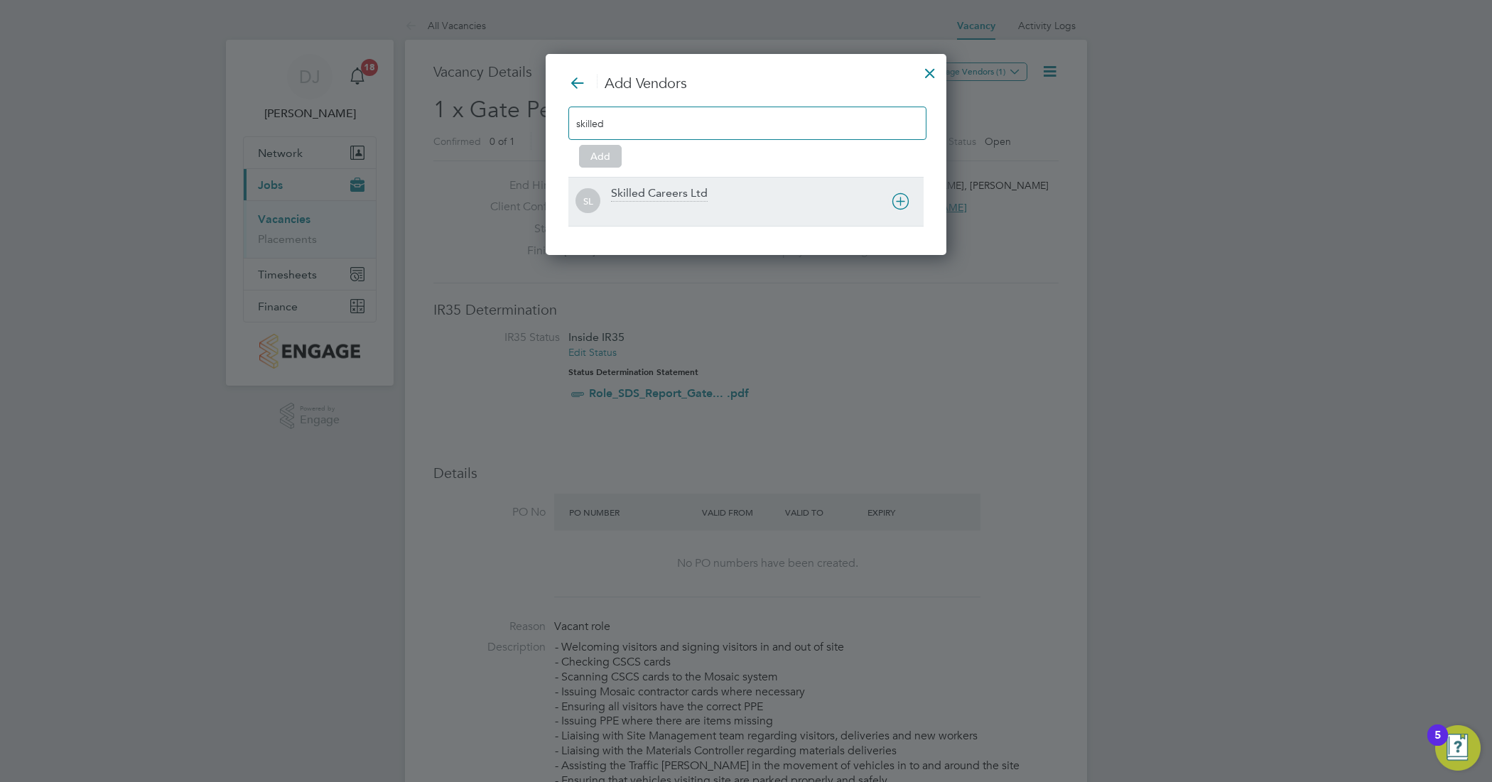
type input "skilled"
click at [900, 196] on icon at bounding box center [901, 202] width 18 height 18
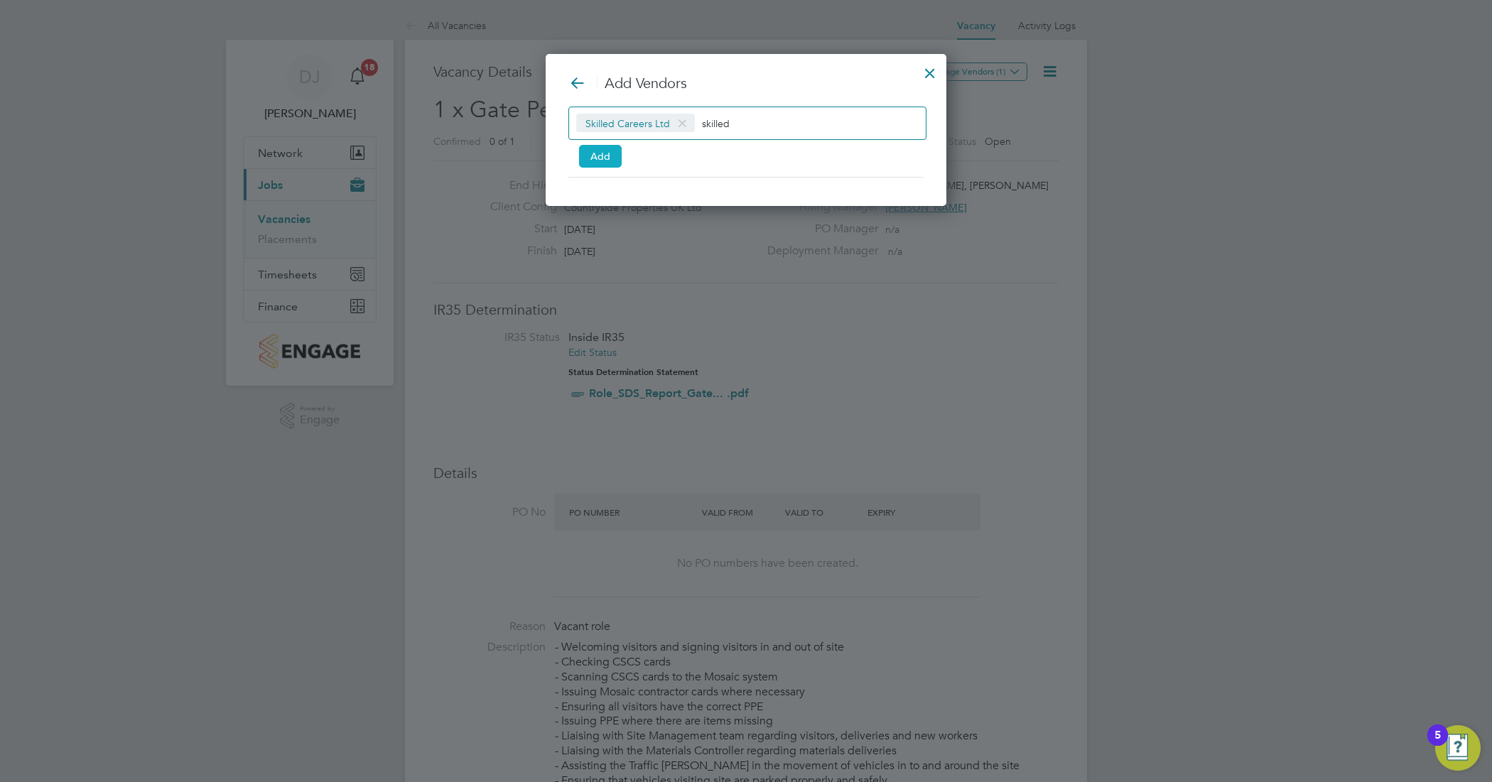
click at [591, 155] on button "Add" at bounding box center [600, 156] width 43 height 23
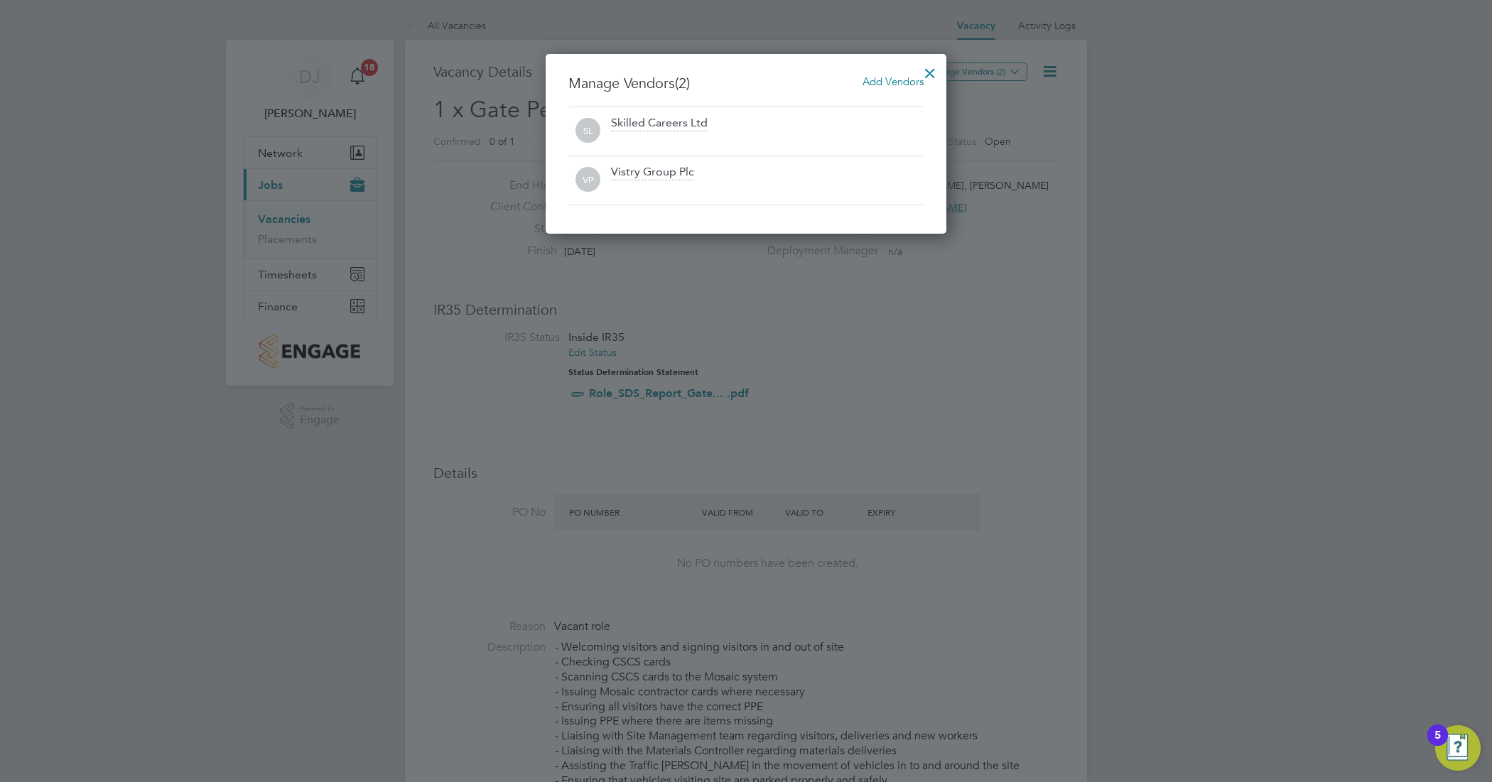
click at [925, 72] on div at bounding box center [930, 70] width 26 height 26
